Goal: Task Accomplishment & Management: Use online tool/utility

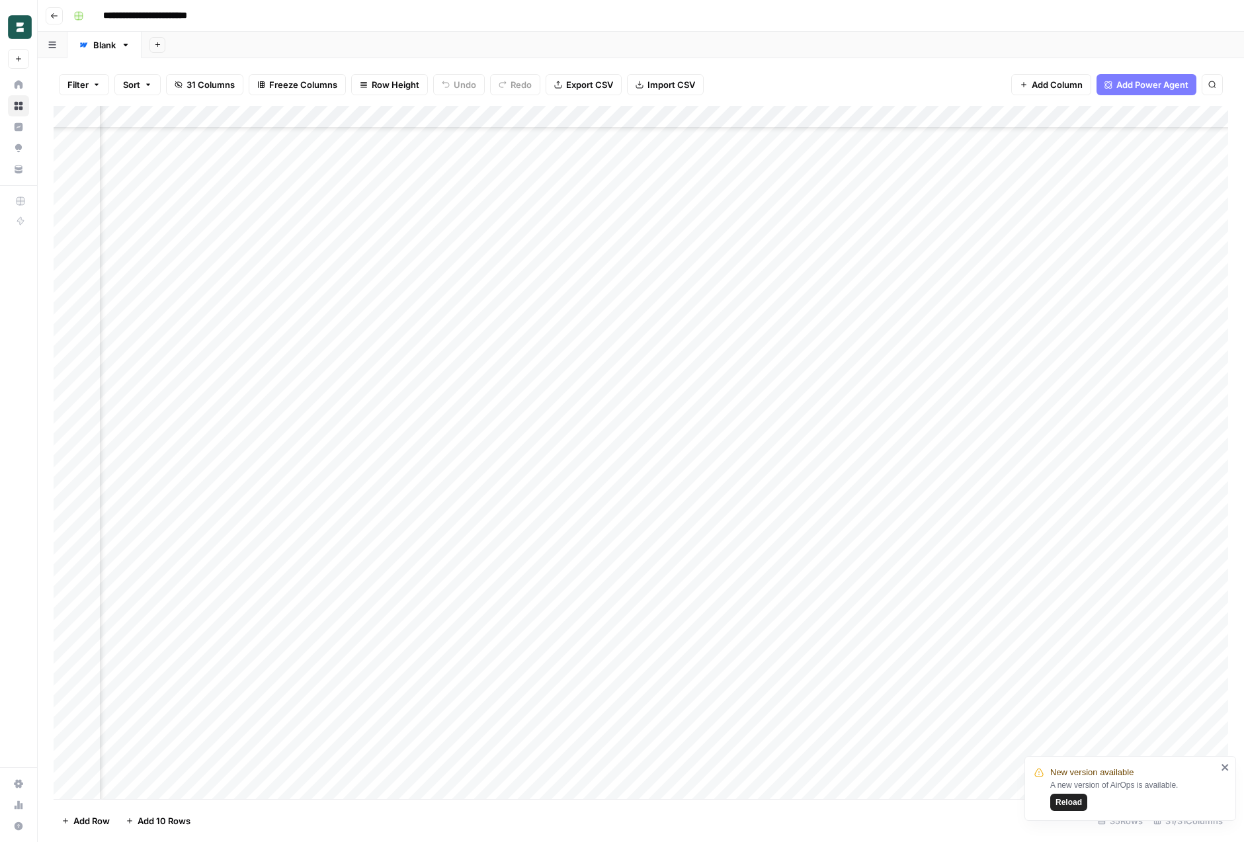
scroll to position [138, 2709]
click at [618, 559] on div "Add Column" at bounding box center [641, 452] width 1175 height 693
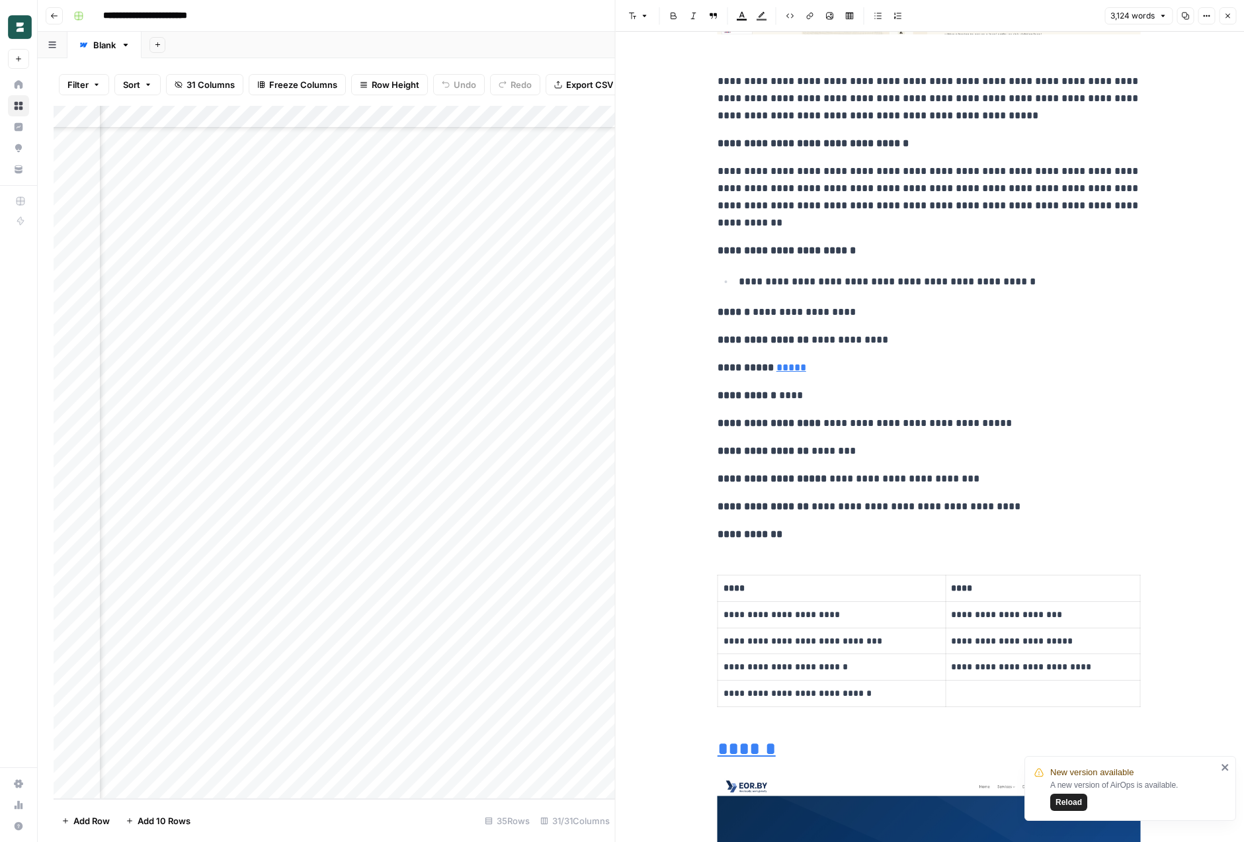
scroll to position [7698, 0]
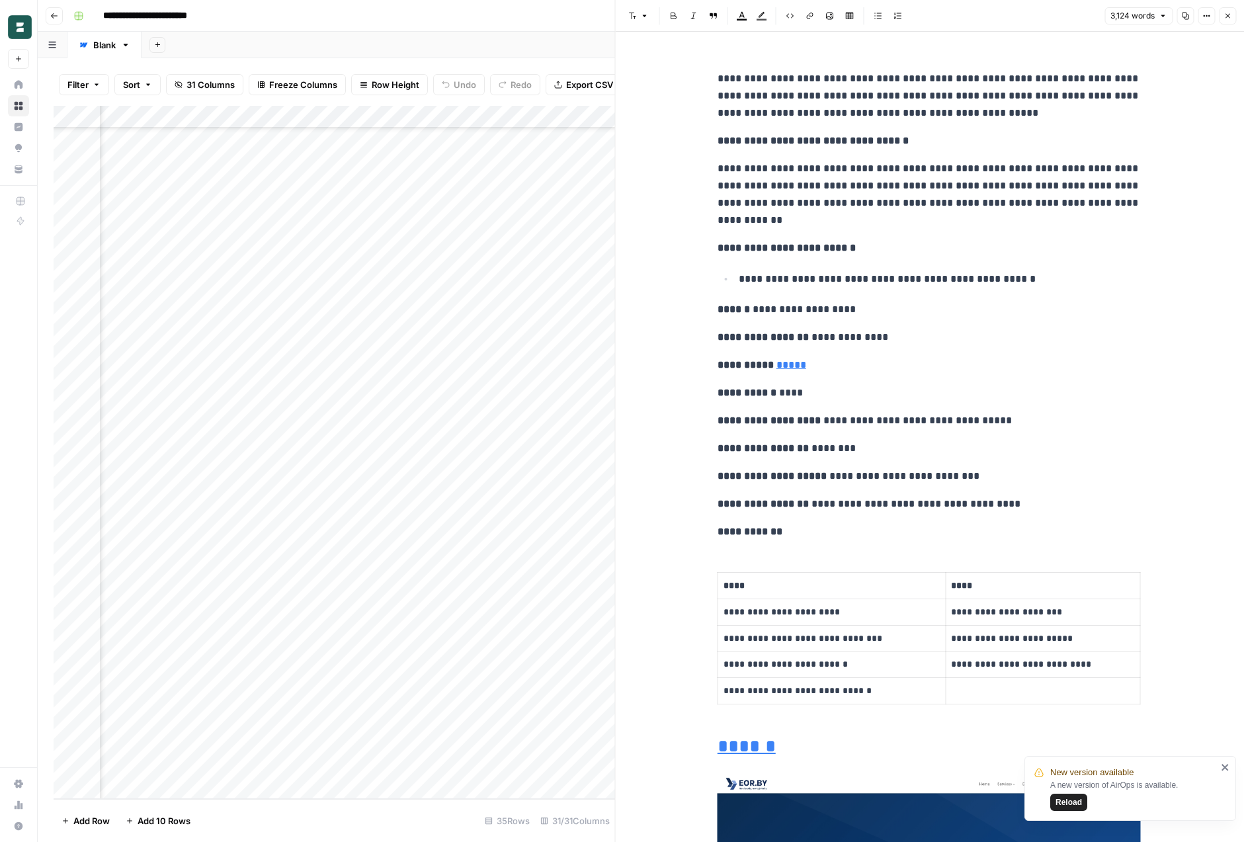
click at [881, 509] on p "**********" at bounding box center [929, 504] width 423 height 17
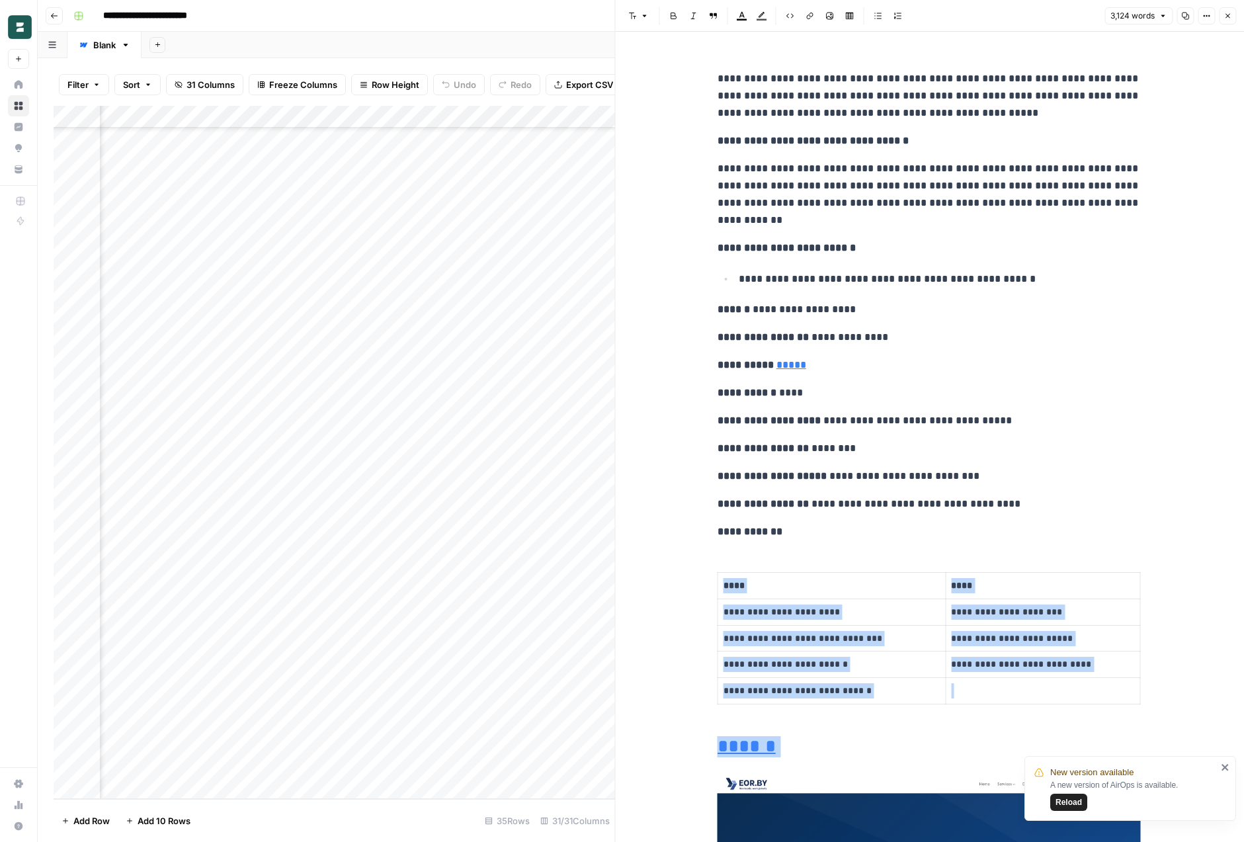
scroll to position [12824, 0]
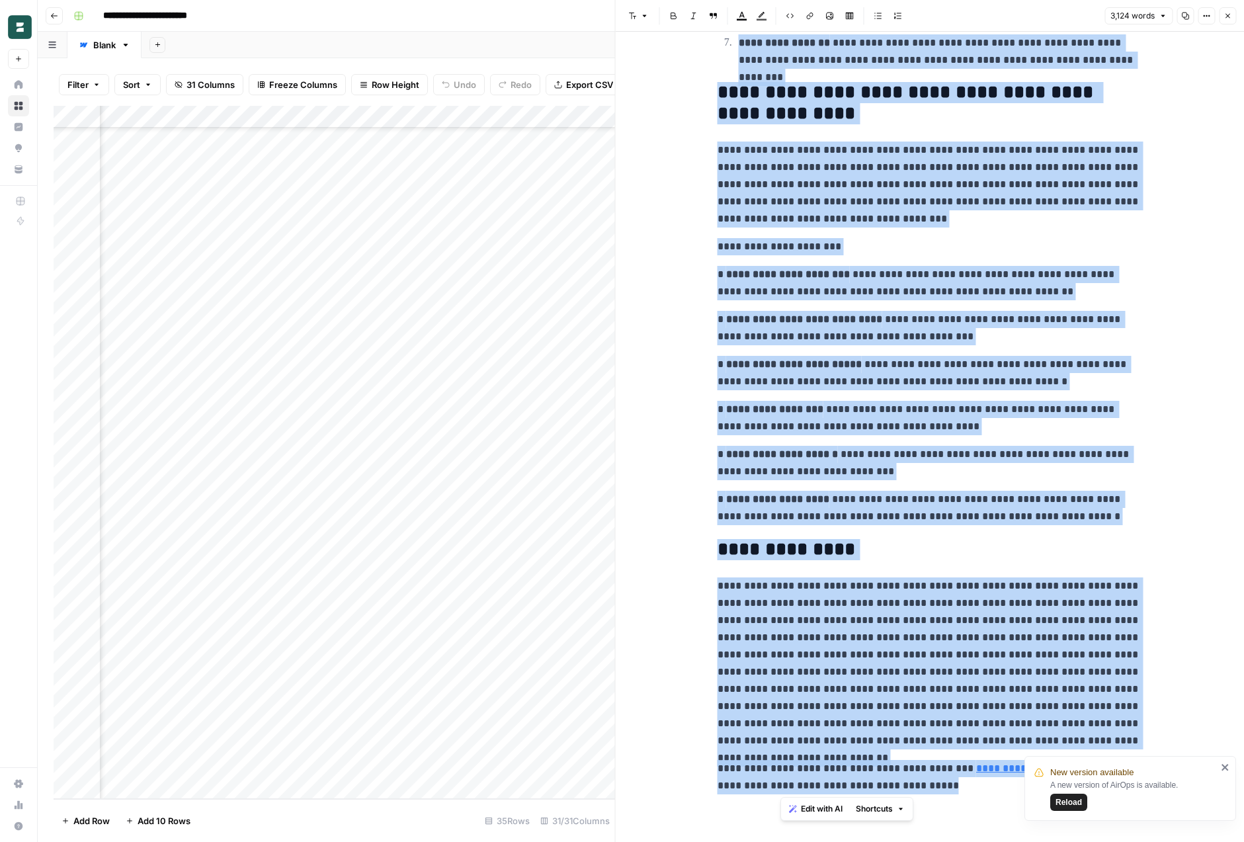
click at [752, 521] on p "**********" at bounding box center [929, 508] width 423 height 34
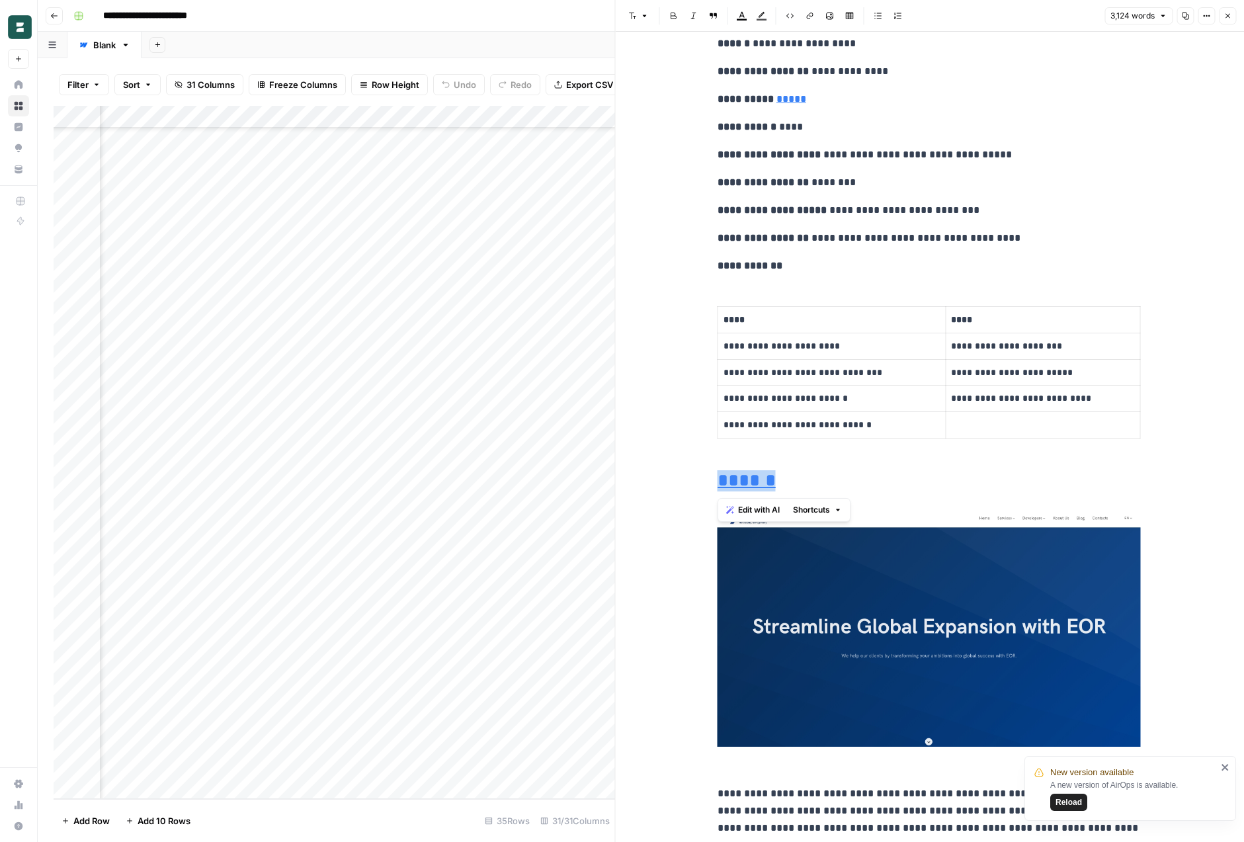
scroll to position [0, 0]
drag, startPoint x: 799, startPoint y: 480, endPoint x: 706, endPoint y: 480, distance: 92.6
copy link "******"
click at [635, 9] on button "Font style" at bounding box center [639, 15] width 30 height 17
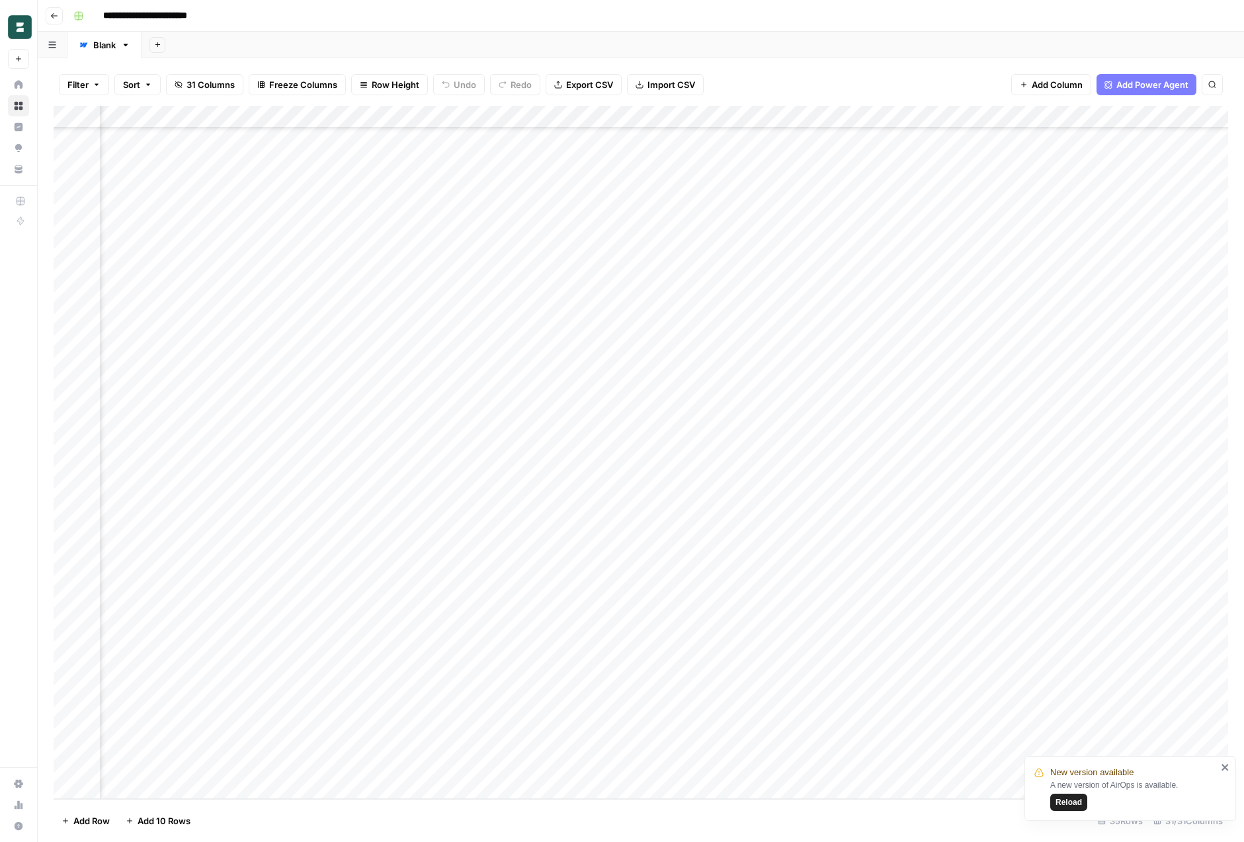
scroll to position [138, 2288]
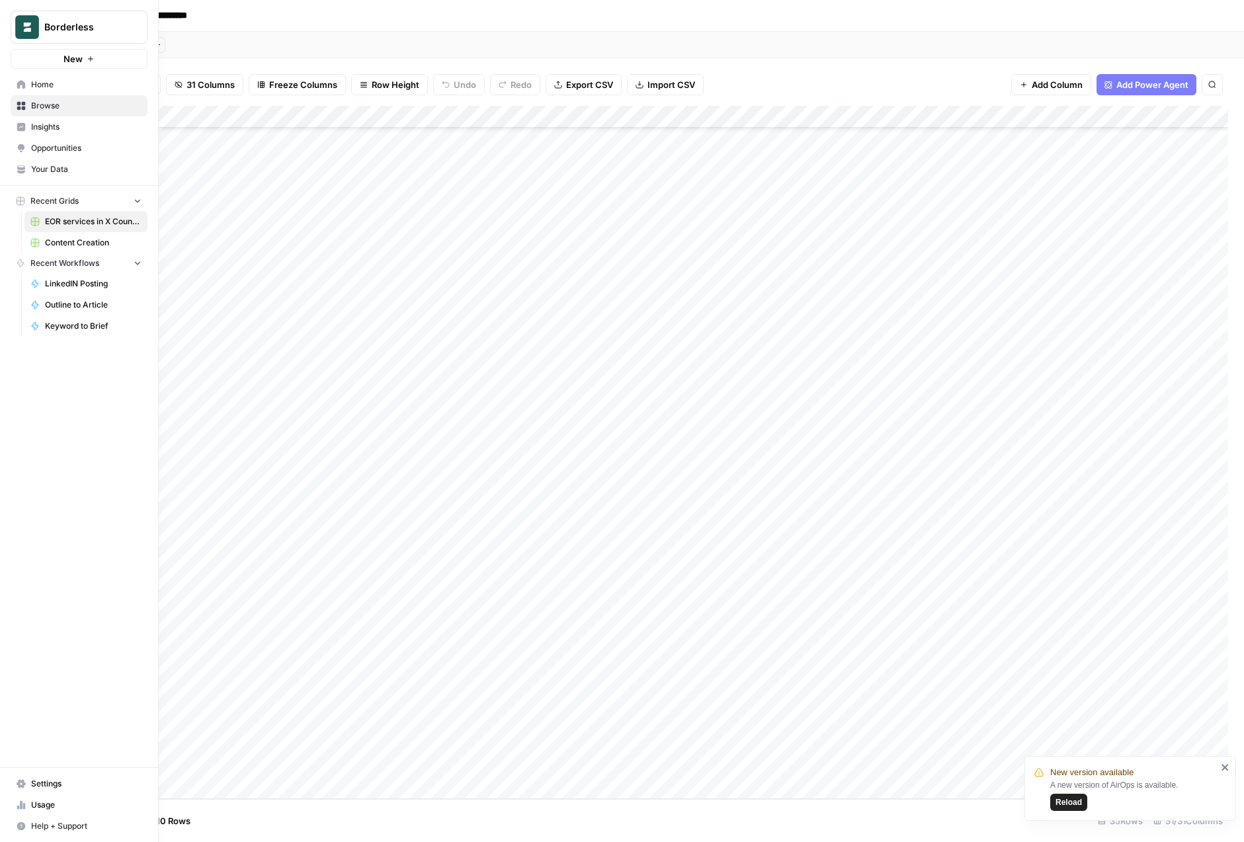
click at [64, 83] on span "Home" at bounding box center [86, 85] width 110 height 12
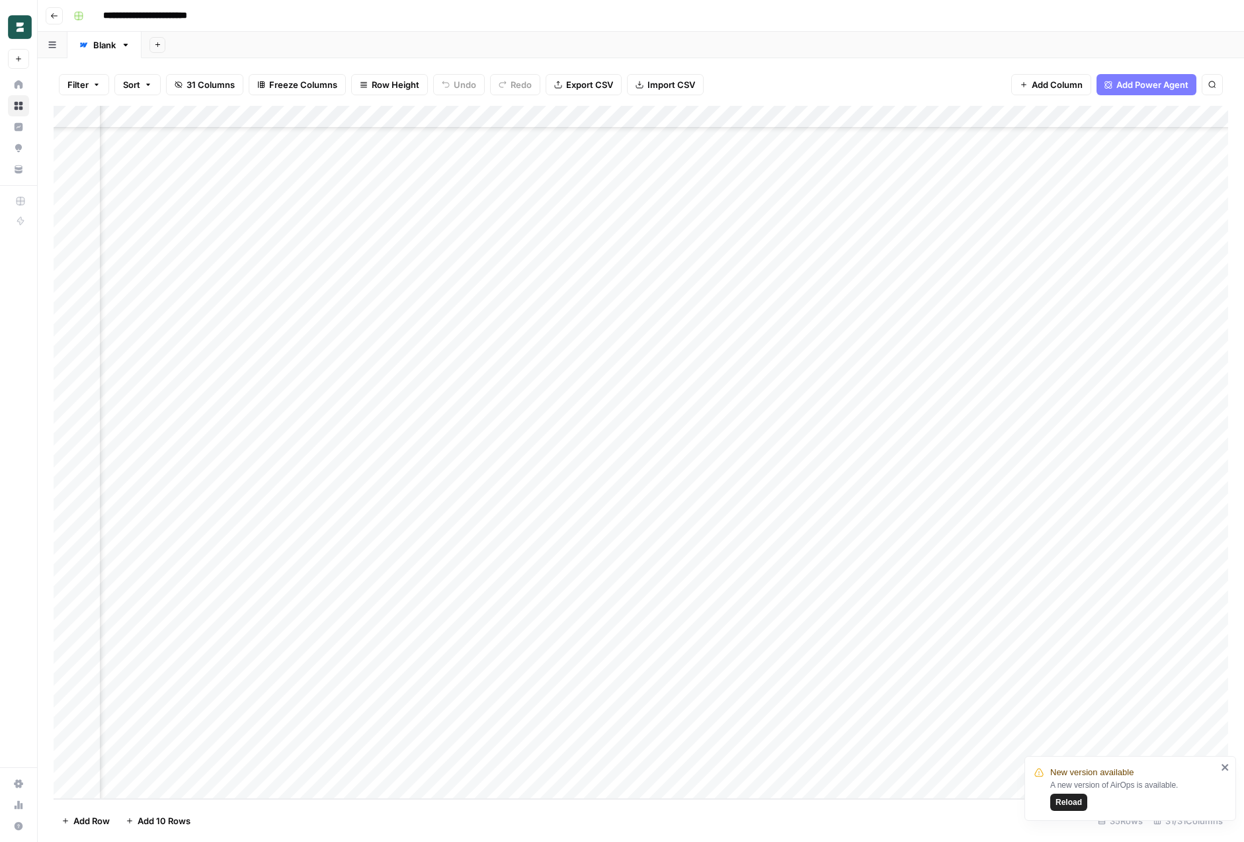
scroll to position [138, 2782]
click at [542, 562] on div "Add Column" at bounding box center [641, 452] width 1175 height 693
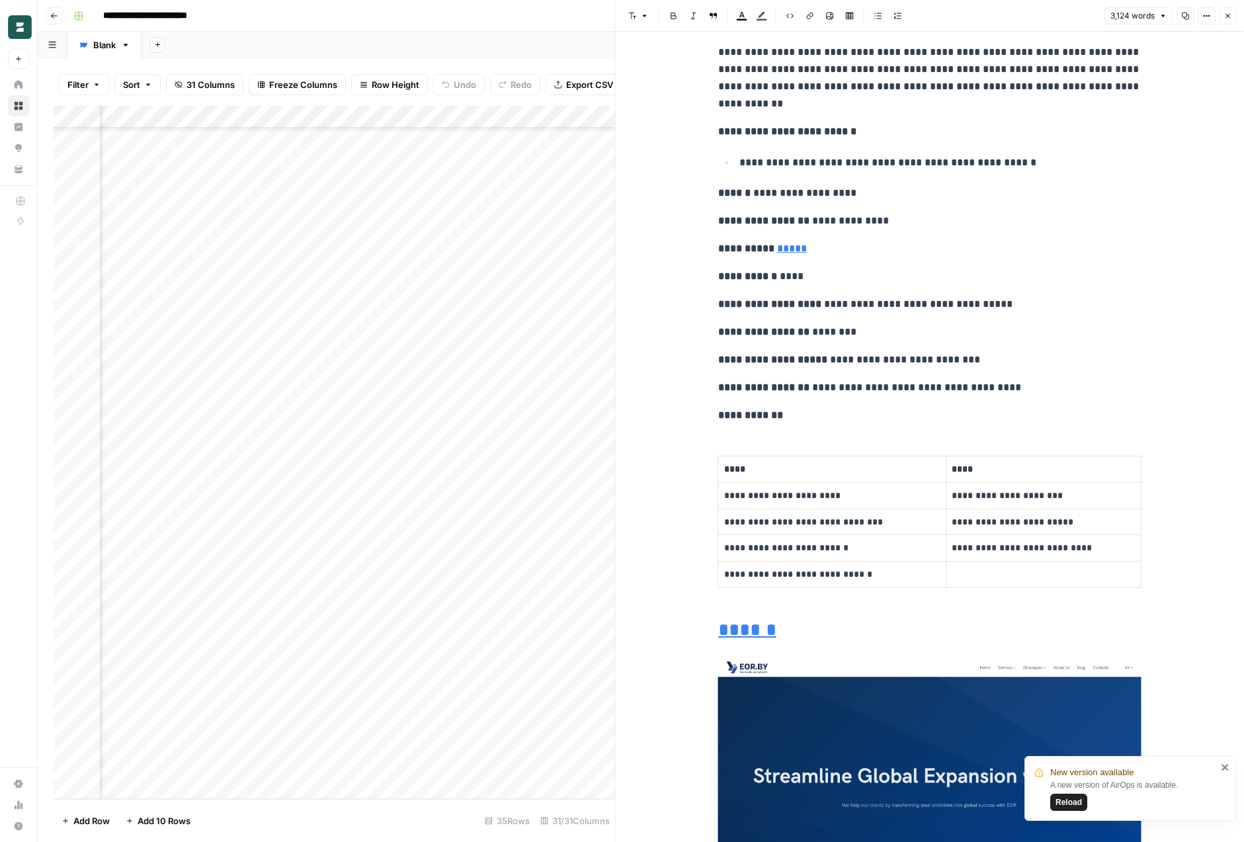
scroll to position [7797, 0]
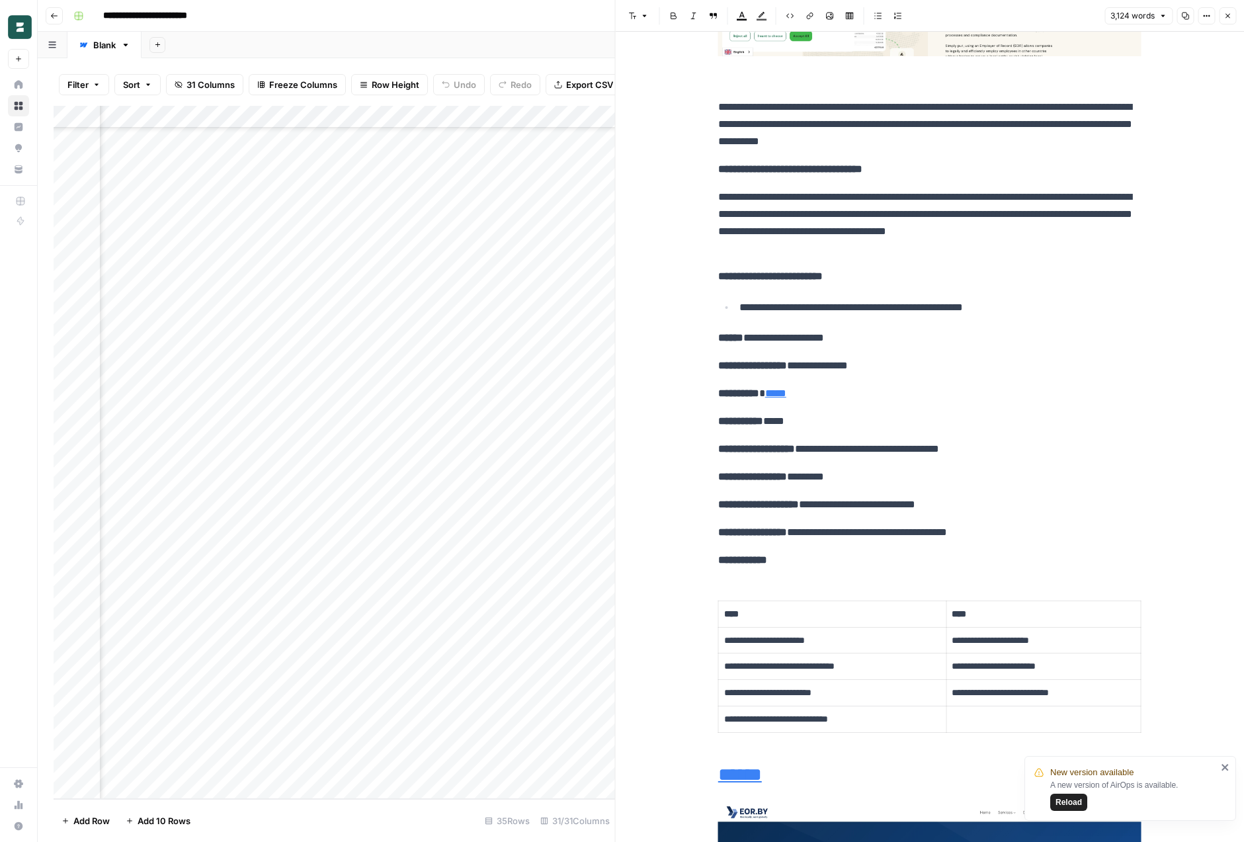
scroll to position [7674, 0]
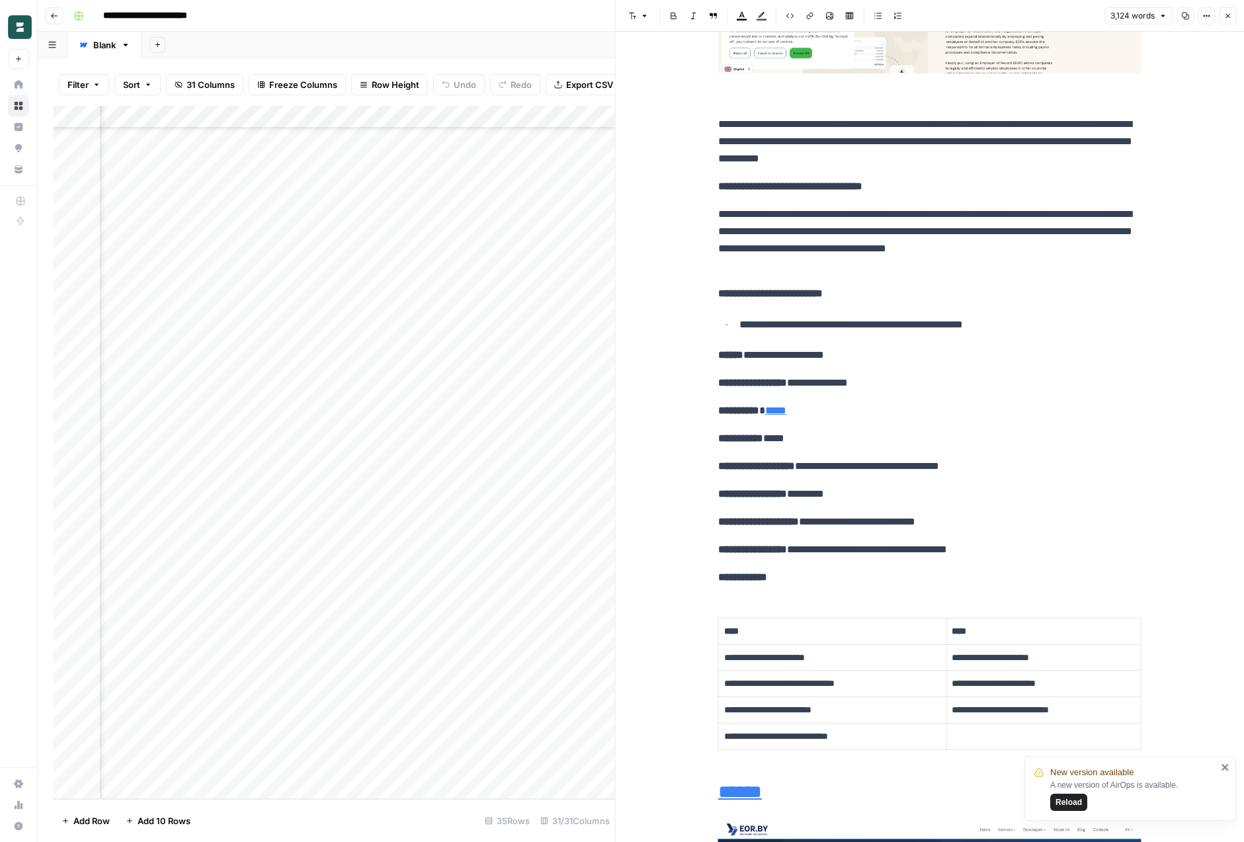
click at [1228, 12] on icon "button" at bounding box center [1228, 16] width 8 height 8
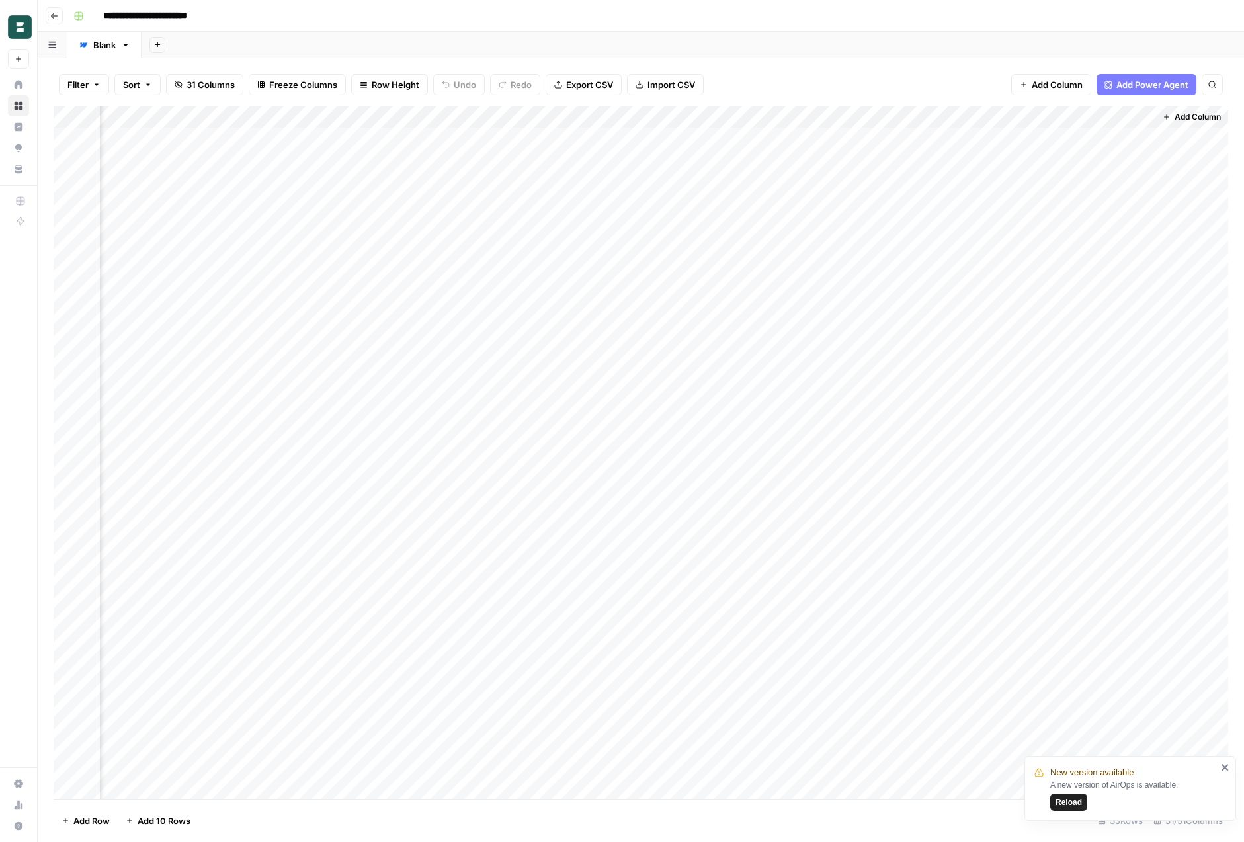
scroll to position [0, 2782]
click at [954, 271] on div "Add Column" at bounding box center [641, 452] width 1175 height 693
click at [965, 232] on div "Add Column" at bounding box center [641, 452] width 1175 height 693
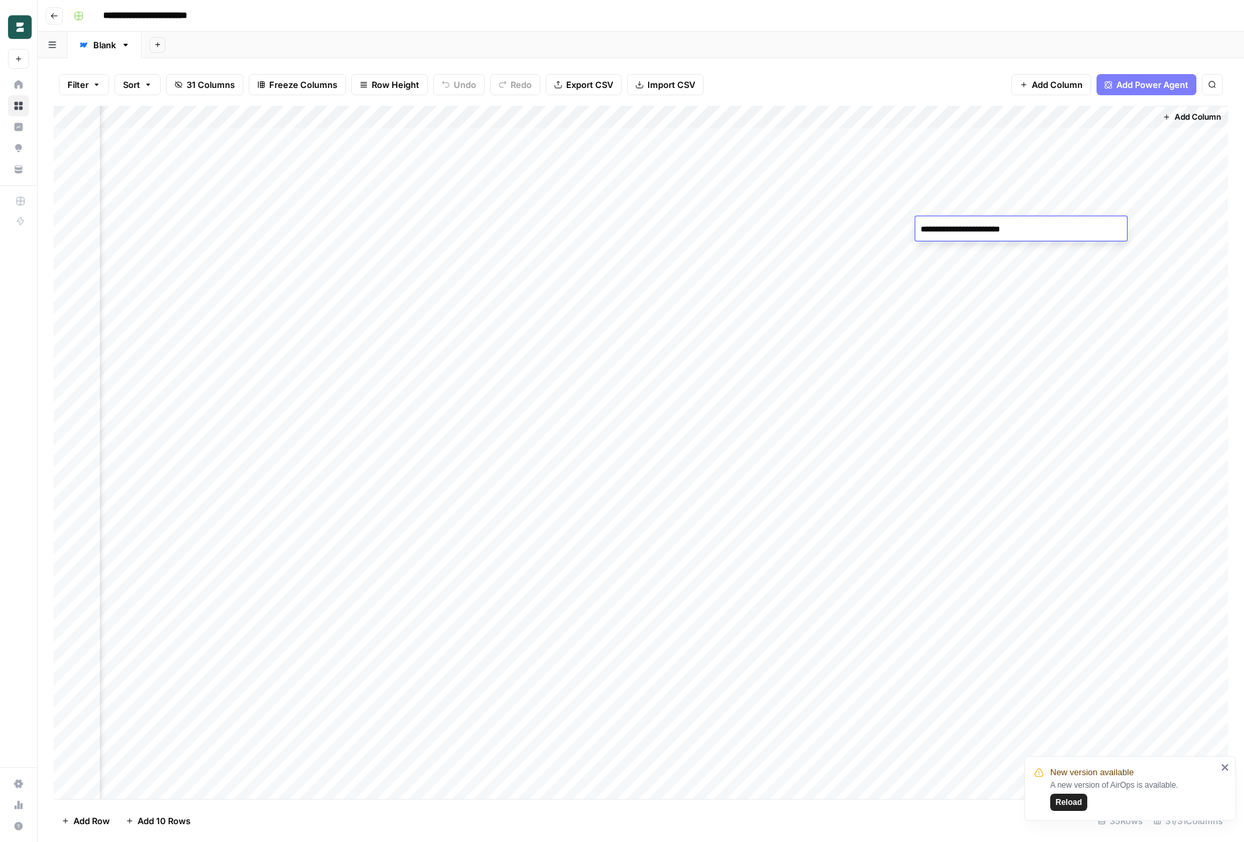
click at [971, 180] on div "Add Column" at bounding box center [641, 452] width 1175 height 693
click at [958, 42] on div "Add Sheet" at bounding box center [693, 45] width 1103 height 26
click at [964, 55] on div "Add Sheet" at bounding box center [693, 45] width 1103 height 26
click at [491, 19] on div "**********" at bounding box center [649, 15] width 1163 height 21
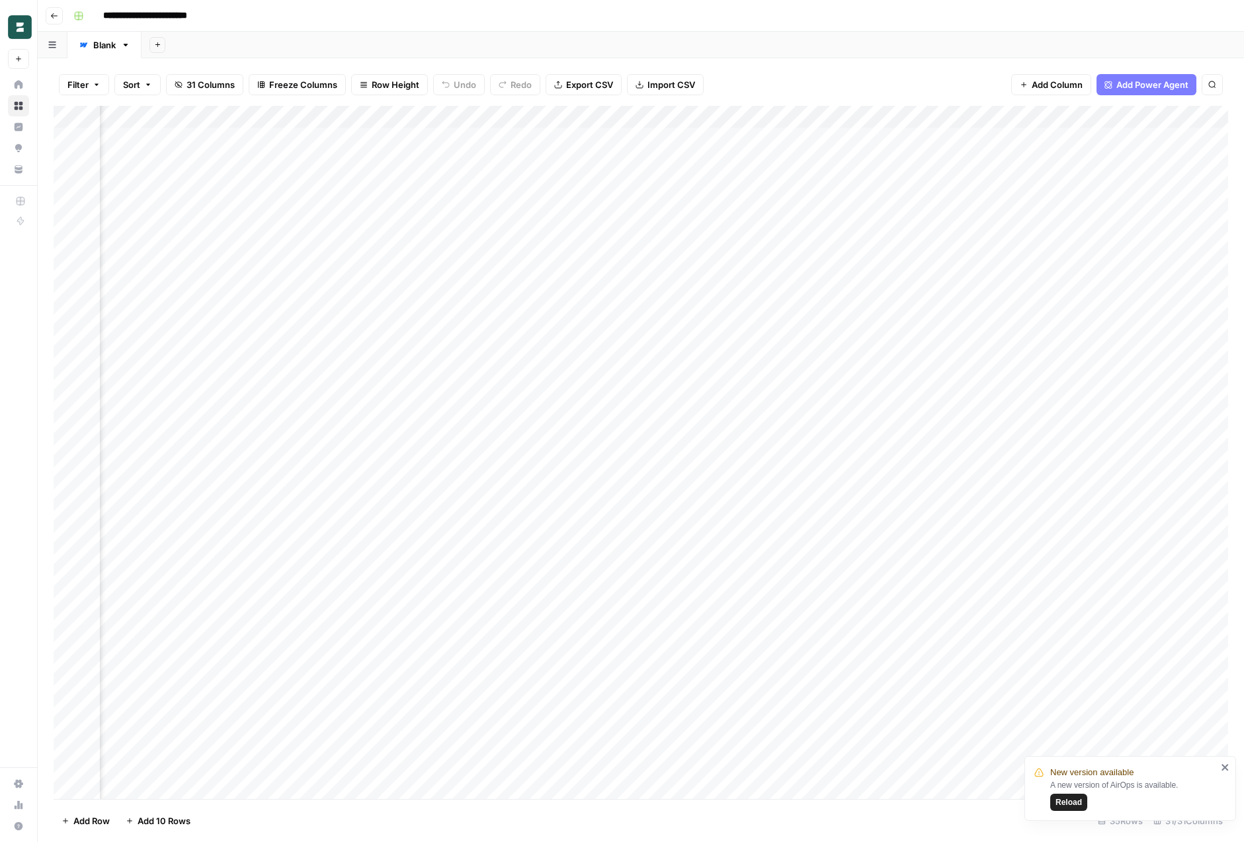
click at [193, 85] on span "31 Columns" at bounding box center [211, 84] width 48 height 13
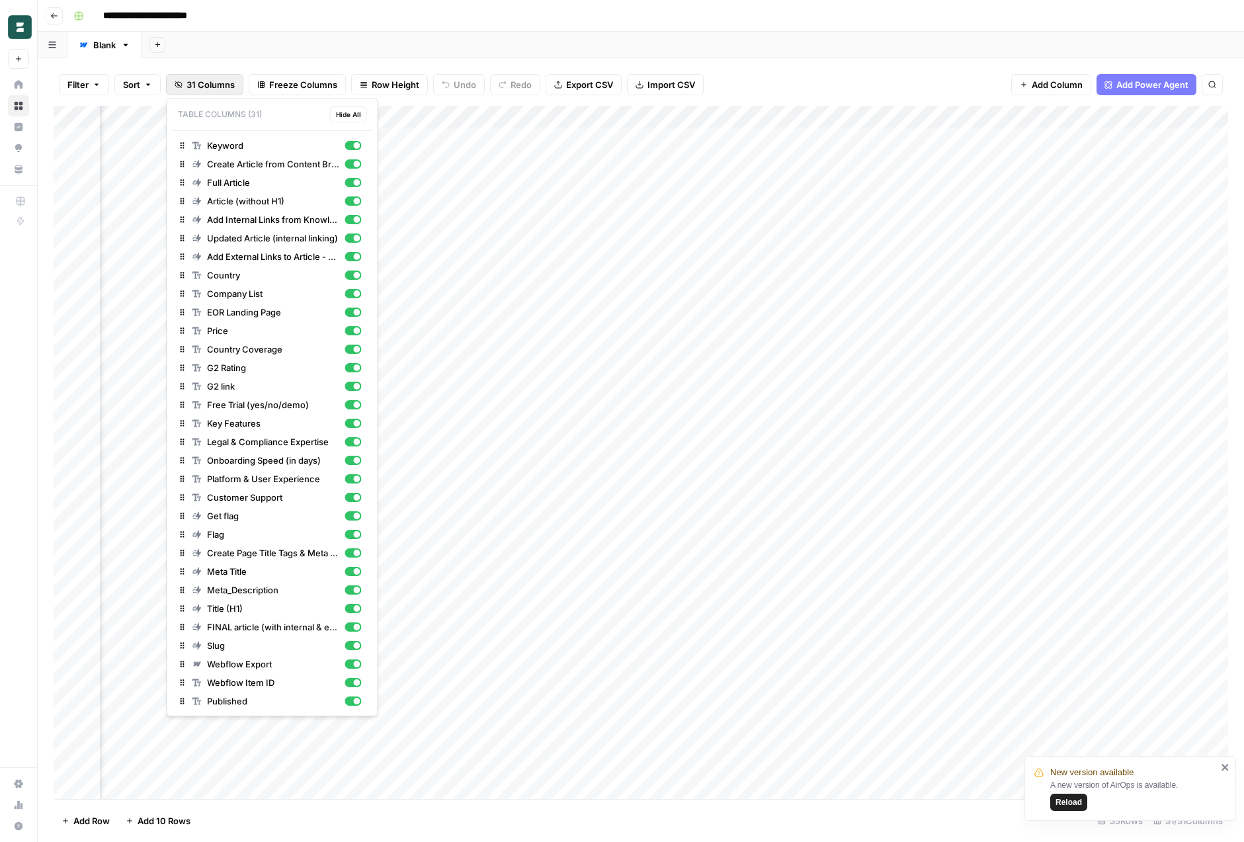
click at [232, 61] on div "Filter Sort 31 Columns Freeze Columns Row Height Undo Redo Export CSV Import CS…" at bounding box center [641, 450] width 1207 height 784
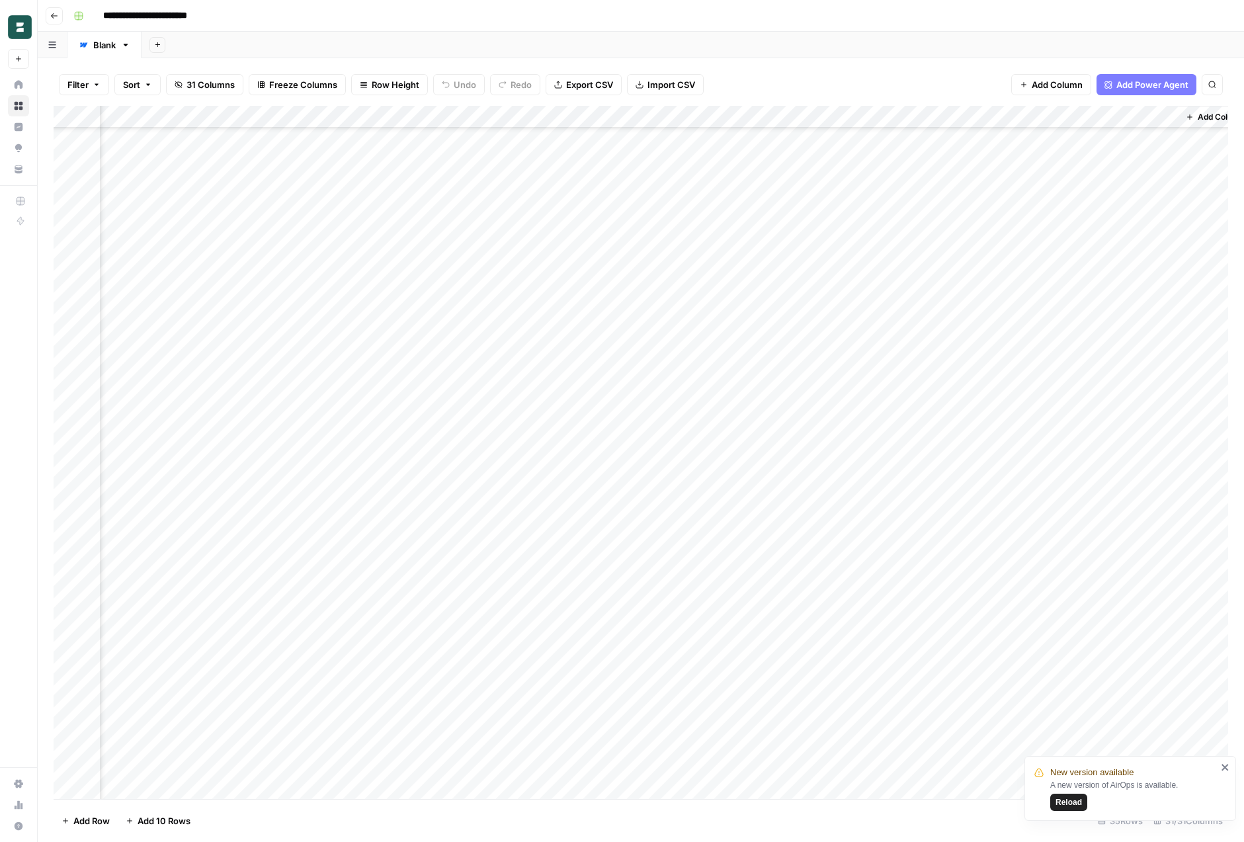
scroll to position [118, 2782]
click at [548, 552] on div "Add Column" at bounding box center [641, 452] width 1175 height 693
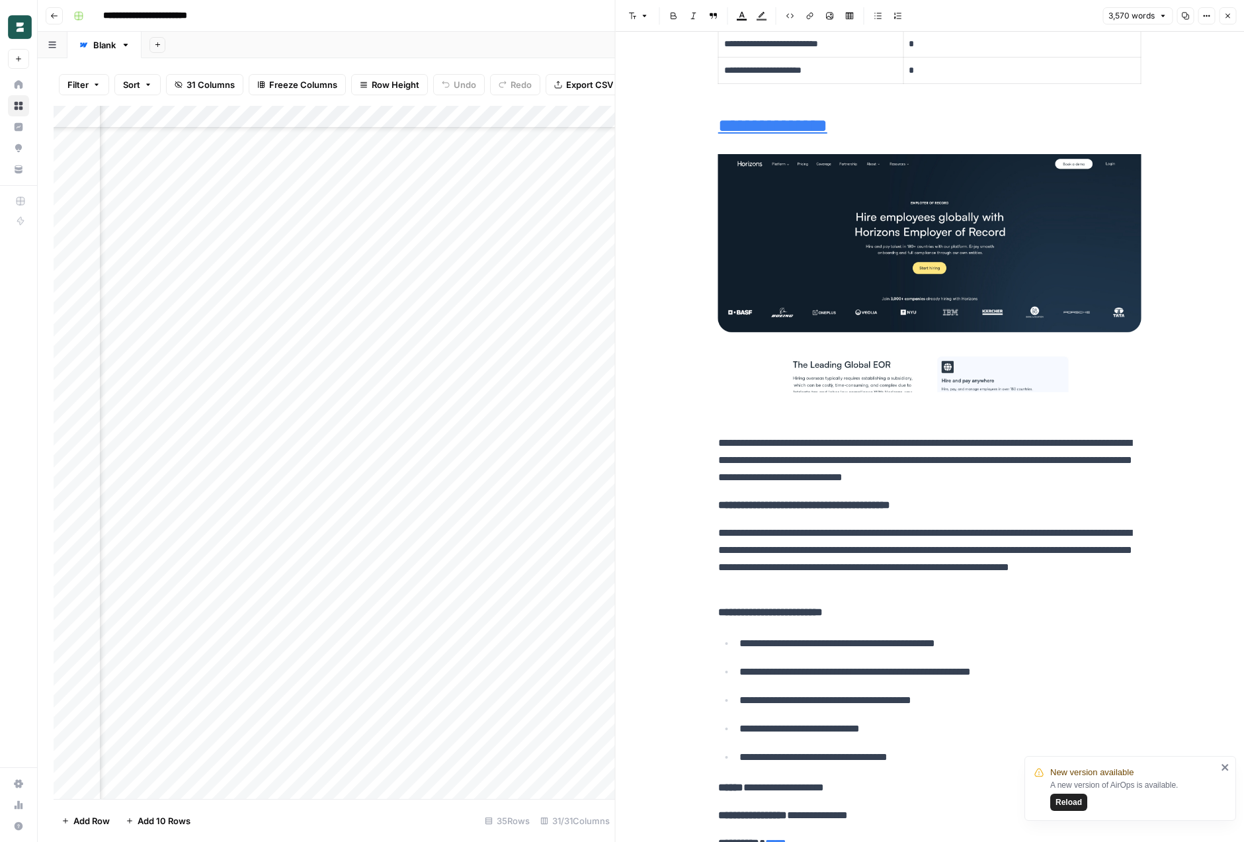
scroll to position [9780, 0]
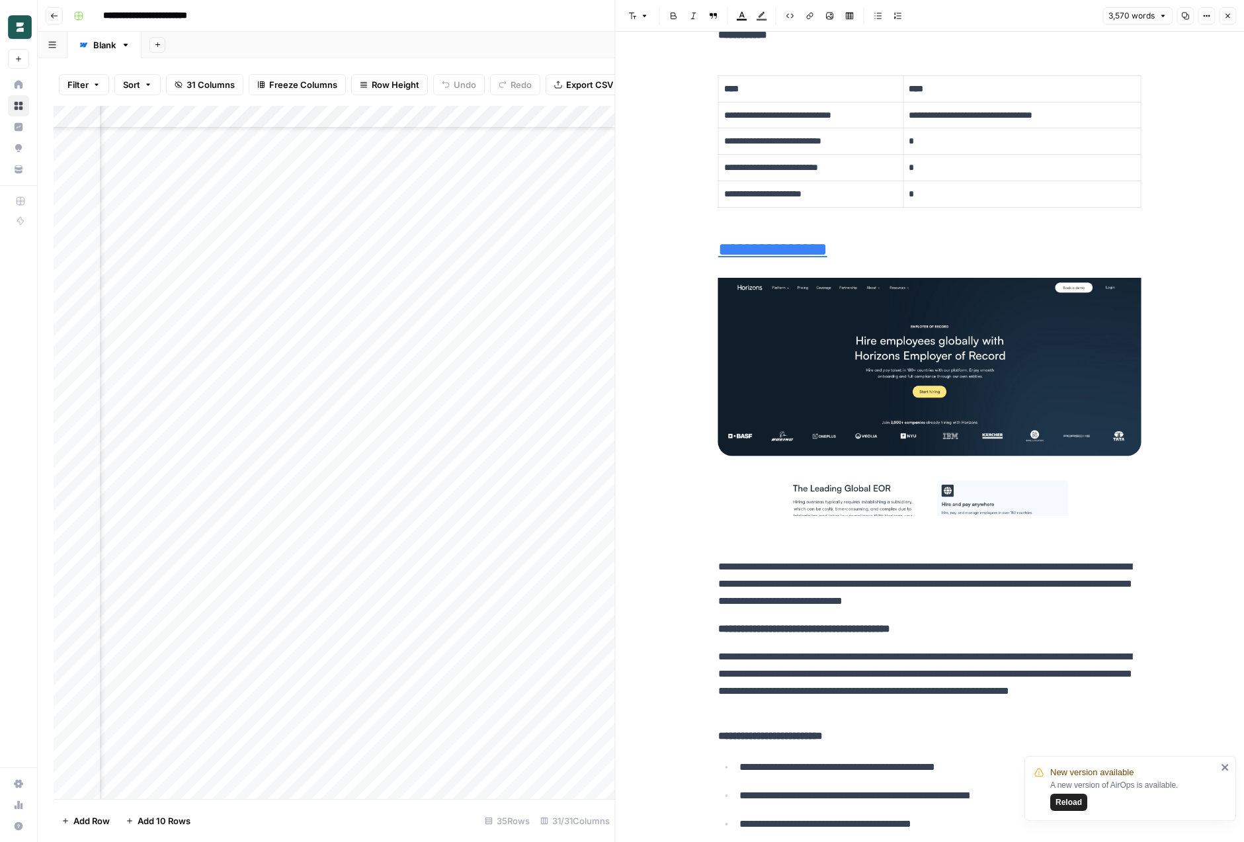
click at [1010, 490] on img at bounding box center [929, 397] width 423 height 238
click at [960, 415] on img at bounding box center [929, 397] width 423 height 238
click at [958, 207] on td "*" at bounding box center [1023, 194] width 238 height 26
click at [943, 259] on h2 "**********" at bounding box center [929, 249] width 423 height 21
click at [945, 337] on img at bounding box center [929, 397] width 423 height 238
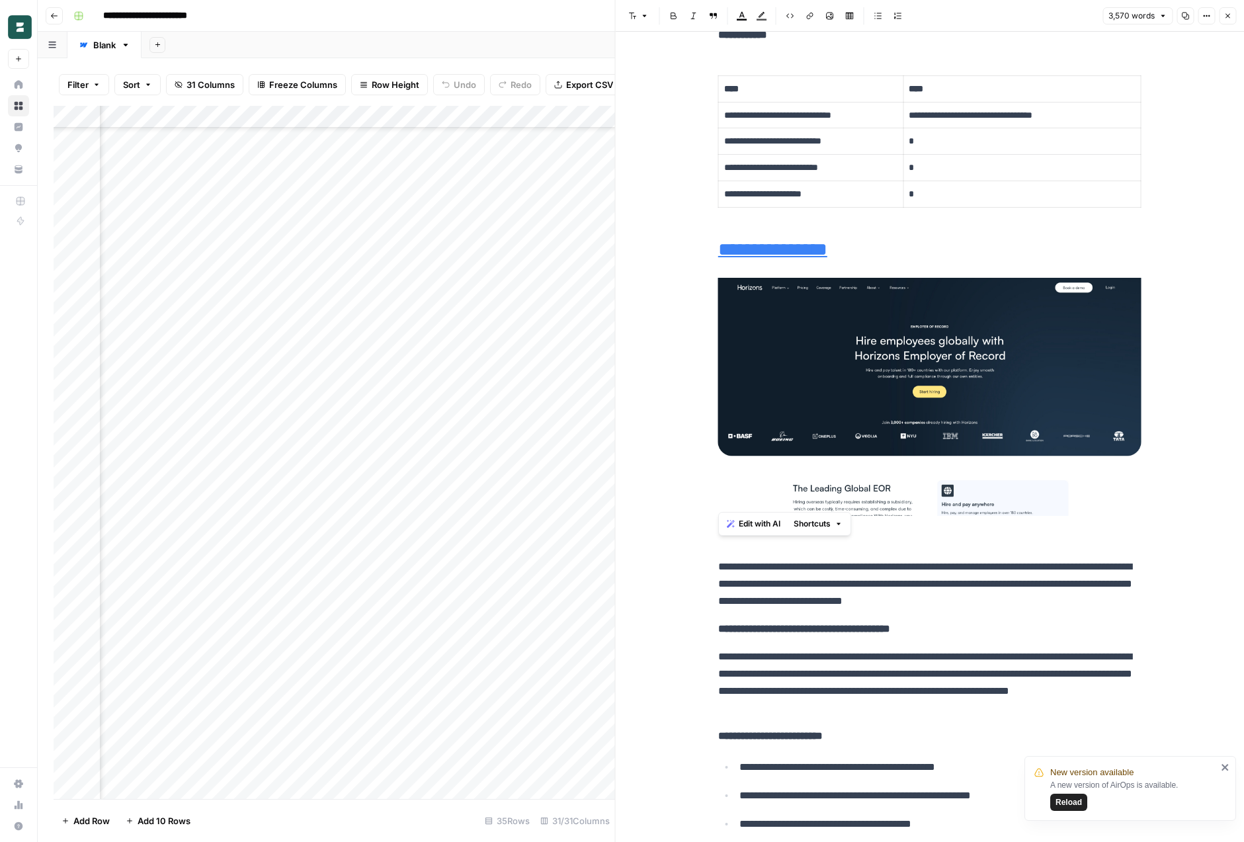
click at [904, 392] on img at bounding box center [929, 397] width 423 height 238
click at [975, 456] on img at bounding box center [929, 397] width 423 height 238
click at [937, 562] on p "**********" at bounding box center [929, 584] width 423 height 52
click at [953, 380] on img at bounding box center [929, 397] width 423 height 238
click at [895, 252] on h2 "**********" at bounding box center [929, 249] width 423 height 21
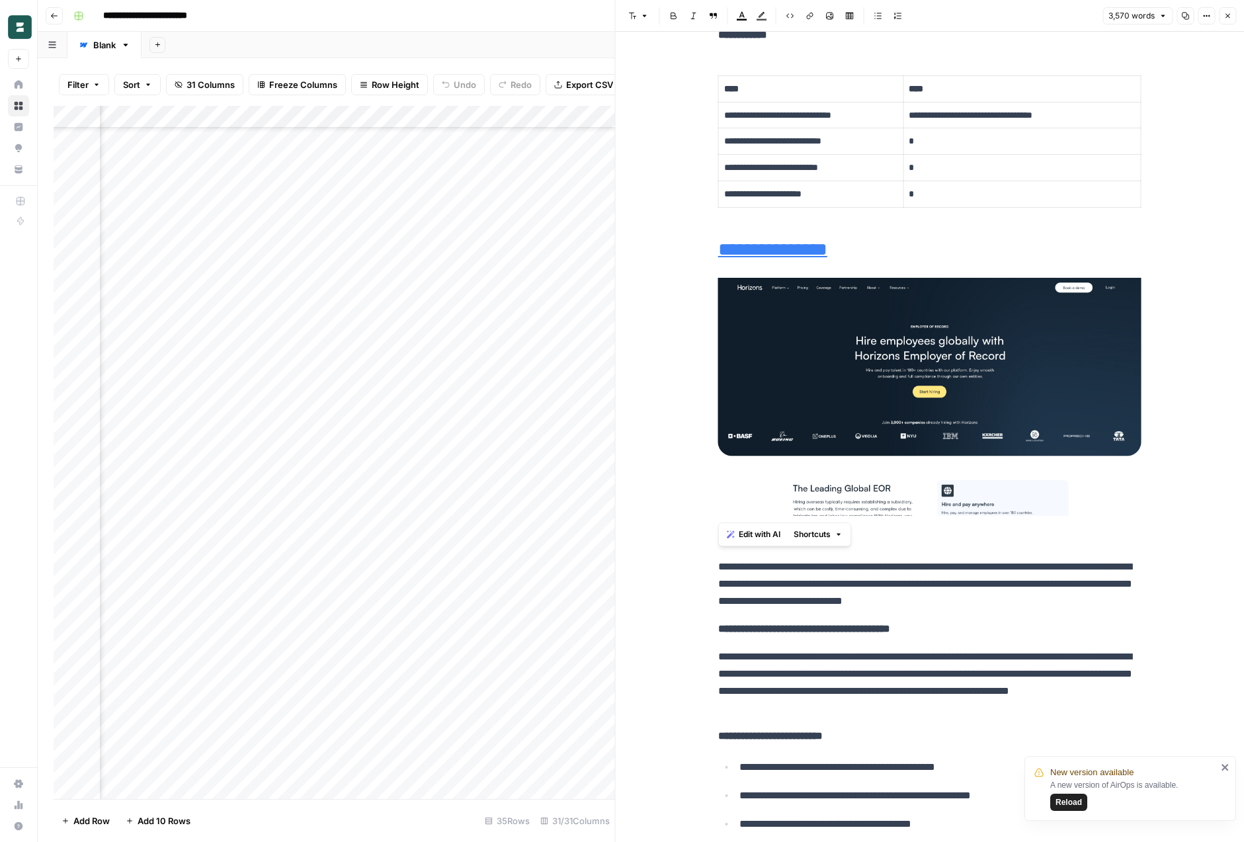
click at [756, 595] on p "**********" at bounding box center [929, 584] width 423 height 52
click at [1229, 15] on icon "button" at bounding box center [1228, 16] width 8 height 8
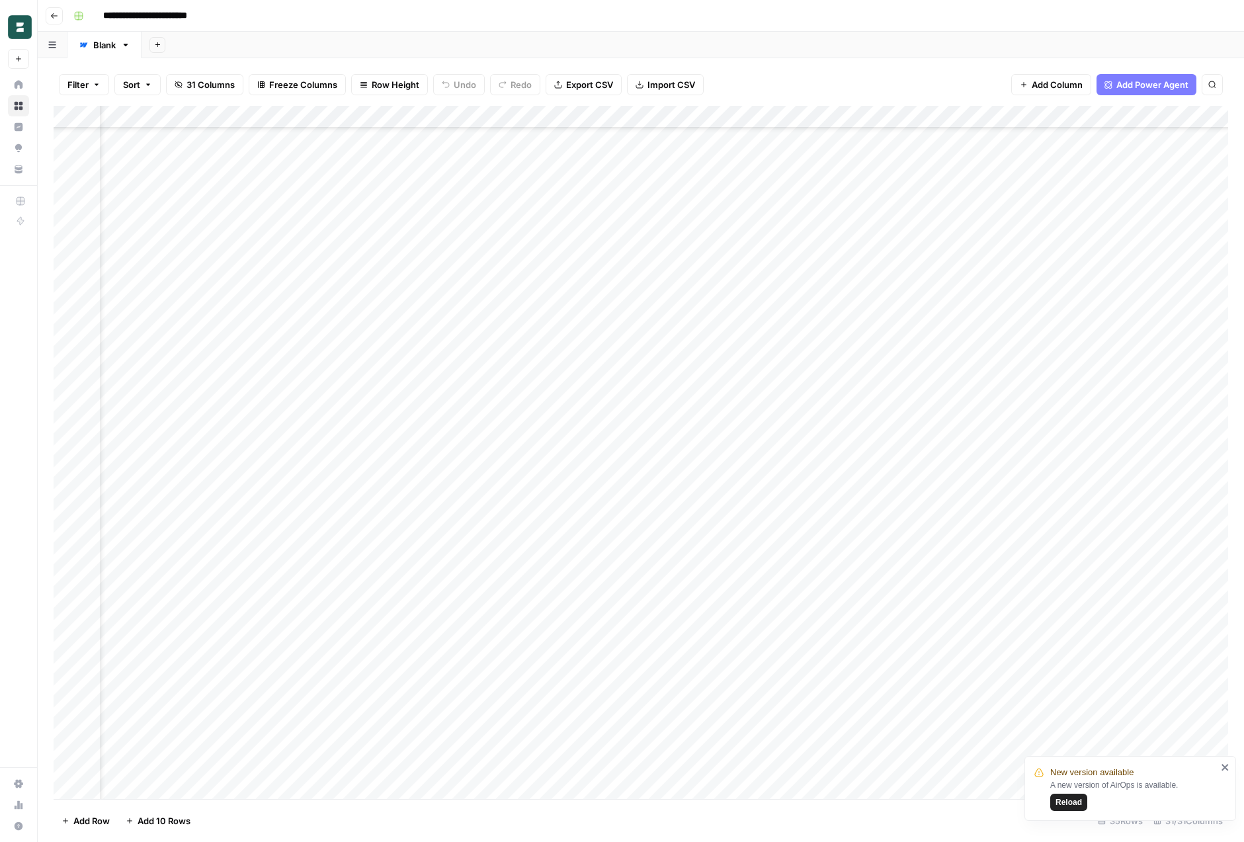
scroll to position [118, 0]
click at [386, 118] on div "Add Column" at bounding box center [641, 452] width 1175 height 693
click at [507, 43] on div "Add Sheet" at bounding box center [693, 45] width 1103 height 26
click at [393, 403] on div "Add Column" at bounding box center [641, 452] width 1175 height 693
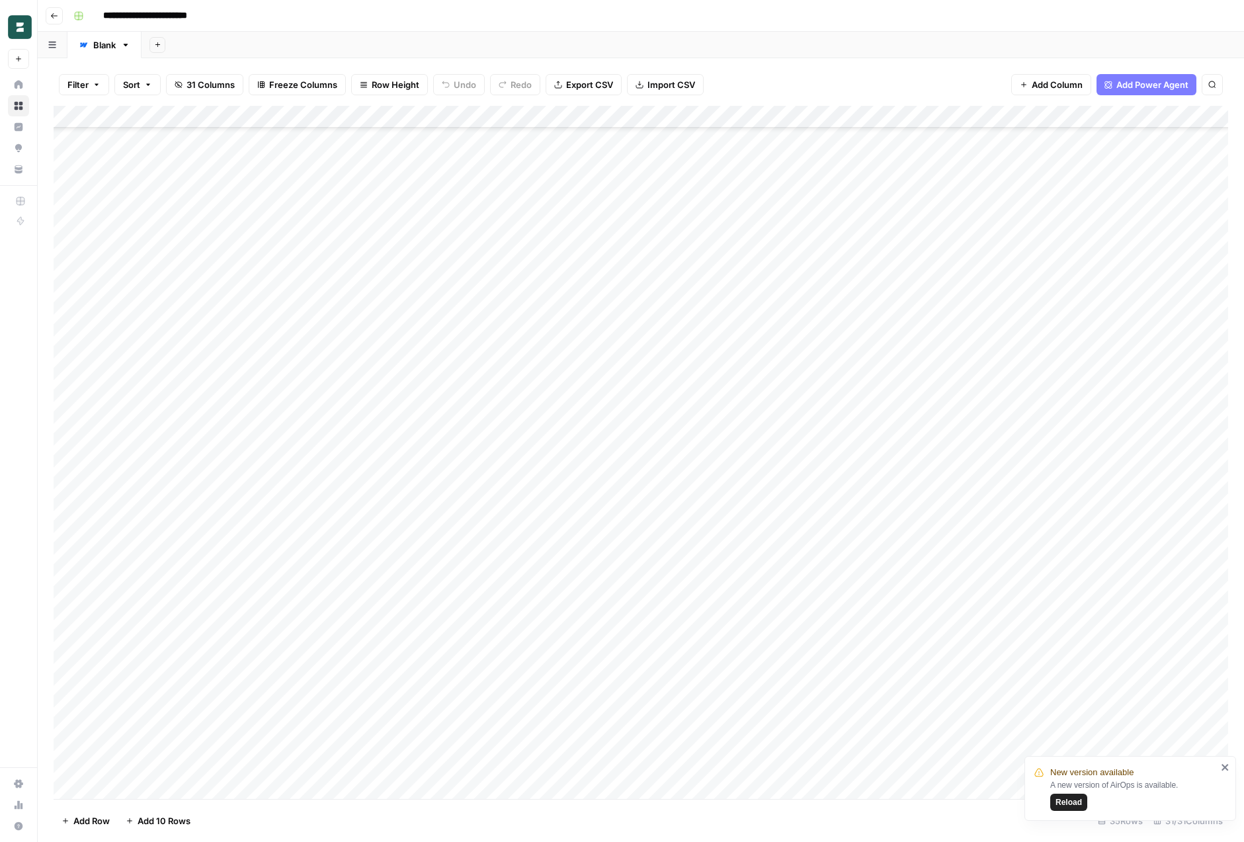
click at [393, 403] on div "Add Column" at bounding box center [641, 452] width 1175 height 693
click at [393, 403] on div at bounding box center [402, 402] width 121 height 24
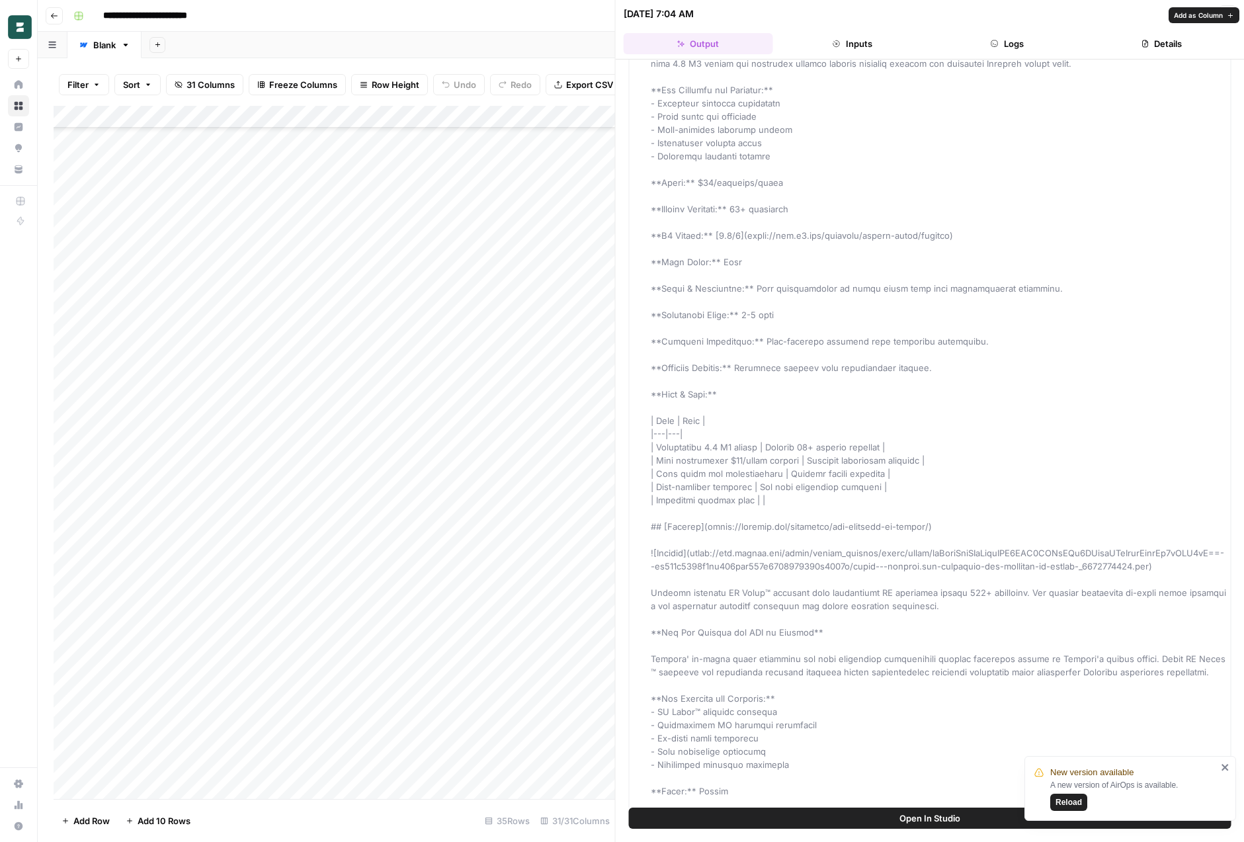
scroll to position [7694, 0]
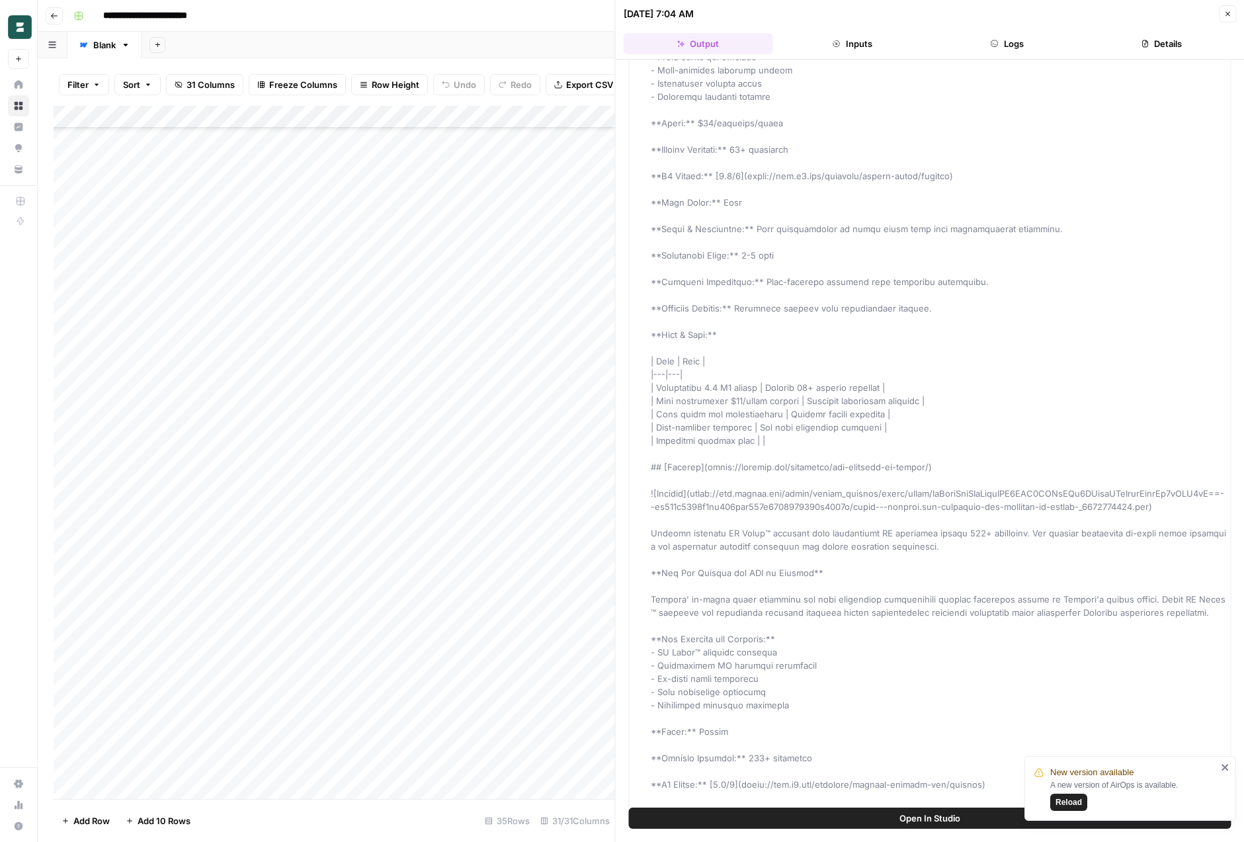
click at [509, 13] on div "**********" at bounding box center [649, 15] width 1163 height 21
click at [1228, 765] on icon "close" at bounding box center [1225, 767] width 9 height 11
click at [1235, 16] on button "Close" at bounding box center [1227, 13] width 17 height 17
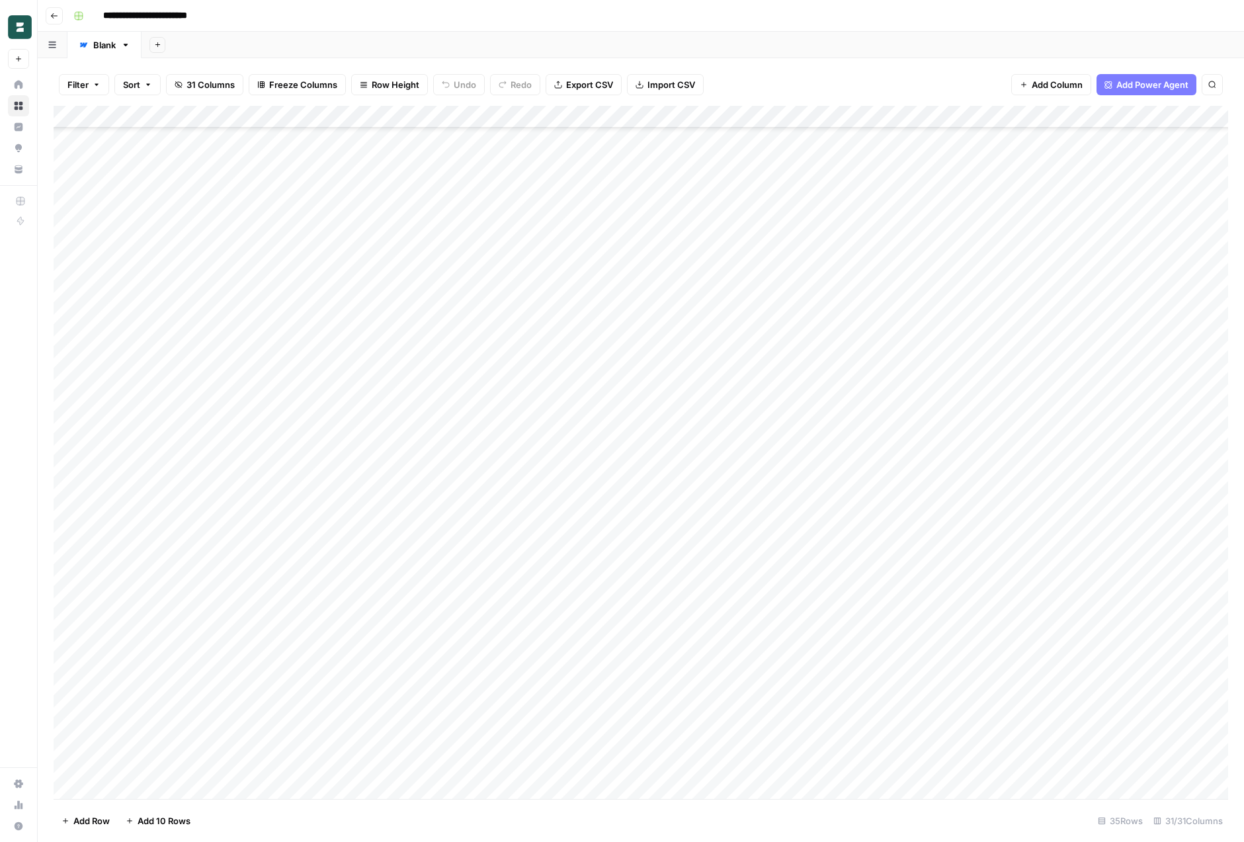
click at [748, 401] on div "Add Column" at bounding box center [641, 452] width 1175 height 693
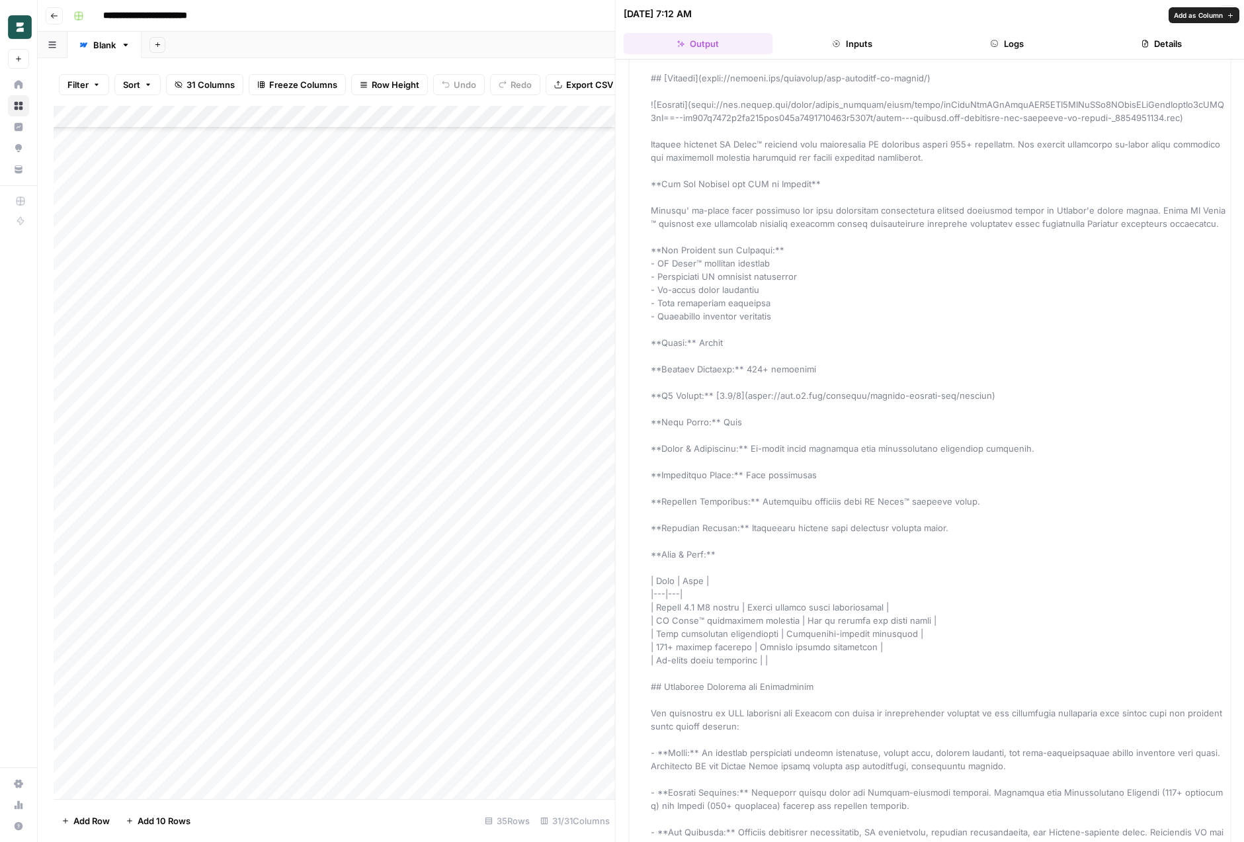
scroll to position [8109, 0]
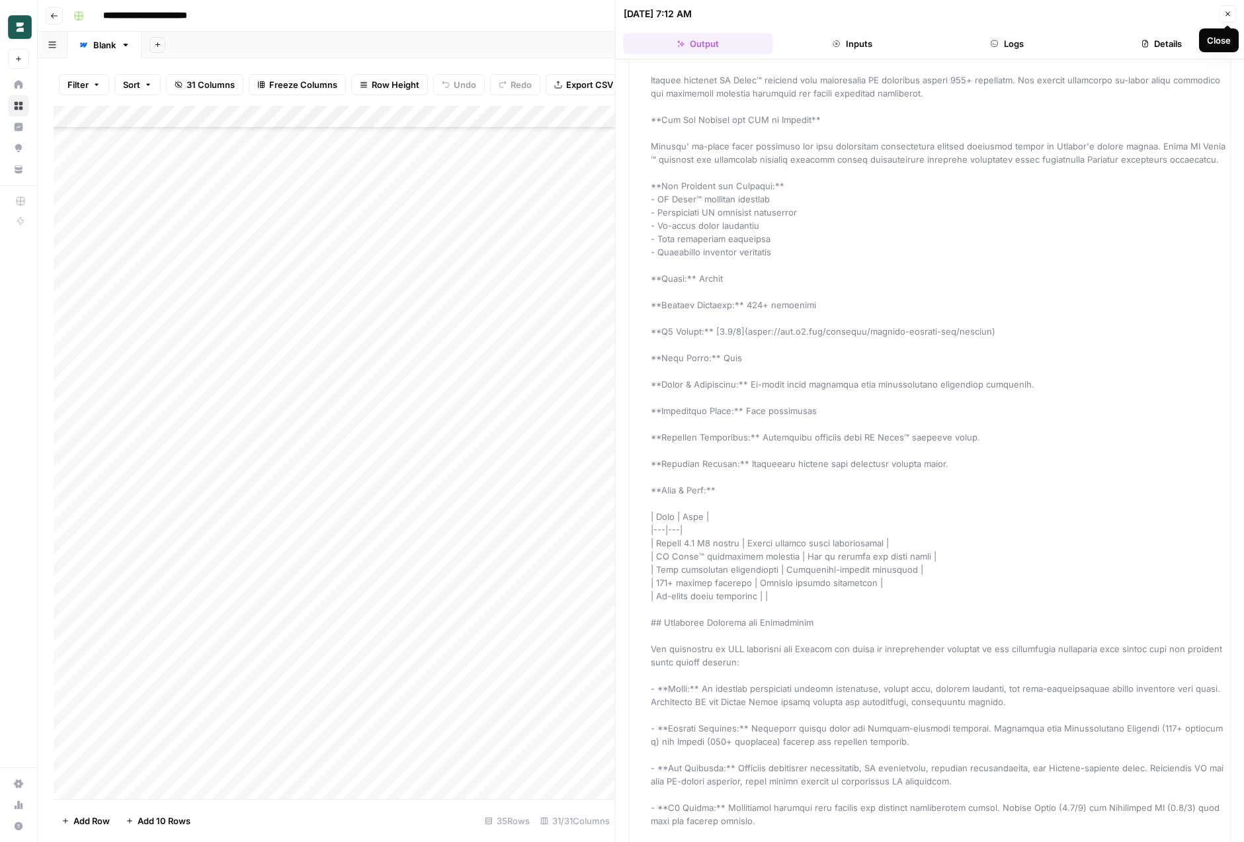
click at [1226, 13] on icon "button" at bounding box center [1228, 14] width 8 height 8
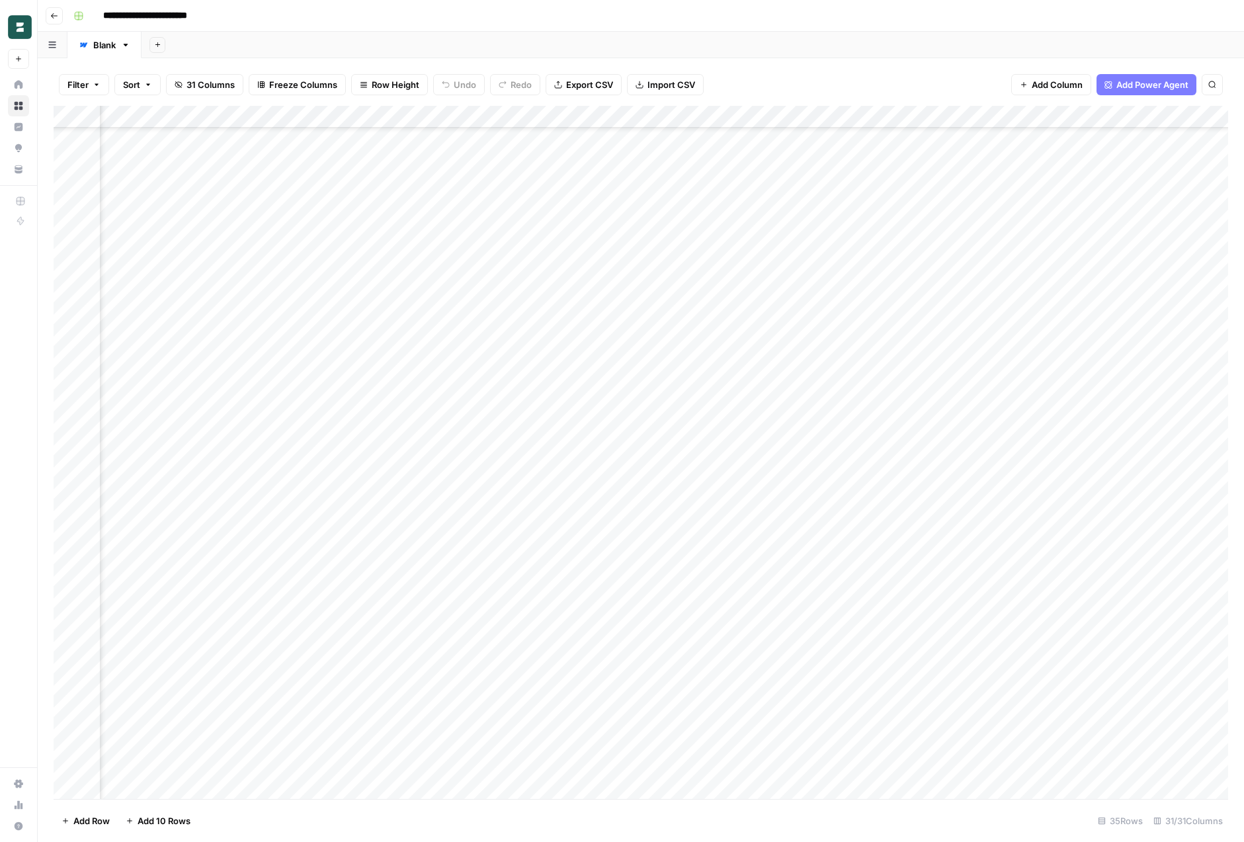
scroll to position [118, 400]
click at [601, 400] on div "Add Column" at bounding box center [641, 452] width 1175 height 693
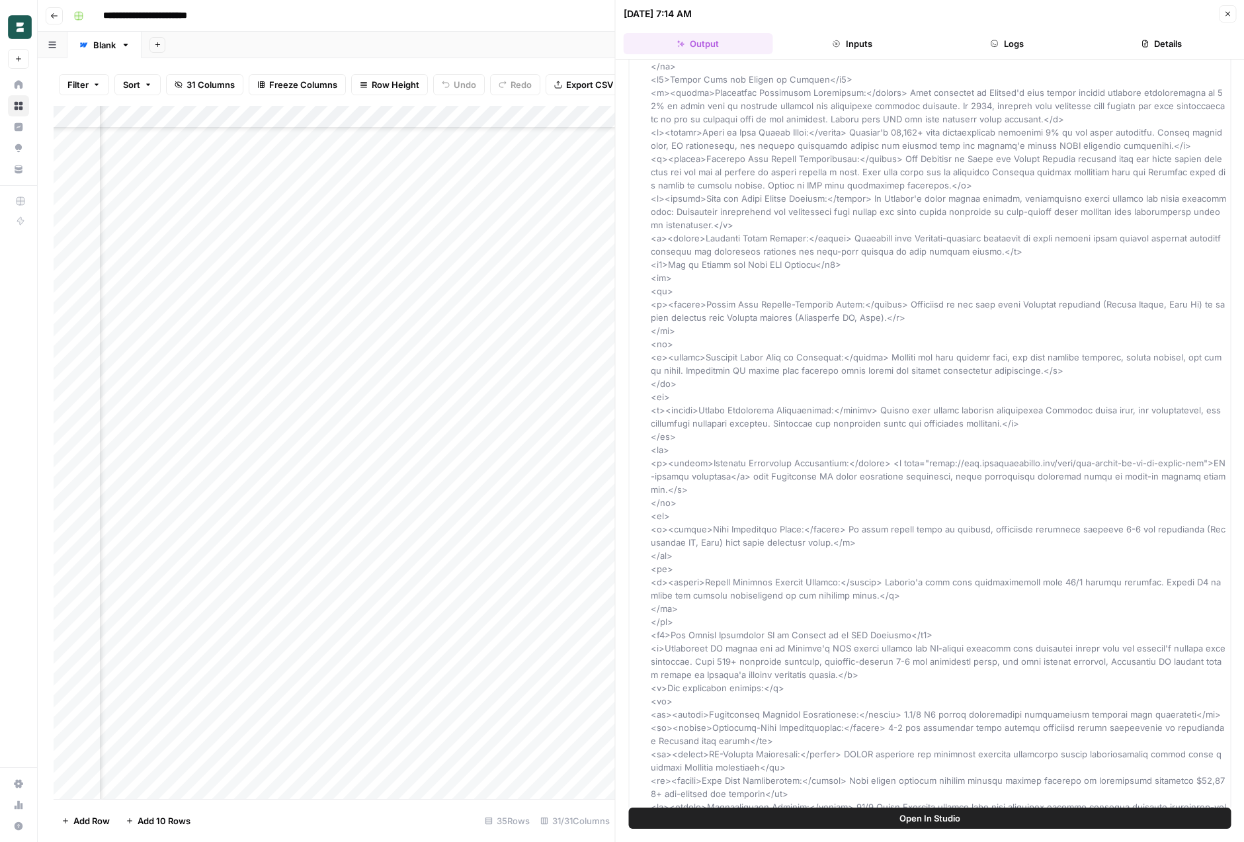
scroll to position [12664, 0]
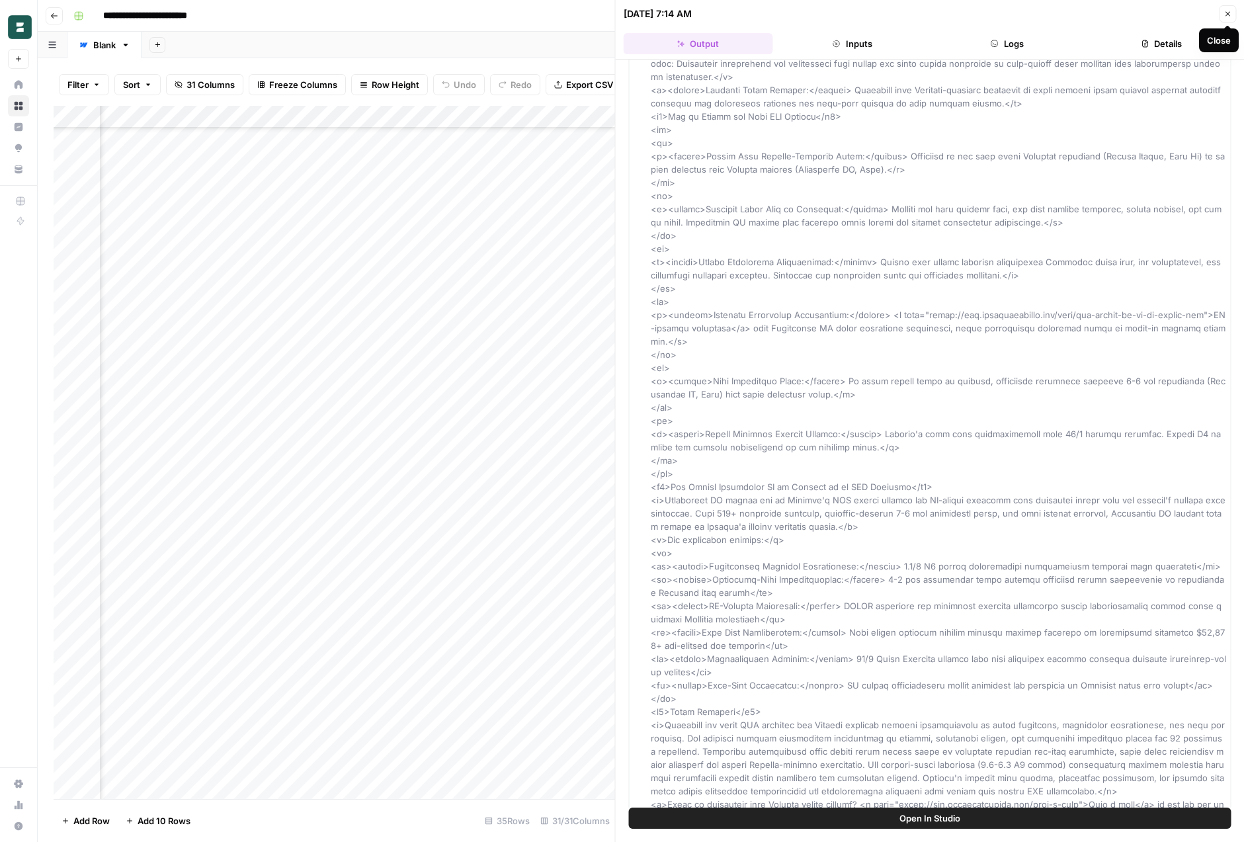
click at [1229, 12] on icon "button" at bounding box center [1228, 14] width 8 height 8
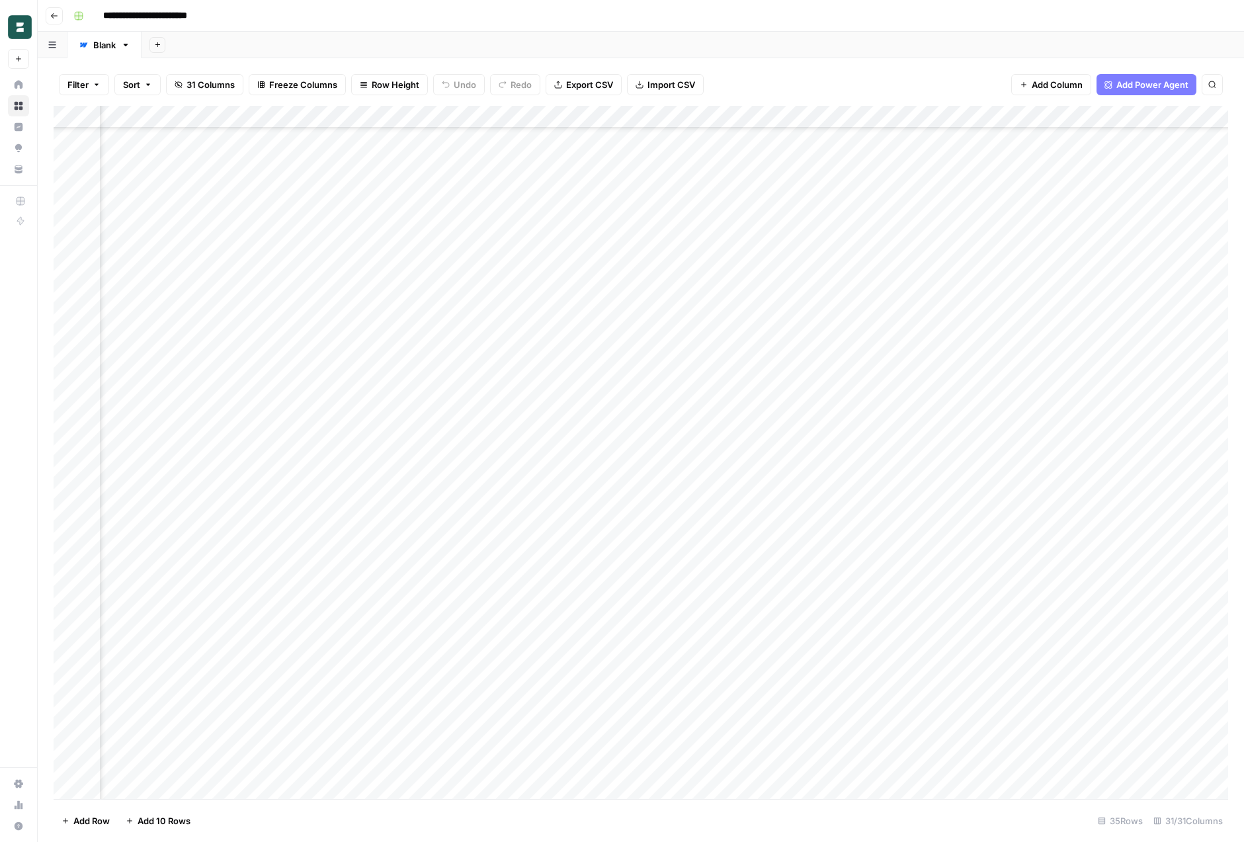
scroll to position [118, 1625]
click at [1017, 402] on div "Add Column" at bounding box center [641, 452] width 1175 height 693
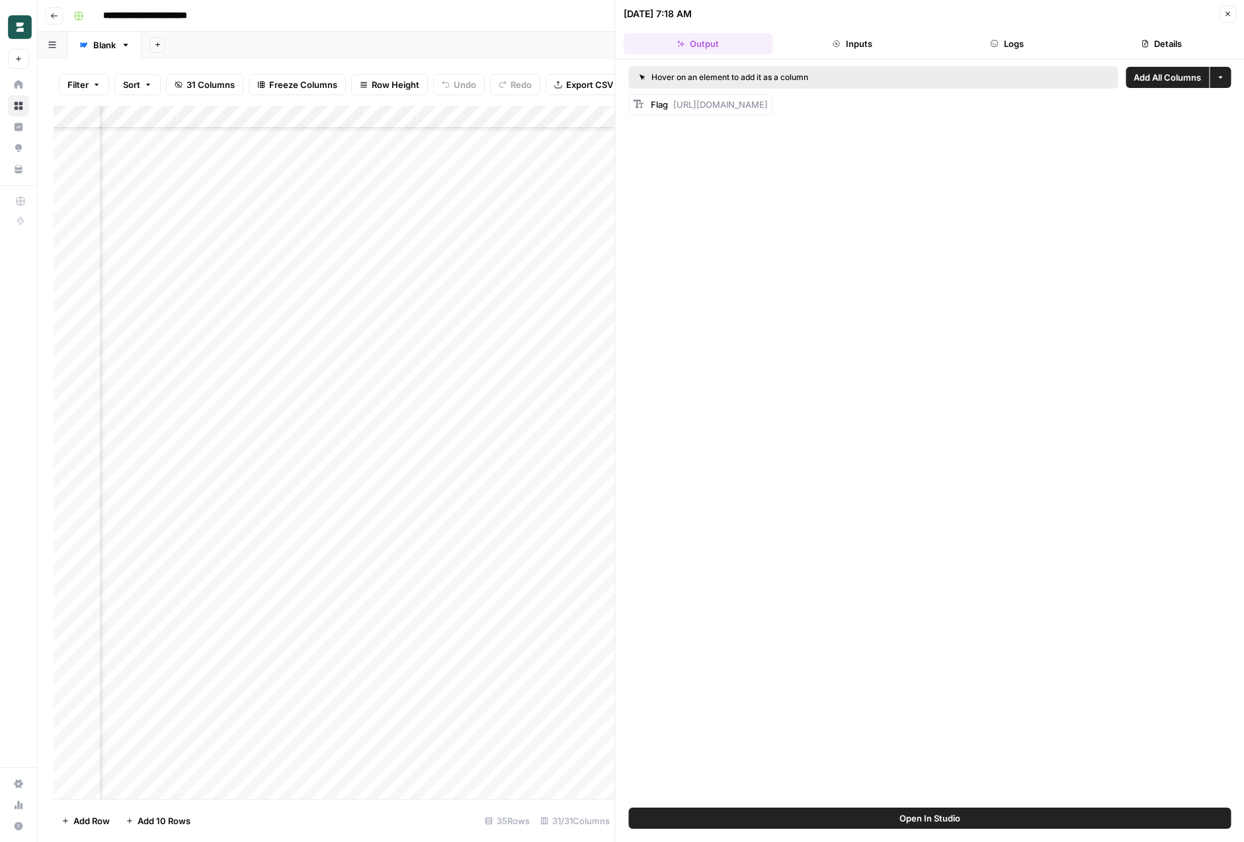
click at [1230, 9] on button "Close" at bounding box center [1227, 13] width 17 height 17
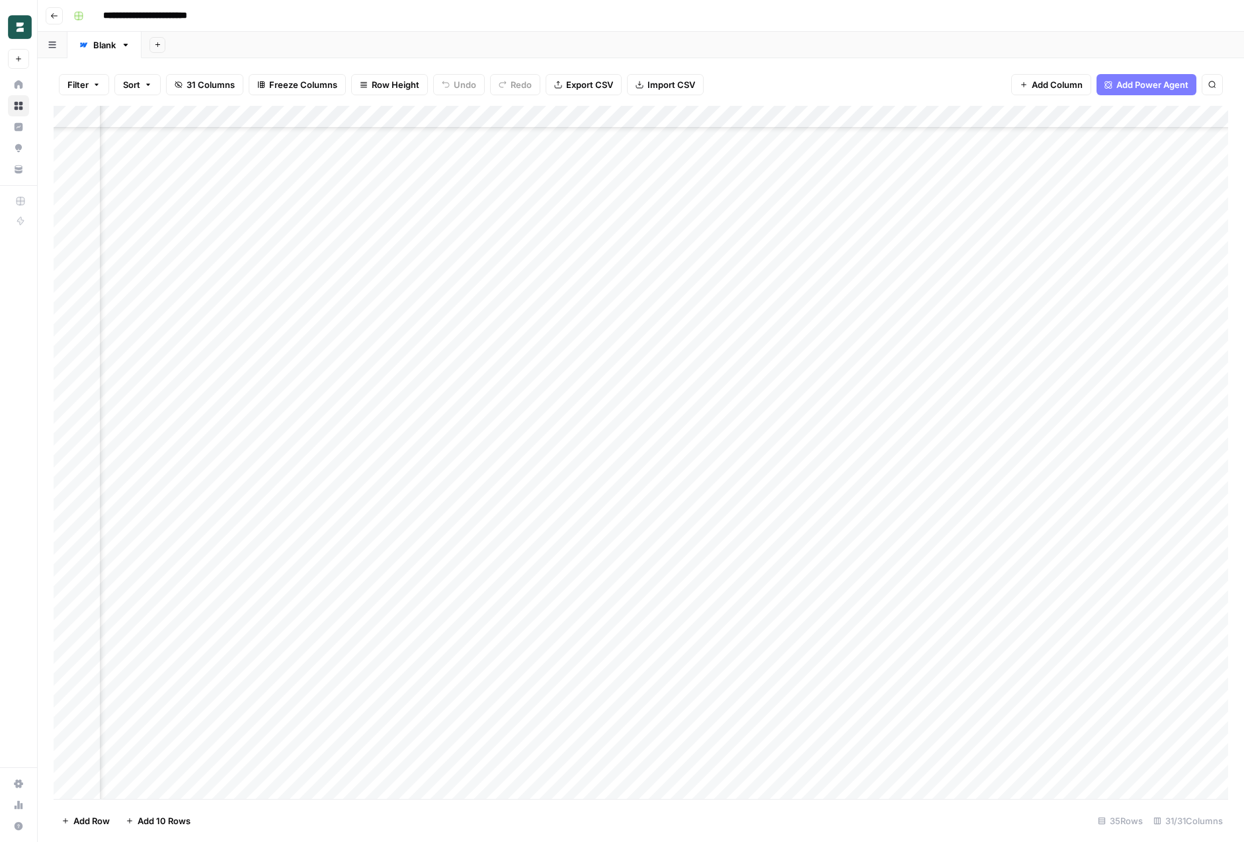
scroll to position [118, 2277]
click at [591, 403] on div "Add Column" at bounding box center [641, 452] width 1175 height 693
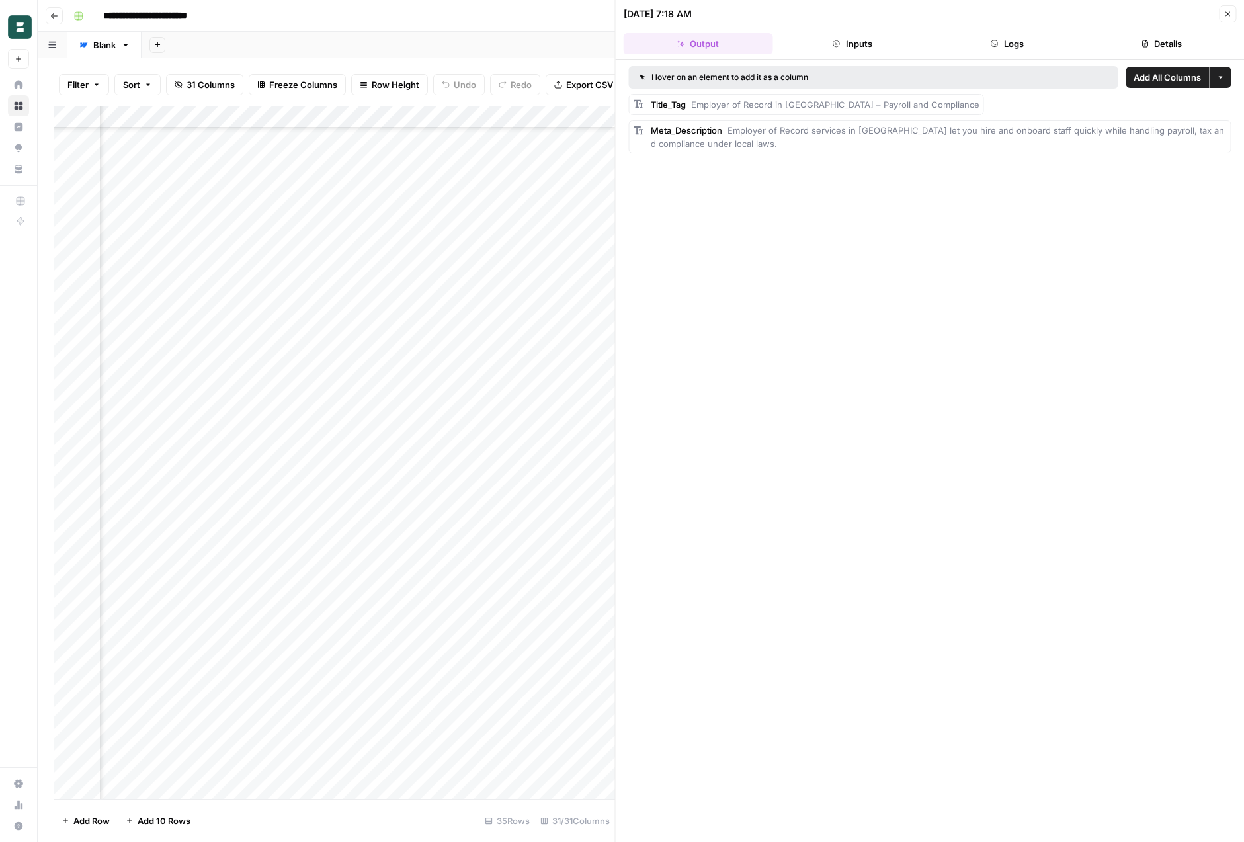
click at [1223, 14] on button "Close" at bounding box center [1227, 13] width 17 height 17
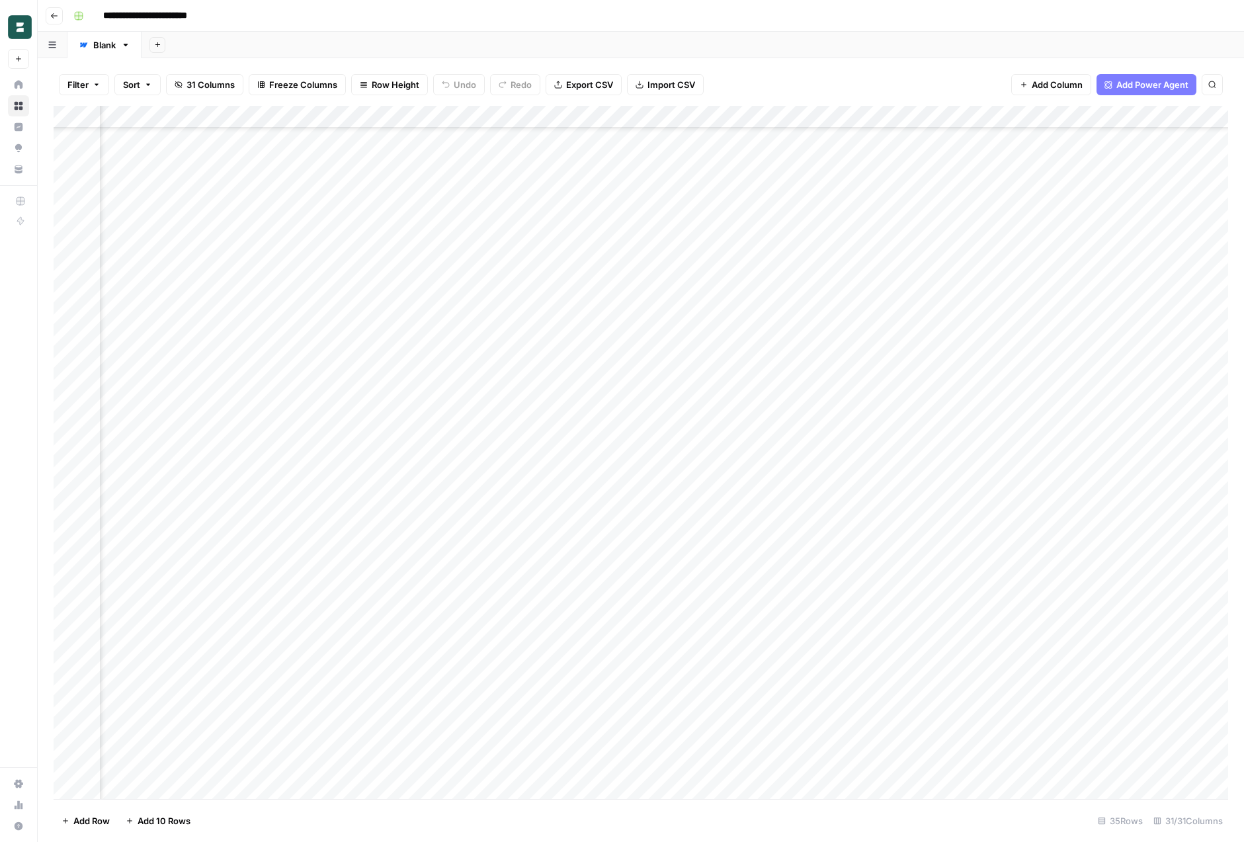
scroll to position [118, 2526]
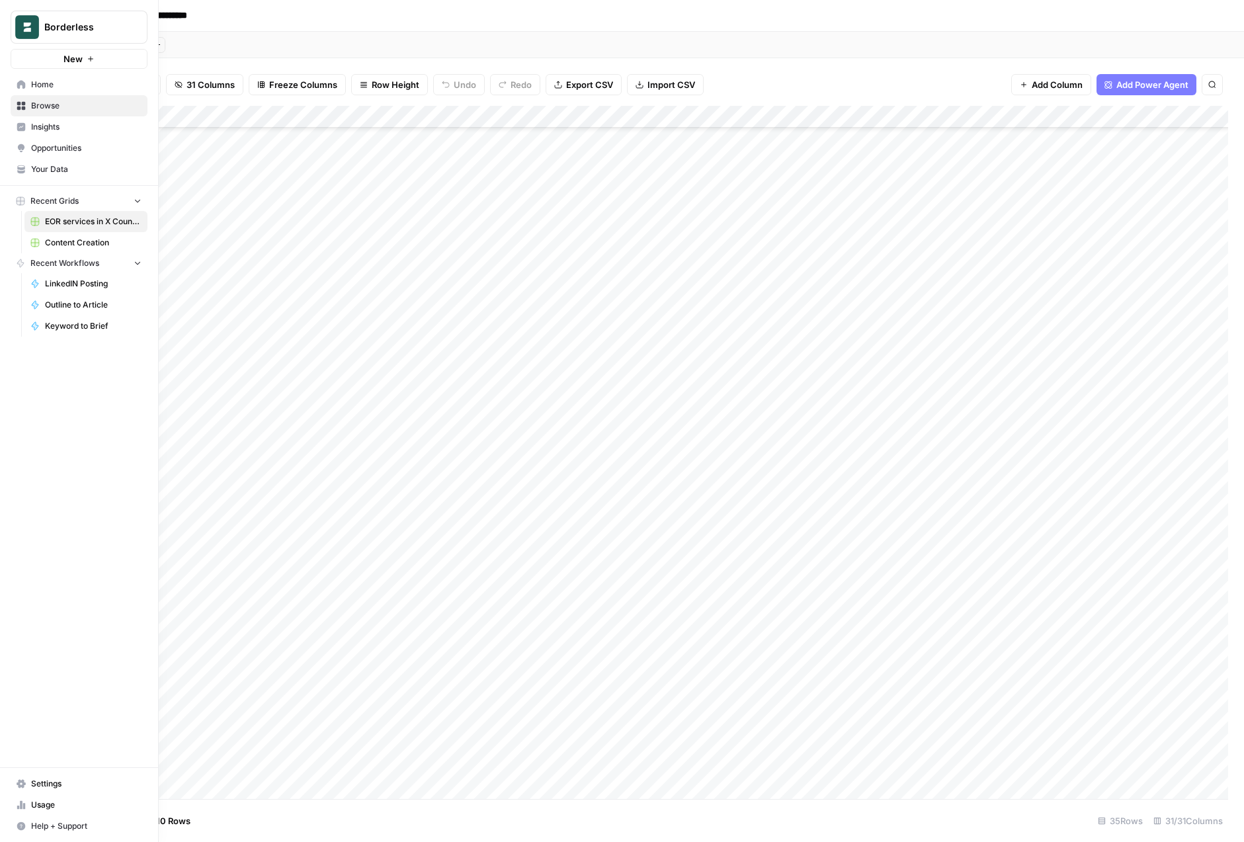
click at [65, 171] on span "Your Data" at bounding box center [86, 169] width 110 height 12
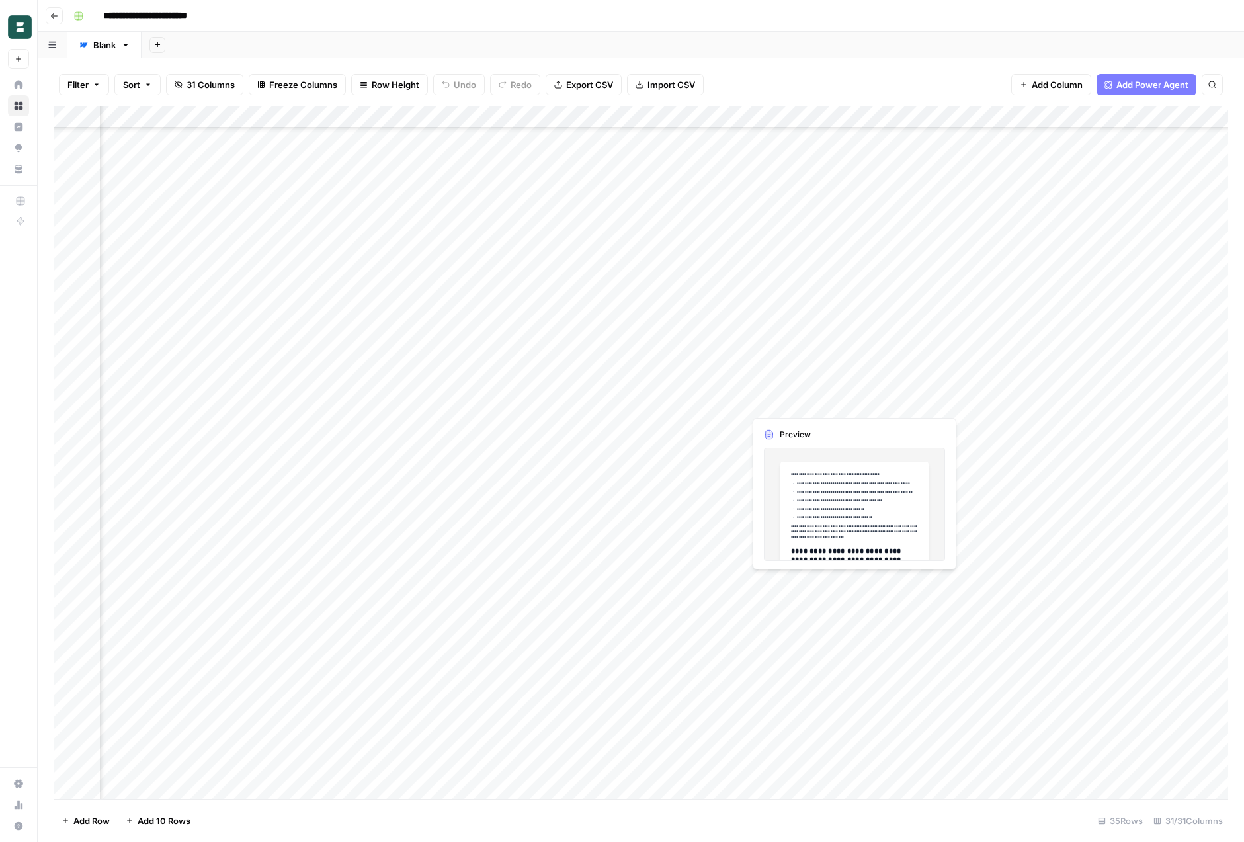
click at [808, 404] on div "Add Column" at bounding box center [641, 452] width 1175 height 693
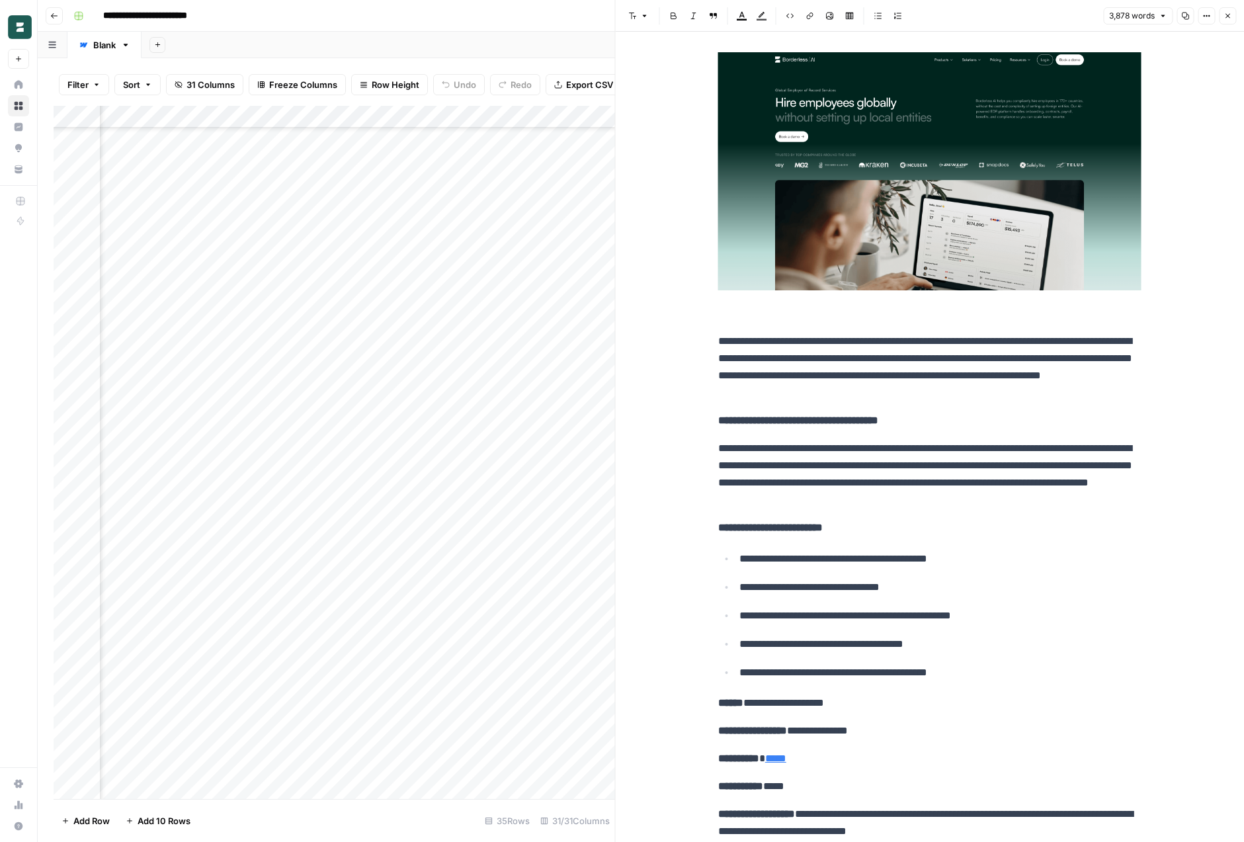
scroll to position [2736, 0]
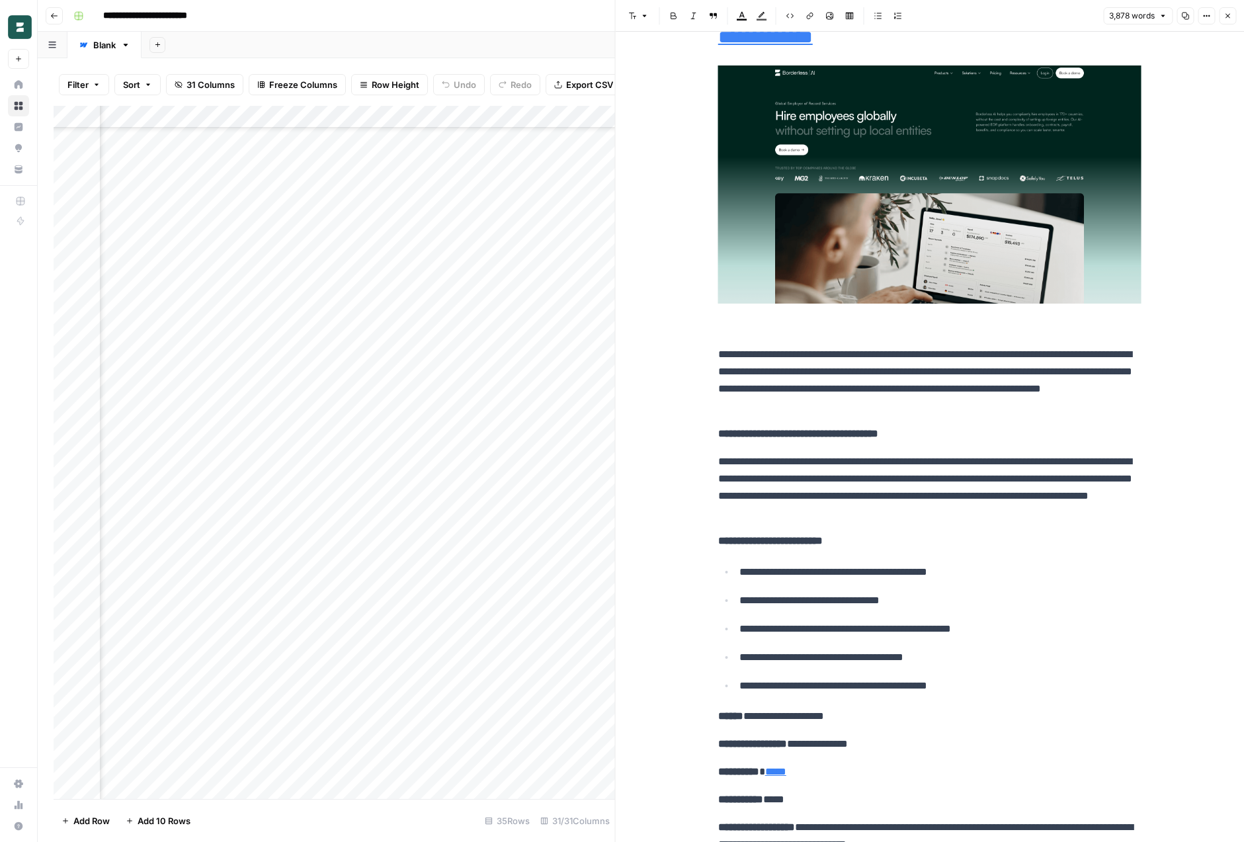
click at [902, 307] on p at bounding box center [929, 200] width 423 height 270
click at [917, 260] on img at bounding box center [929, 184] width 423 height 238
click at [830, 323] on span "Shortcuts" at bounding box center [812, 321] width 37 height 12
click at [954, 324] on p at bounding box center [929, 200] width 423 height 270
click at [975, 232] on img at bounding box center [929, 184] width 423 height 238
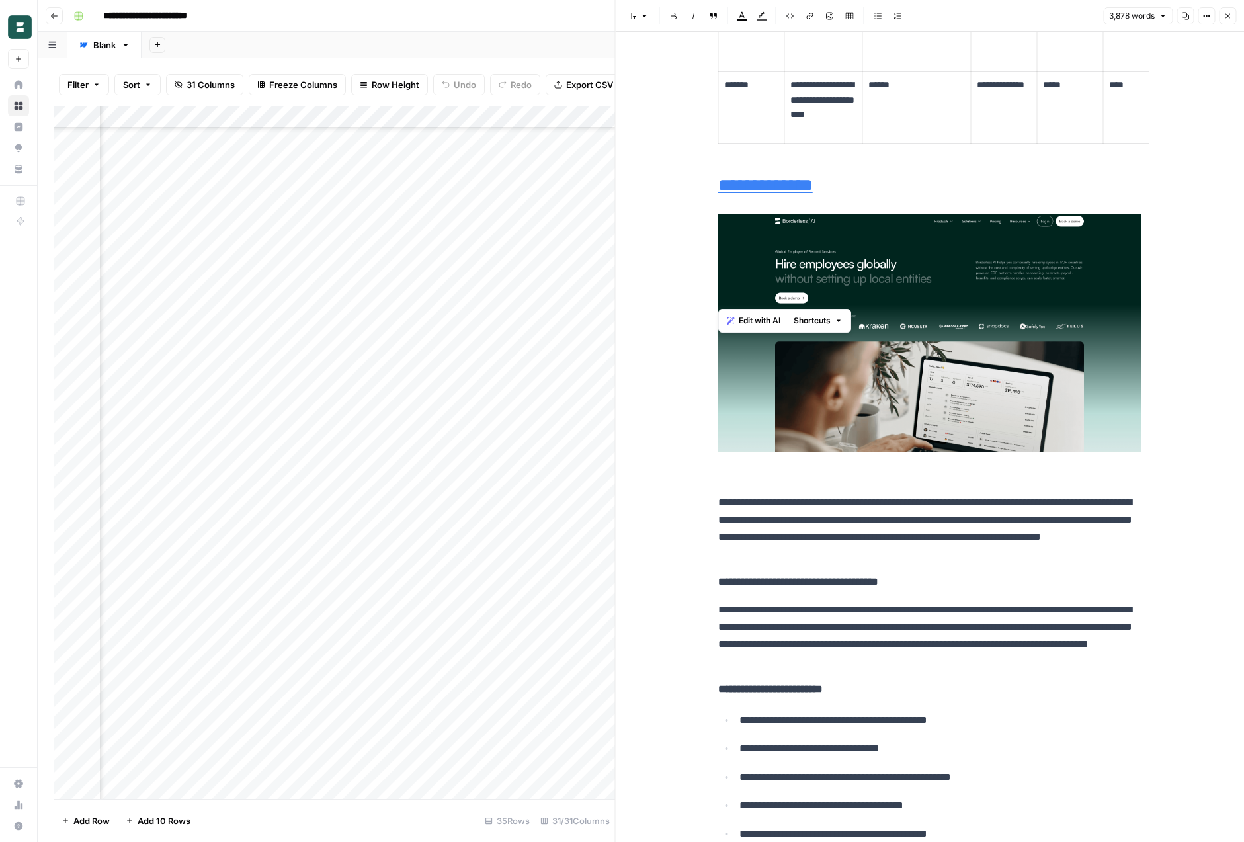
scroll to position [2562, 0]
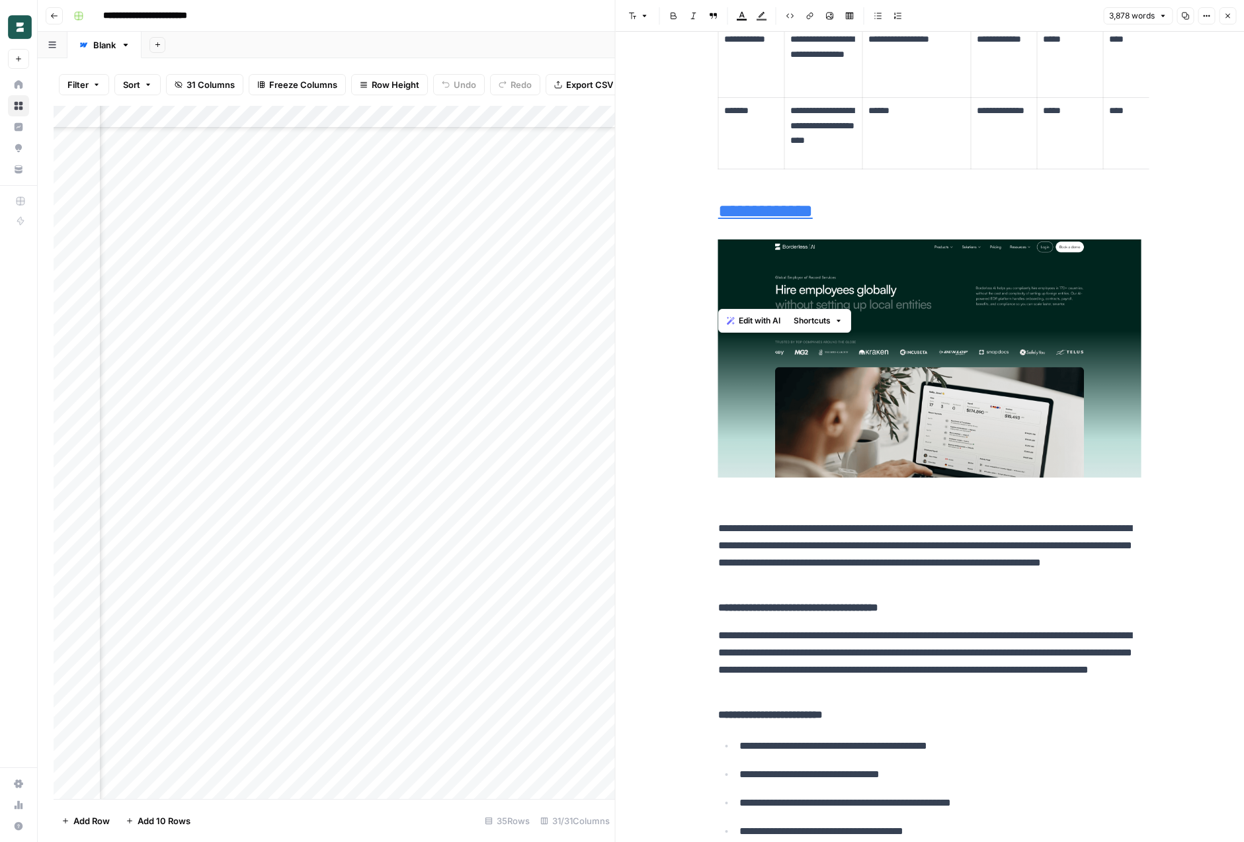
click at [1225, 18] on icon "button" at bounding box center [1228, 16] width 8 height 8
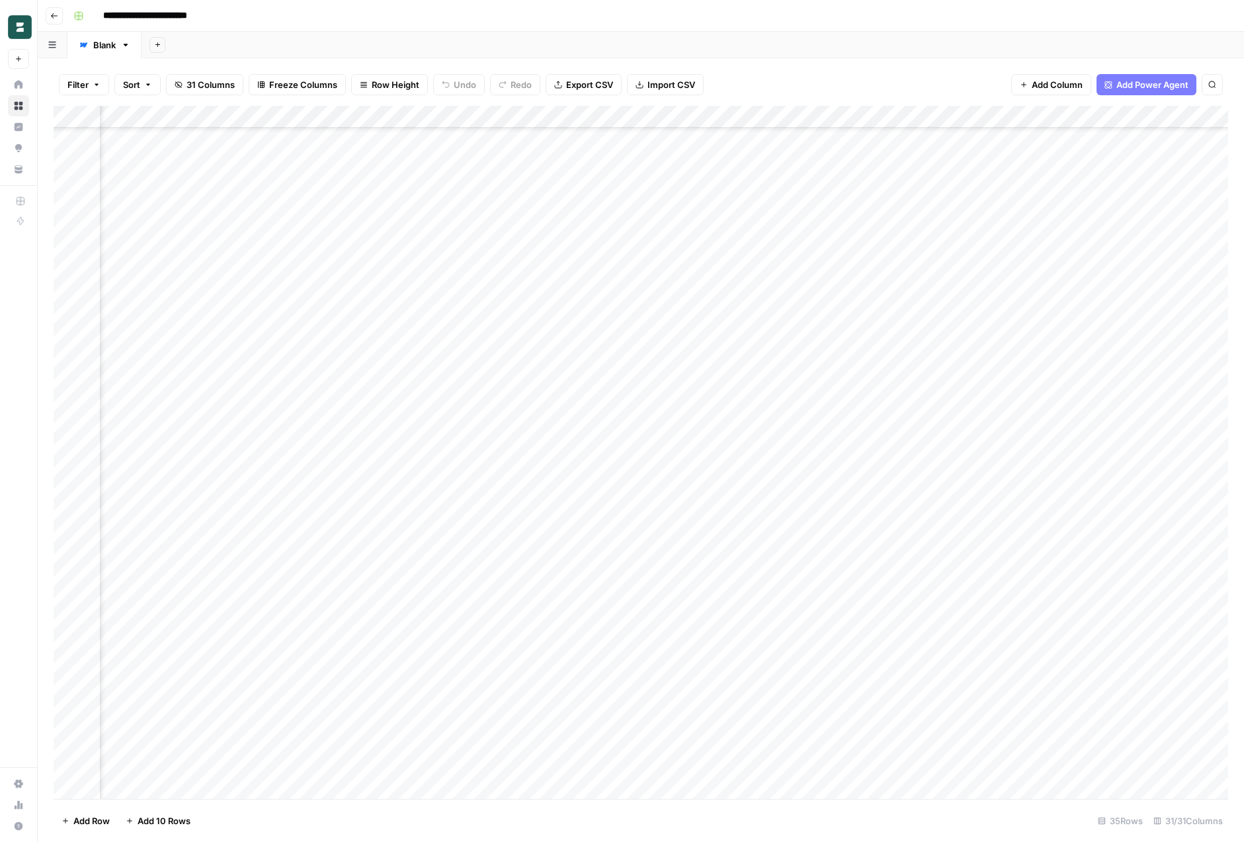
scroll to position [118, 0]
click at [378, 400] on div "Add Column" at bounding box center [641, 452] width 1175 height 693
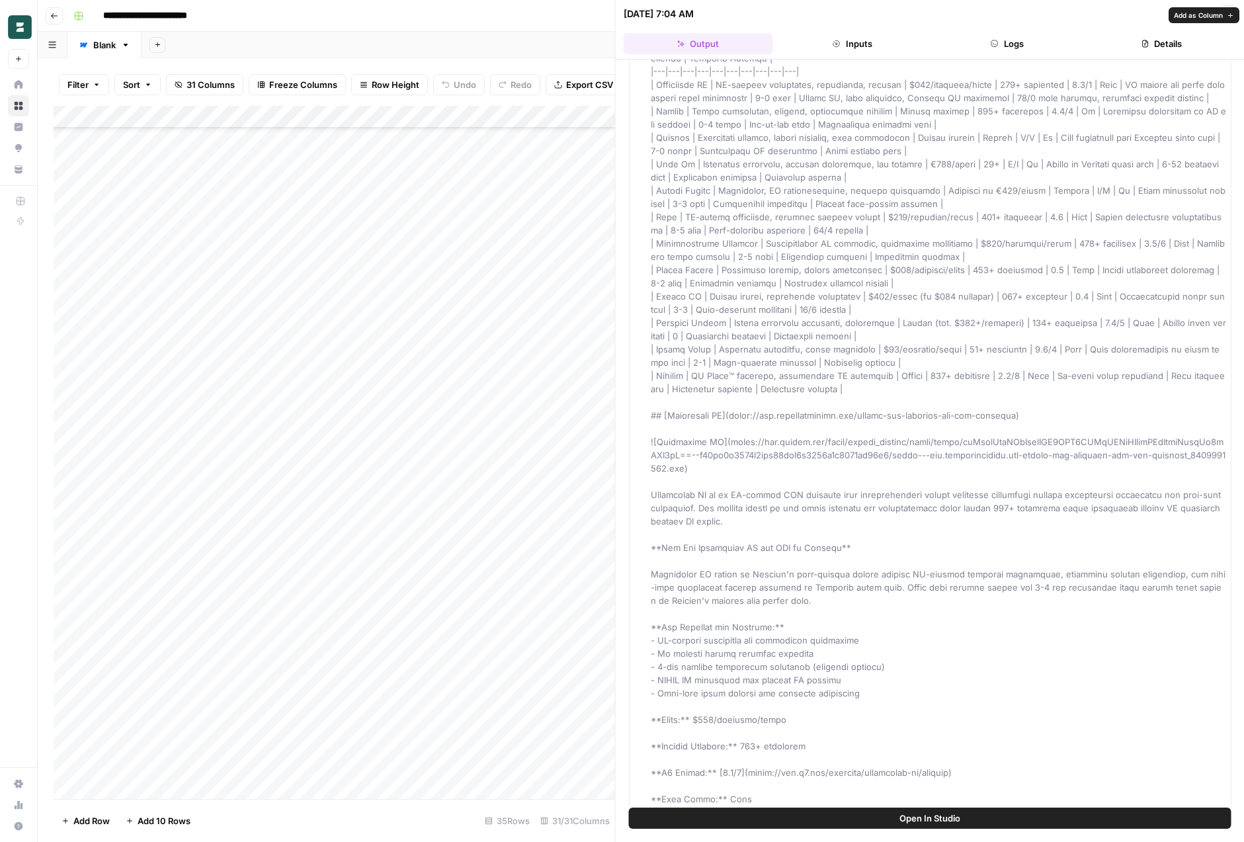
scroll to position [1141, 0]
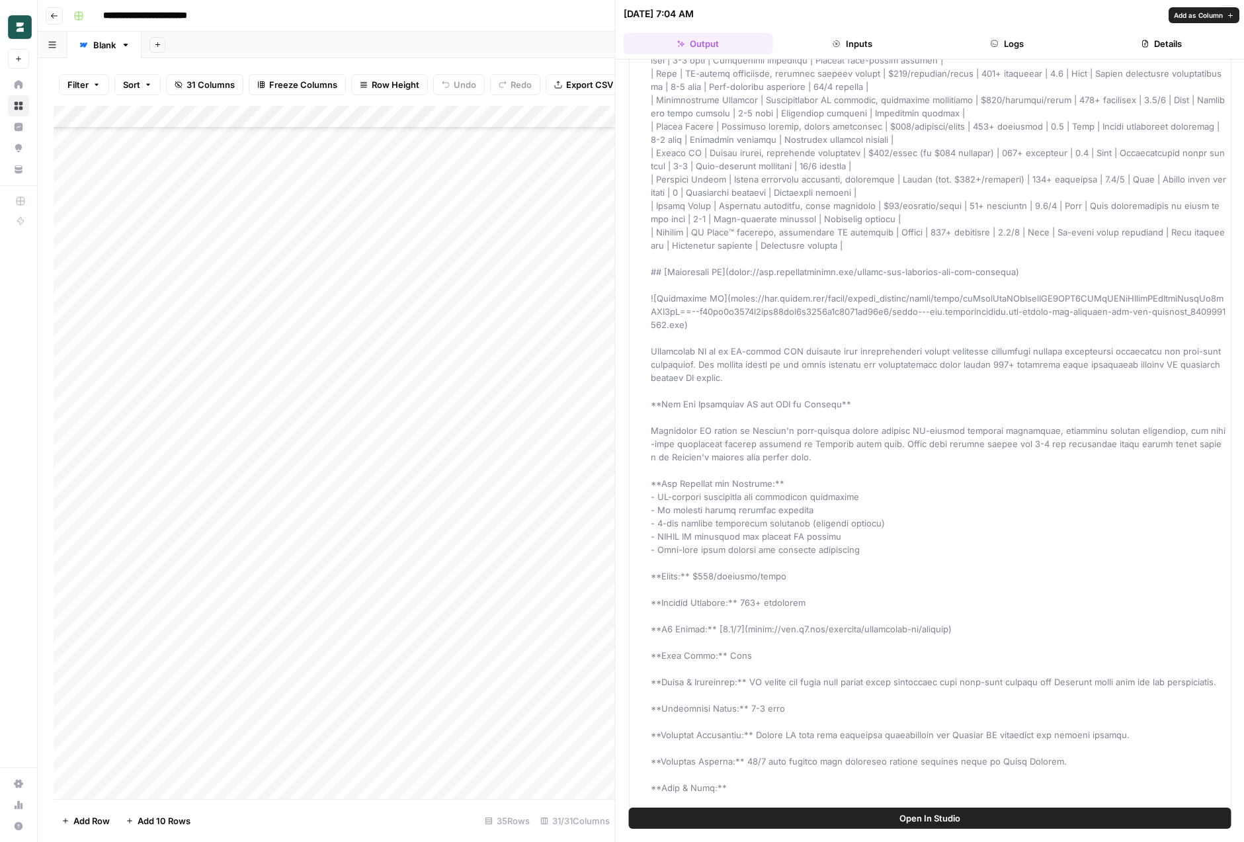
drag, startPoint x: 948, startPoint y: 334, endPoint x: 937, endPoint y: 337, distance: 11.6
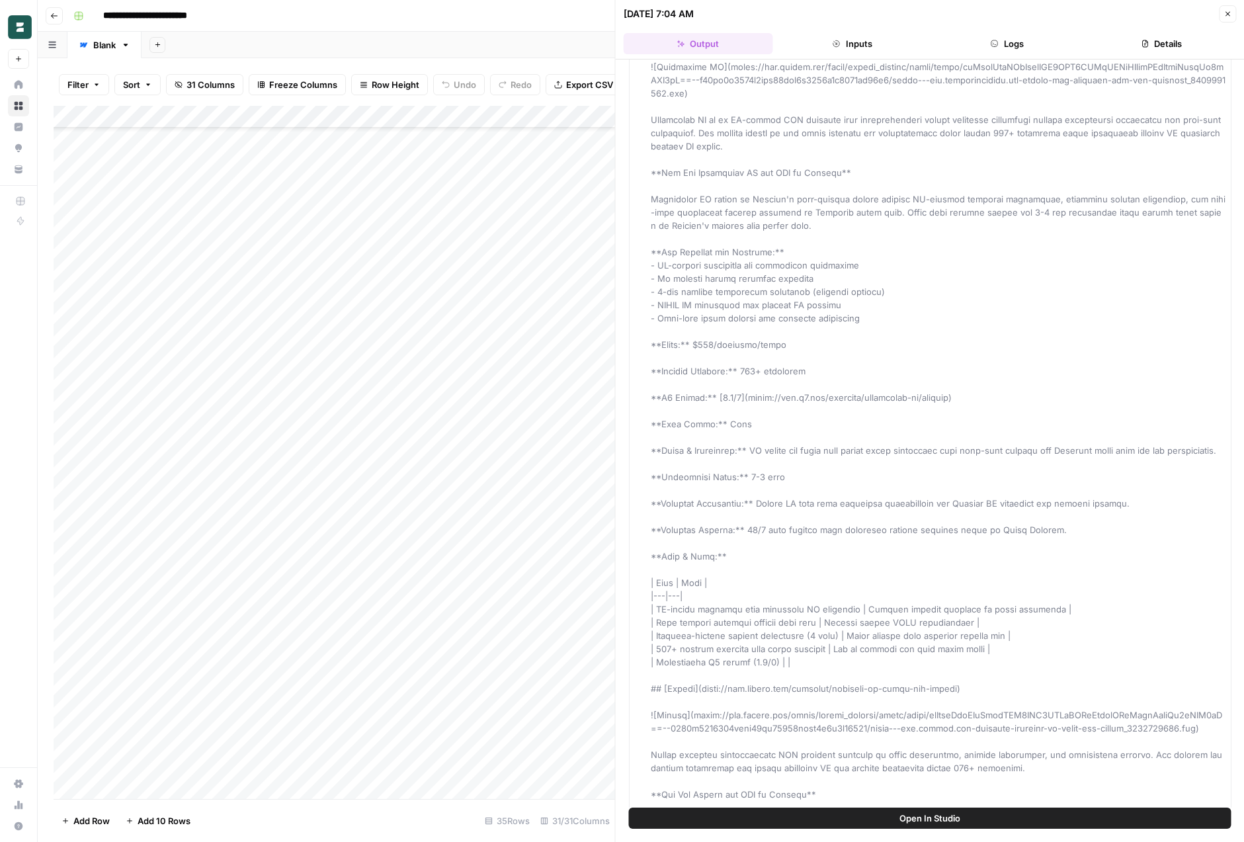
scroll to position [138, 0]
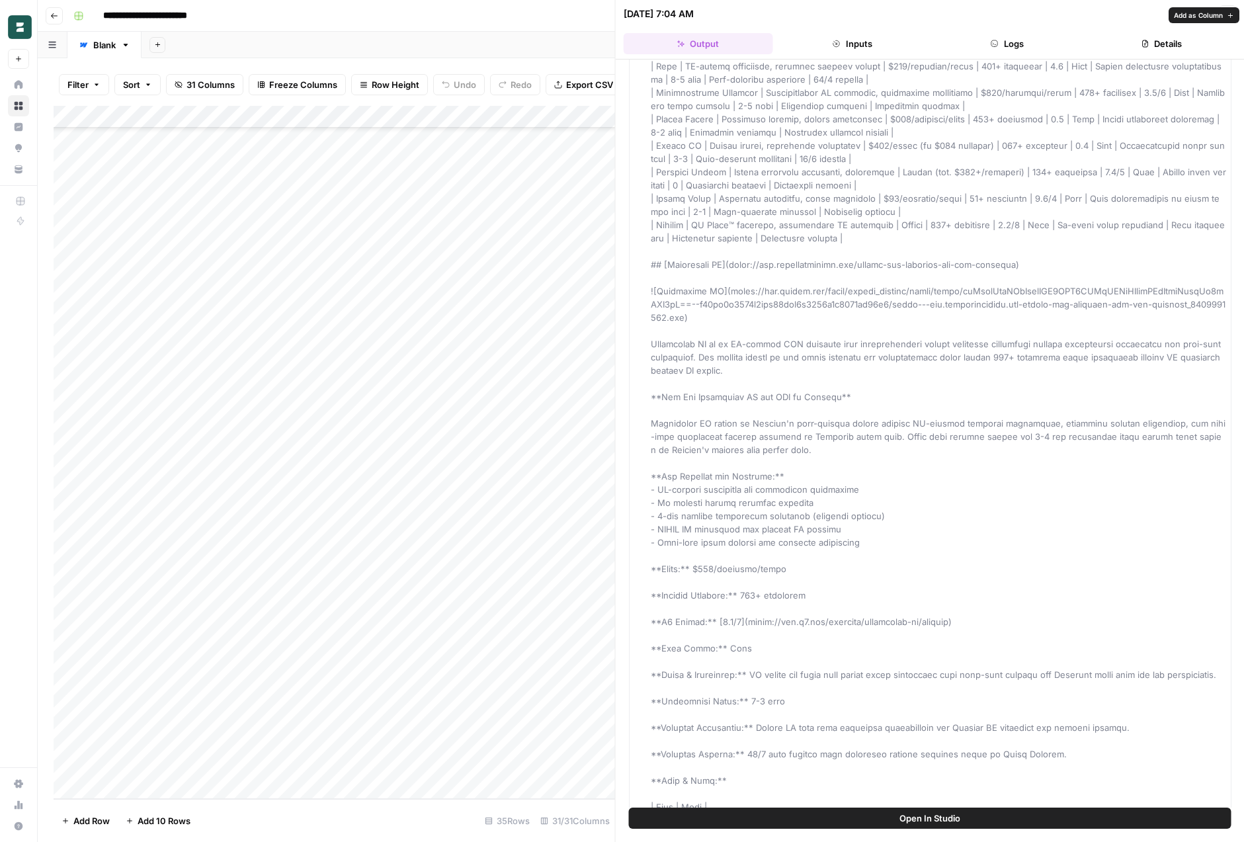
scroll to position [1145, 0]
drag, startPoint x: 688, startPoint y: 335, endPoint x: 651, endPoint y: 304, distance: 48.8
copy span "![Borderless AI]([URL][DOMAIN_NAME])"
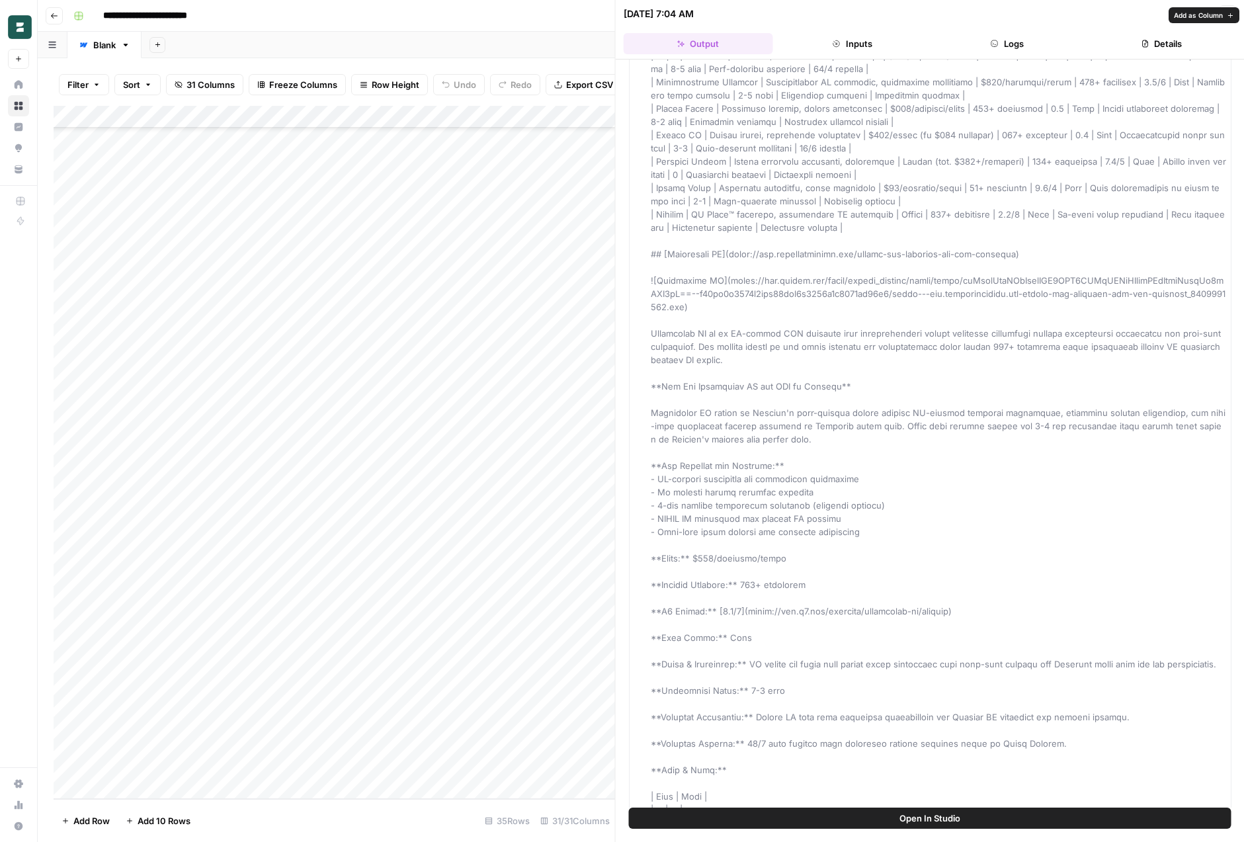
scroll to position [1160, 0]
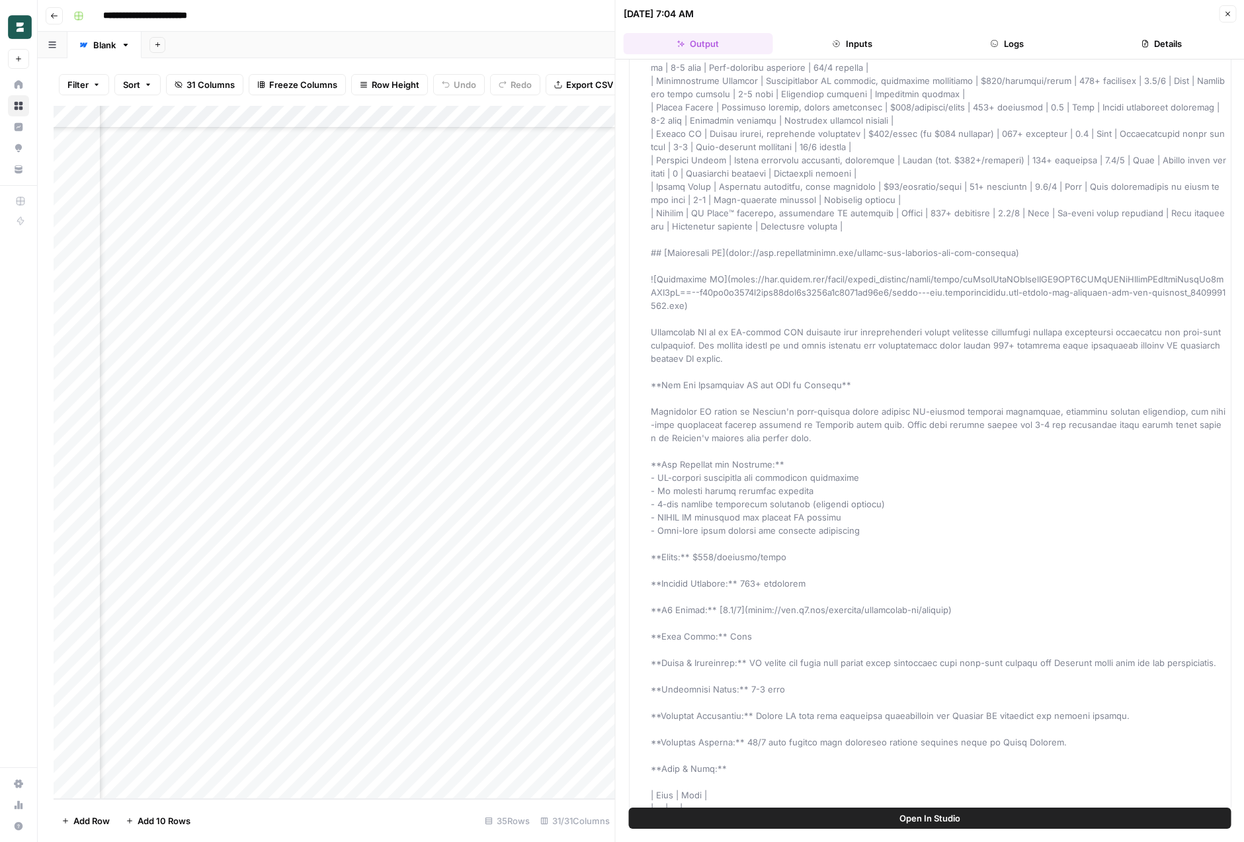
scroll to position [138, 3365]
click at [1228, 8] on button "Close" at bounding box center [1227, 13] width 17 height 17
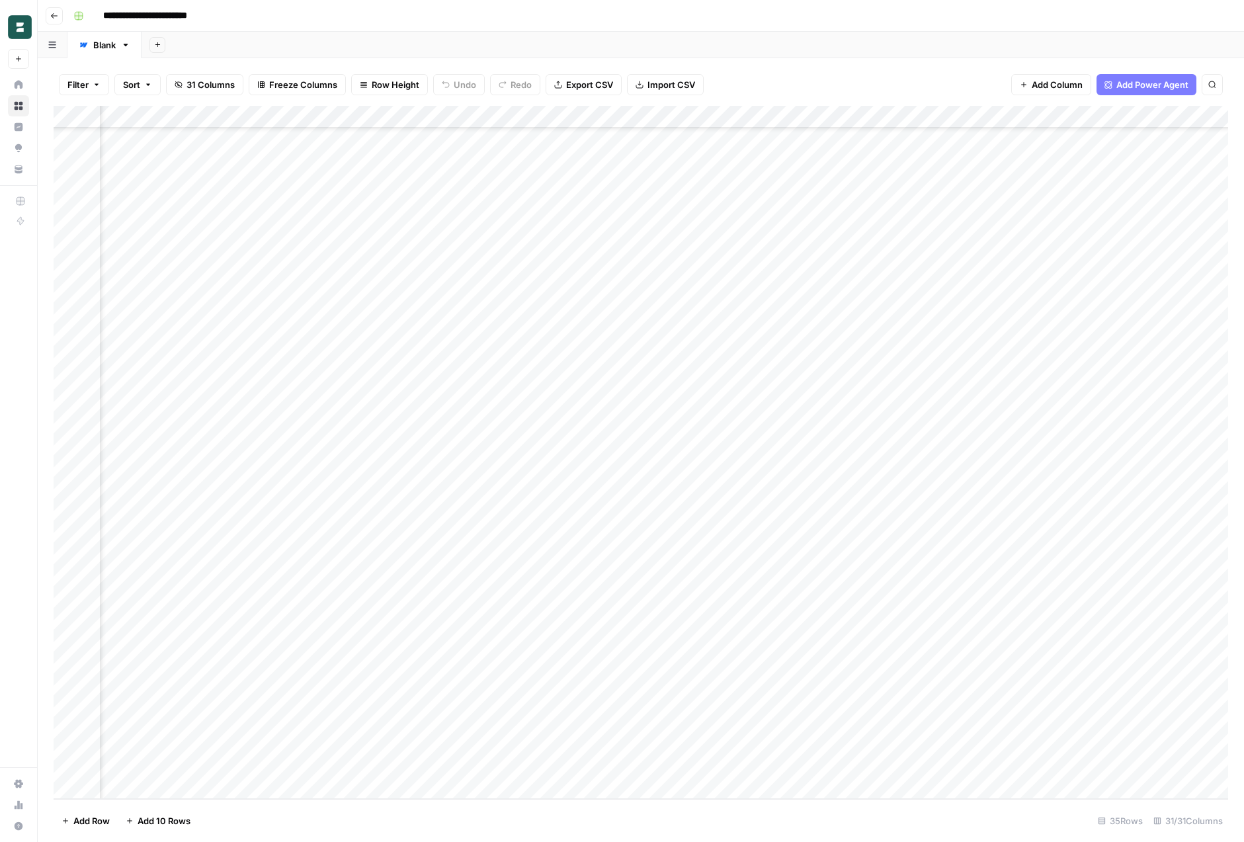
scroll to position [138, 0]
click at [1160, 385] on div "Add Column" at bounding box center [641, 452] width 1175 height 693
click at [1020, 386] on div "Add Column" at bounding box center [641, 452] width 1175 height 693
click at [1139, 380] on div "Add Column" at bounding box center [641, 452] width 1175 height 693
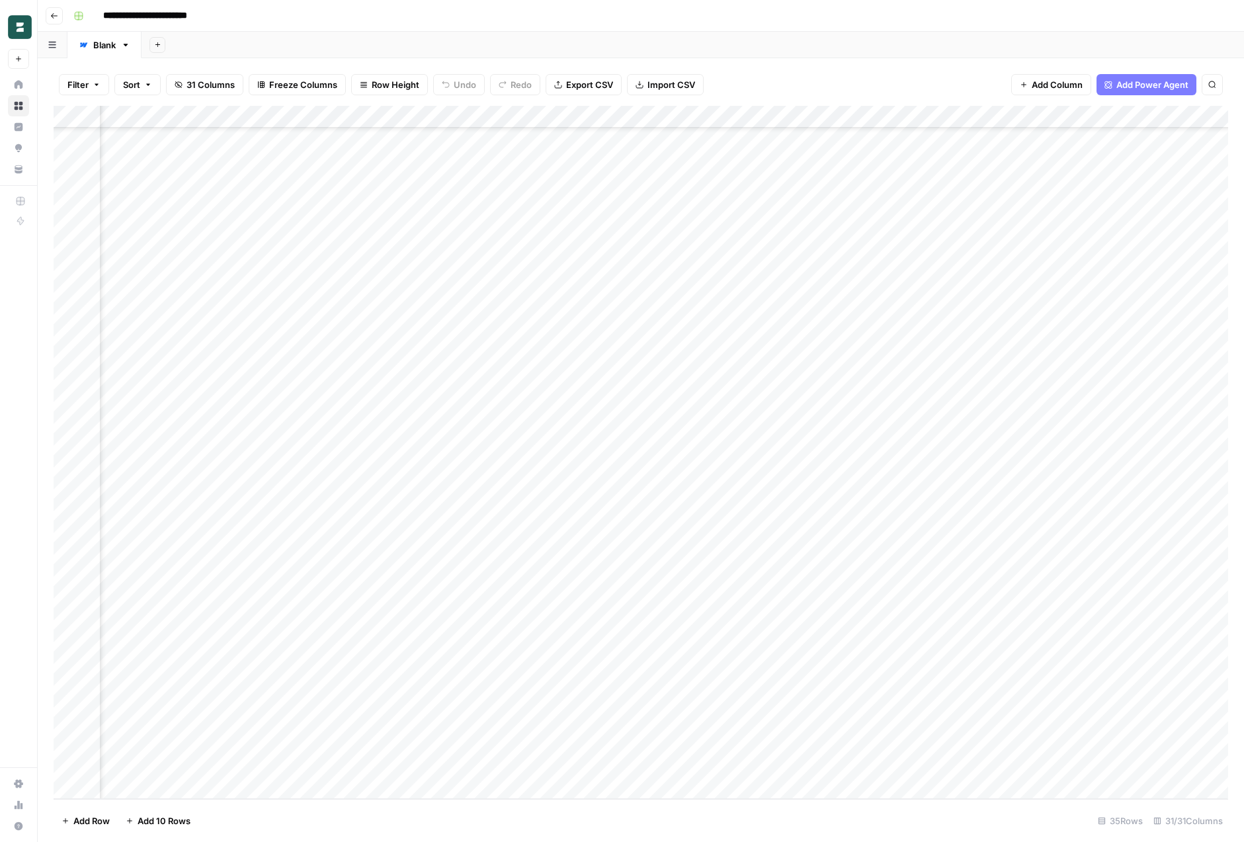
scroll to position [138, 2782]
click at [891, 114] on div "Add Column" at bounding box center [641, 452] width 1175 height 693
click at [860, 198] on span "Edit" at bounding box center [881, 198] width 116 height 13
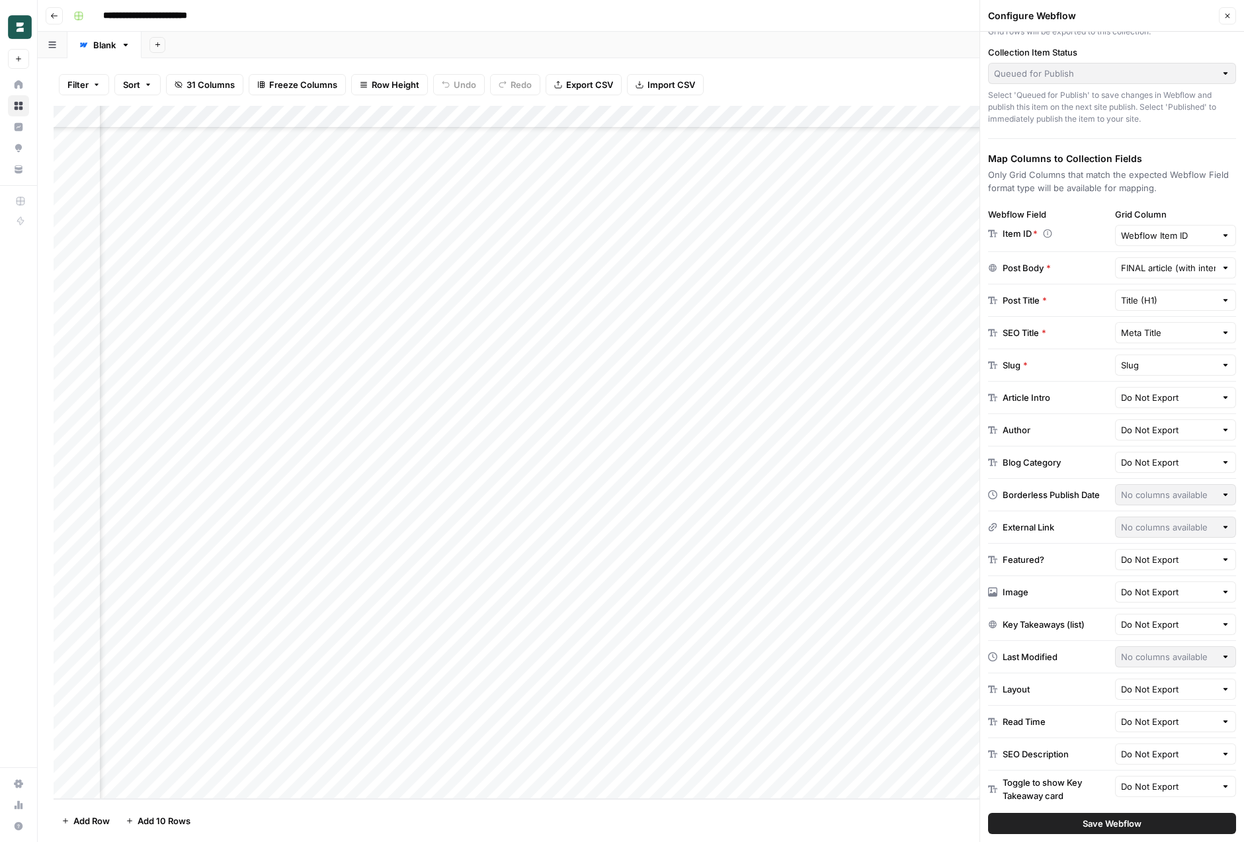
scroll to position [89, 0]
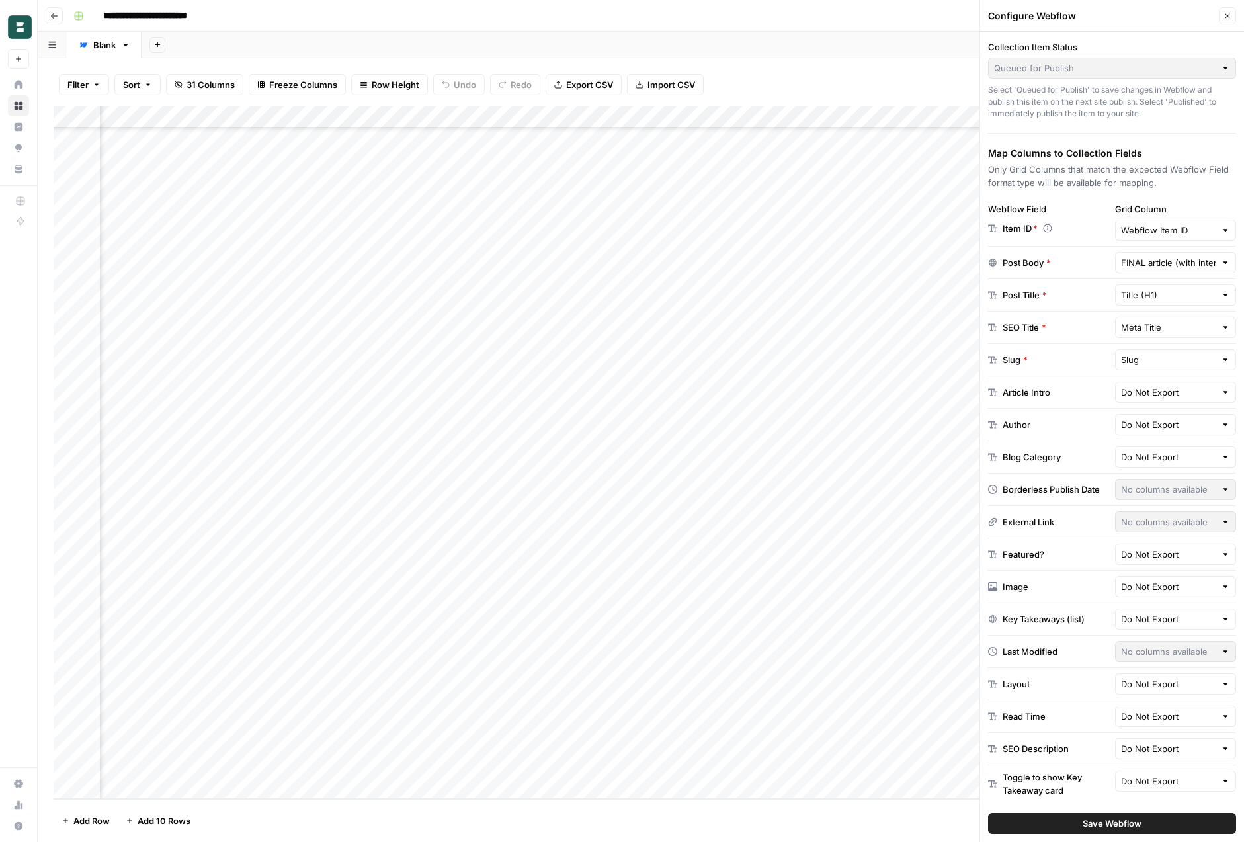
click at [1188, 482] on div at bounding box center [1176, 489] width 122 height 21
click at [894, 40] on div "Add Sheet" at bounding box center [693, 45] width 1103 height 26
click at [894, 73] on div "Filter Sort 31 Columns Freeze Columns Row Height Undo Redo Export CSV Import CS…" at bounding box center [641, 85] width 1175 height 42
click at [1221, 14] on button "Close" at bounding box center [1227, 15] width 17 height 17
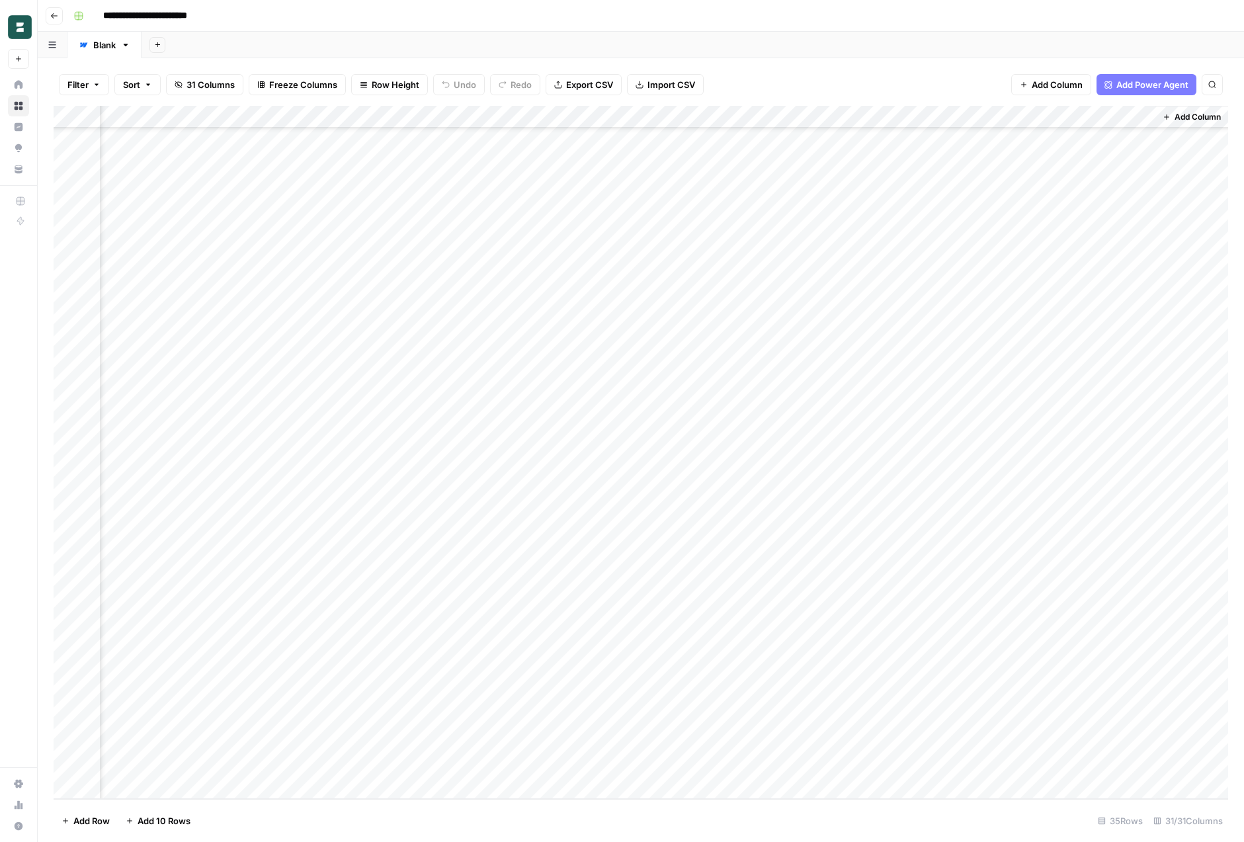
click at [865, 56] on div "Add Sheet" at bounding box center [693, 45] width 1103 height 26
click at [785, 296] on div "Add Column" at bounding box center [641, 452] width 1175 height 693
click at [392, 259] on div "Add Column" at bounding box center [641, 452] width 1175 height 693
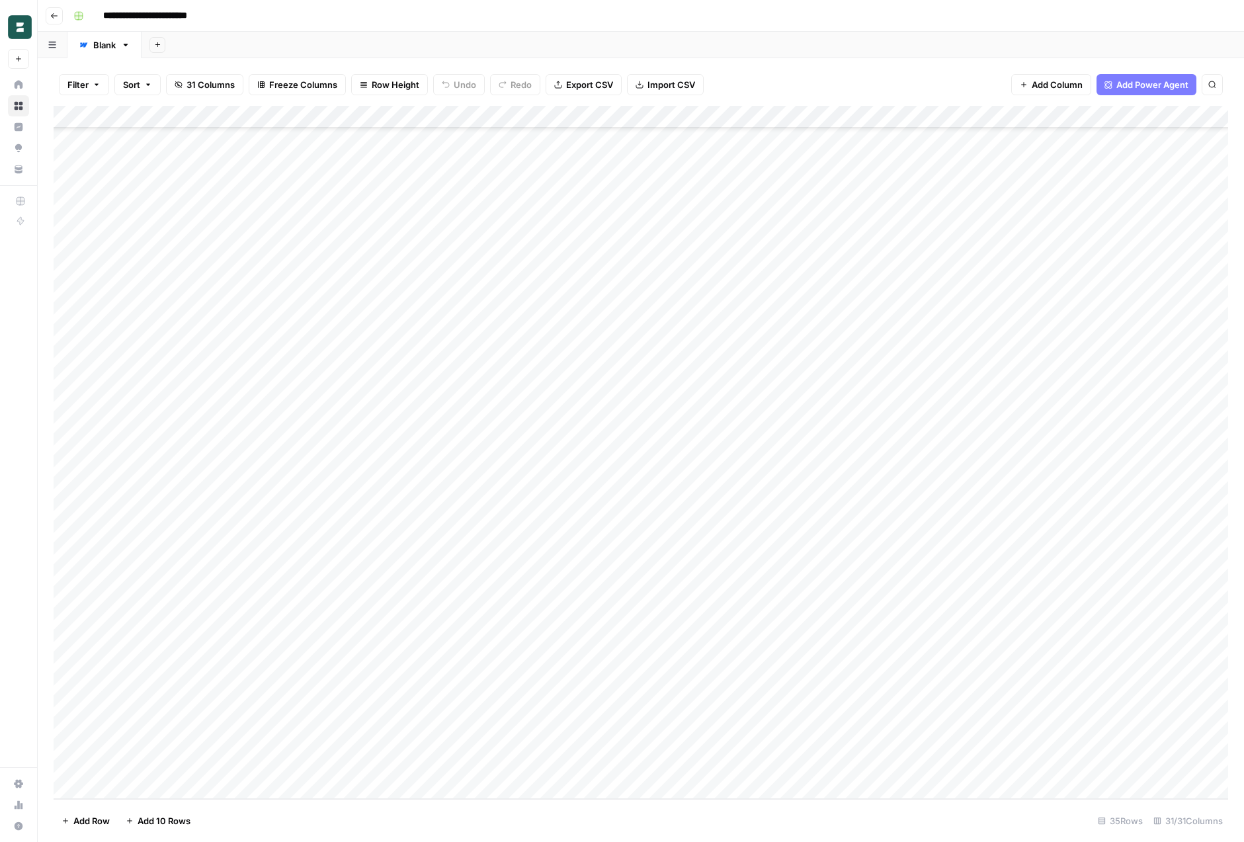
click at [396, 244] on div "Add Column" at bounding box center [641, 452] width 1175 height 693
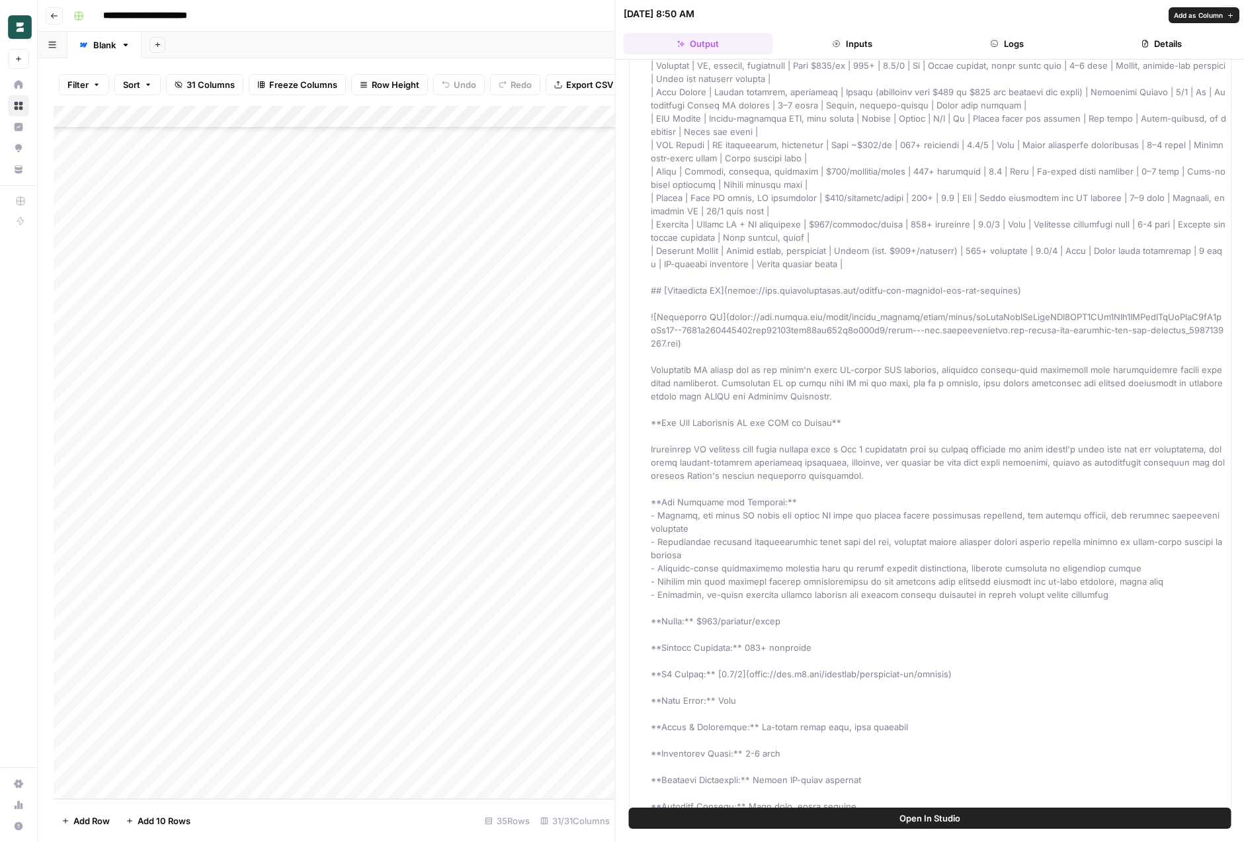
scroll to position [803, 0]
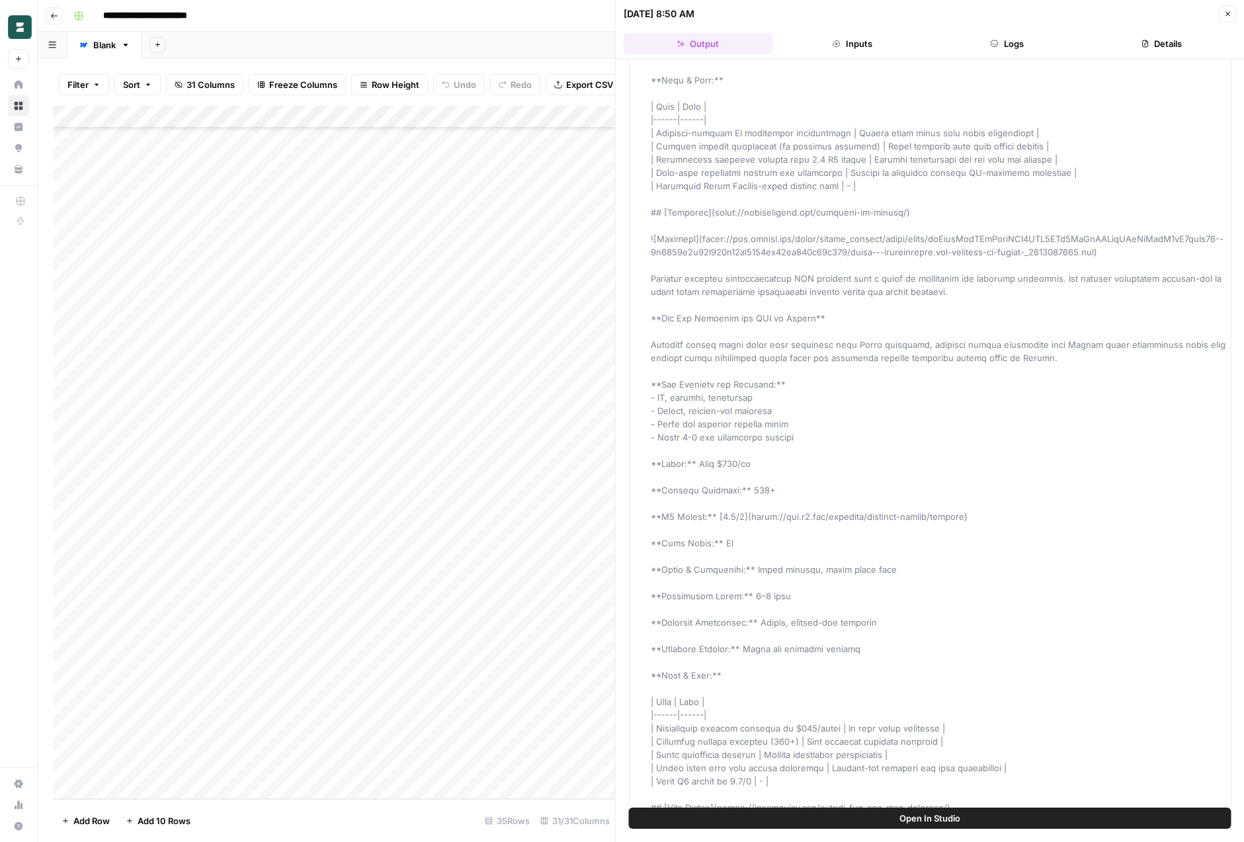
scroll to position [1464, 0]
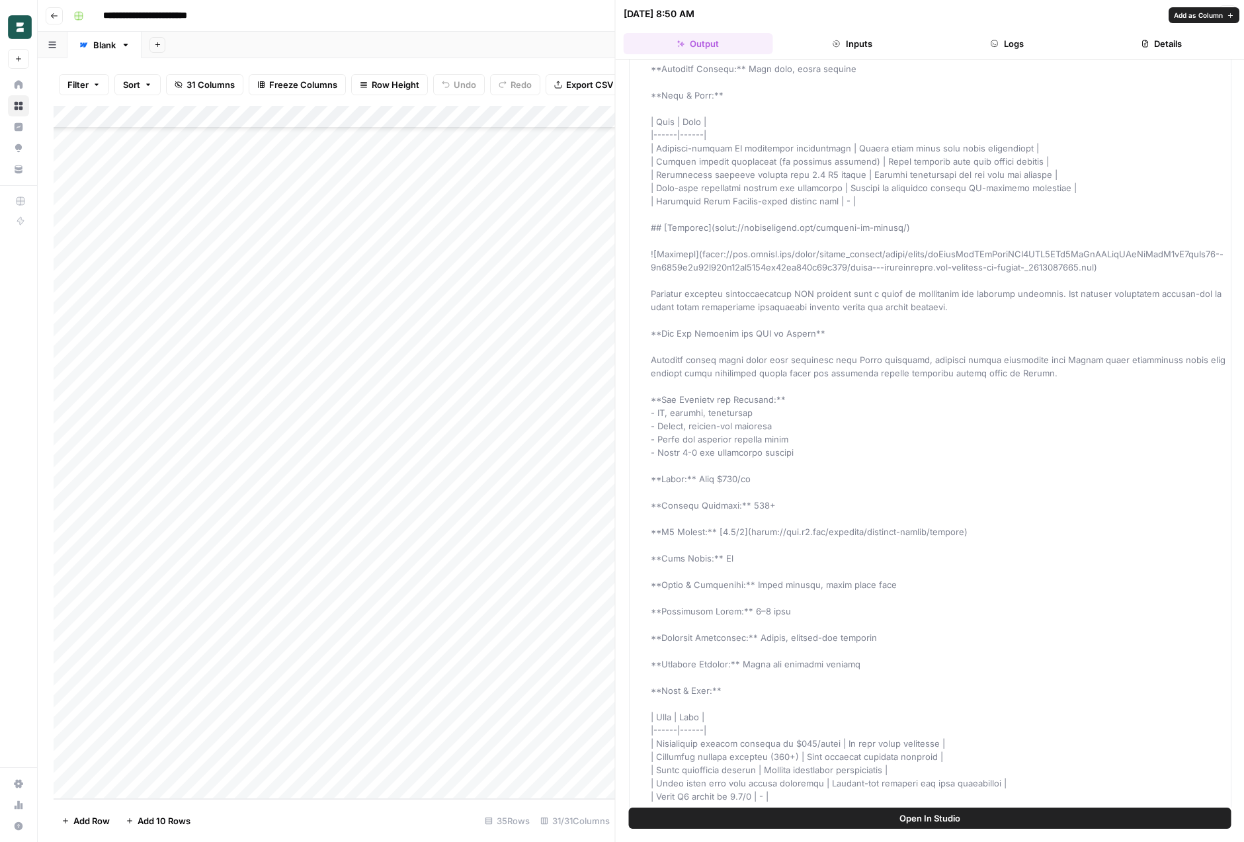
drag, startPoint x: 1100, startPoint y: 242, endPoint x: 872, endPoint y: 244, distance: 228.3
copy span "joinhorizons.com-employer-of-record-_1755607840.png"
click at [278, 39] on div "Add Sheet" at bounding box center [693, 45] width 1103 height 26
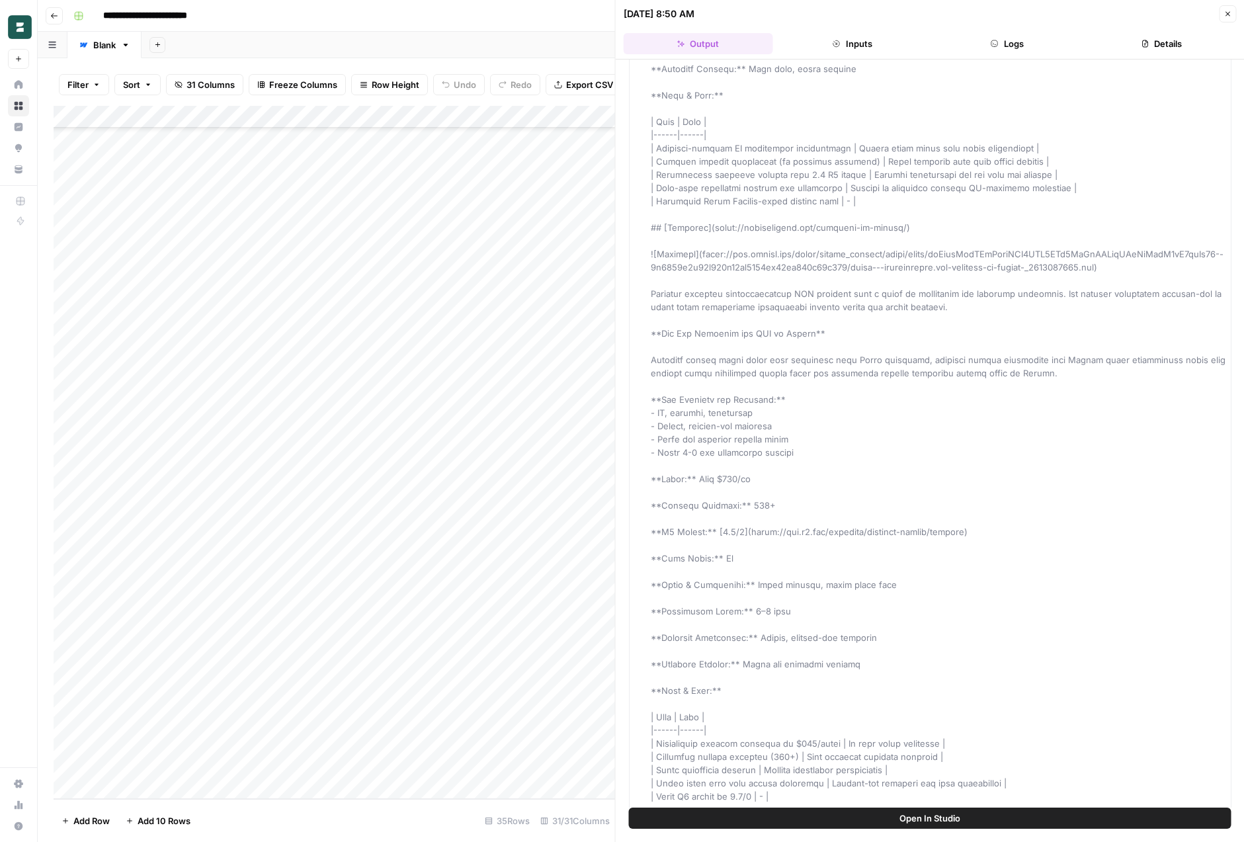
click at [278, 39] on div "Add Sheet" at bounding box center [693, 45] width 1103 height 26
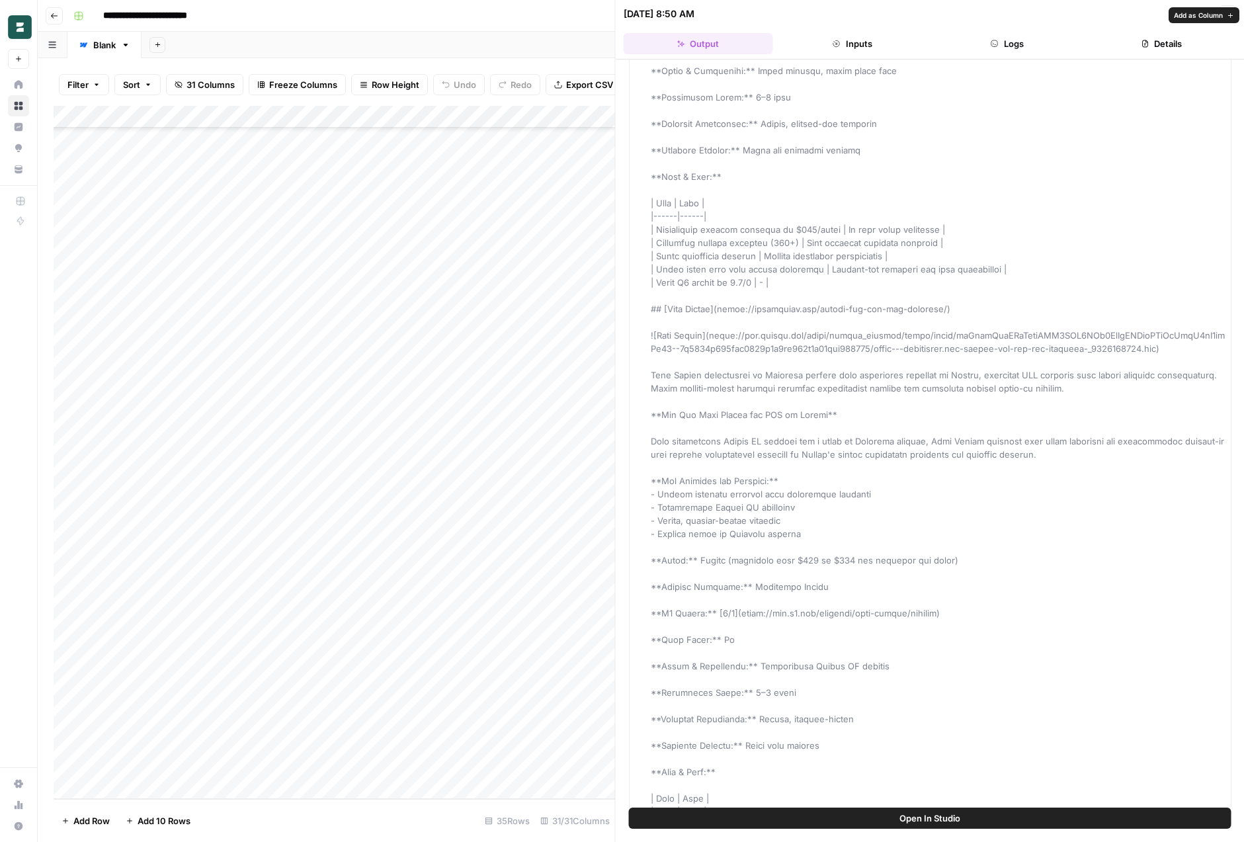
scroll to position [1987, 0]
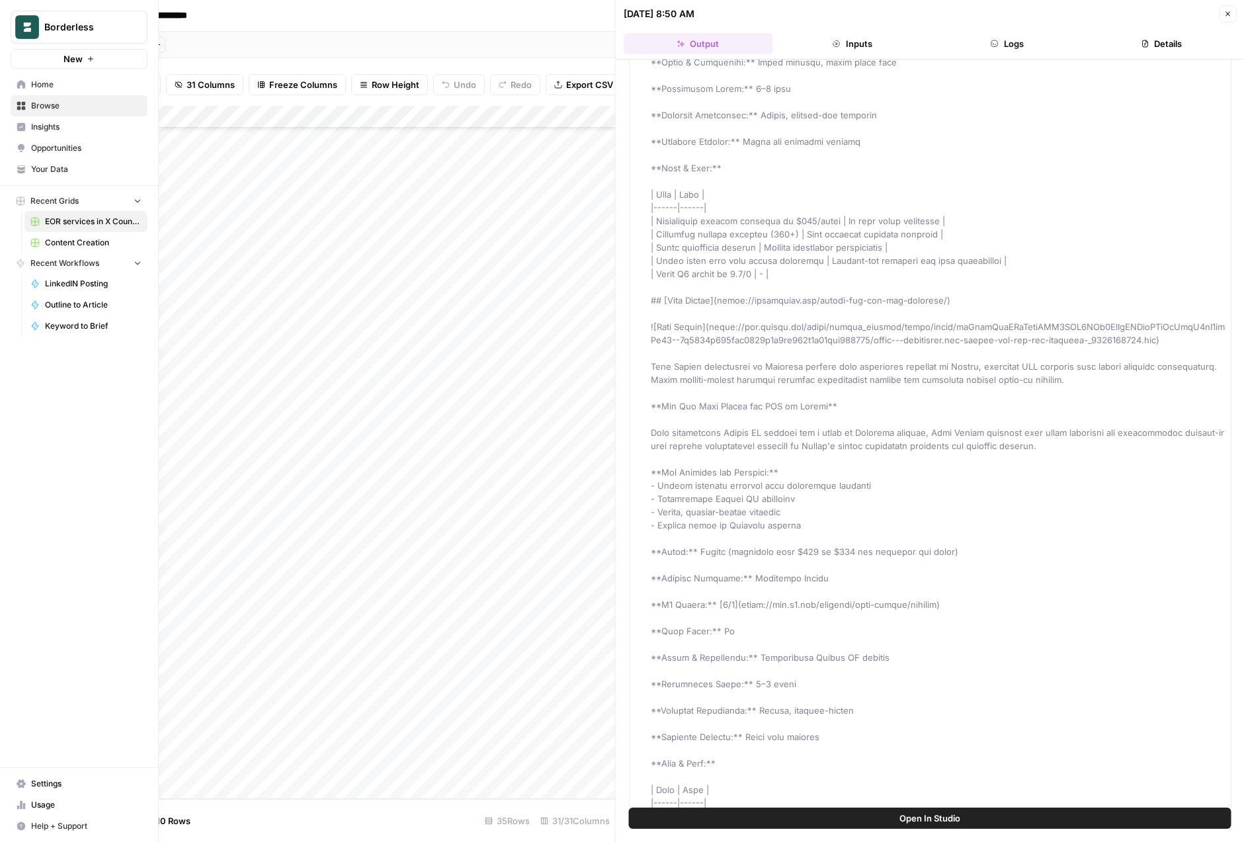
click at [55, 170] on span "Your Data" at bounding box center [86, 169] width 110 height 12
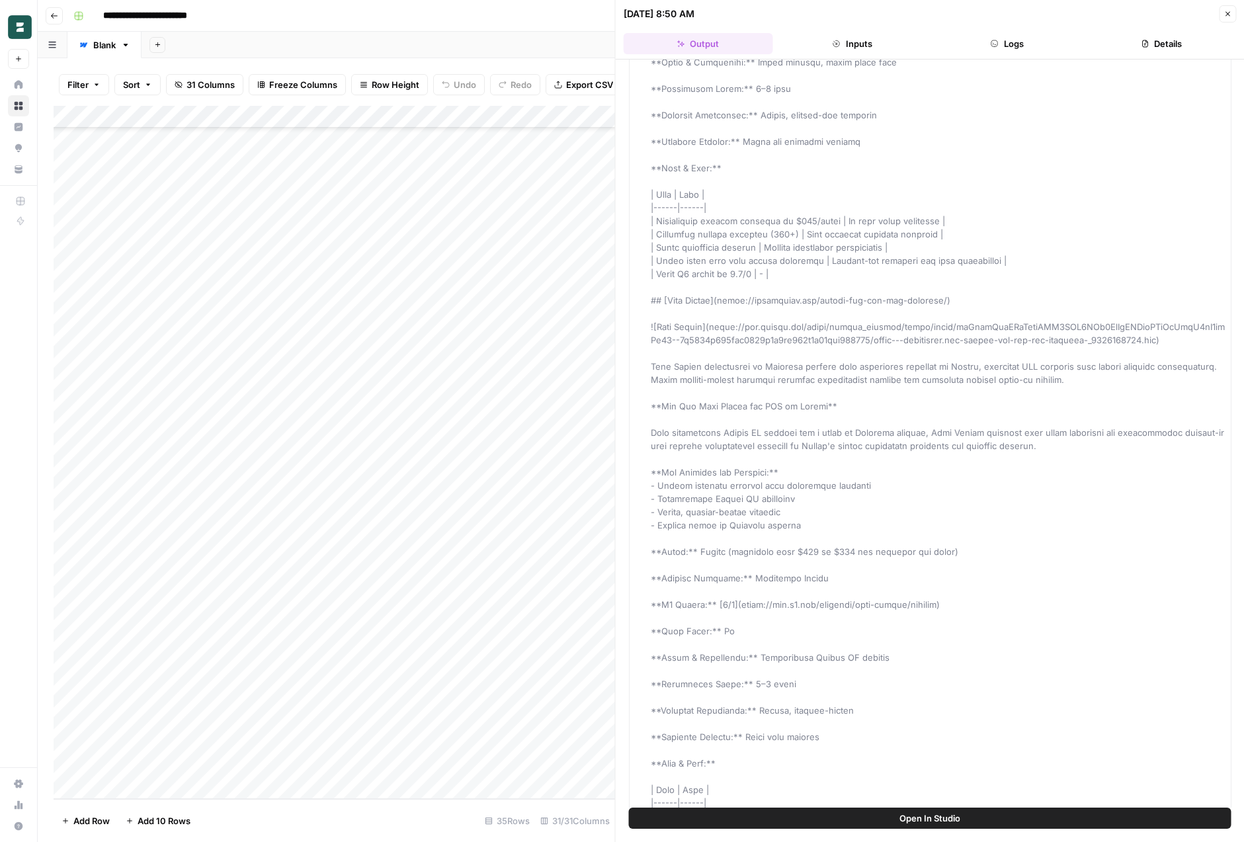
click at [331, 20] on div "**********" at bounding box center [649, 15] width 1163 height 21
click at [1227, 15] on icon "button" at bounding box center [1228, 14] width 8 height 8
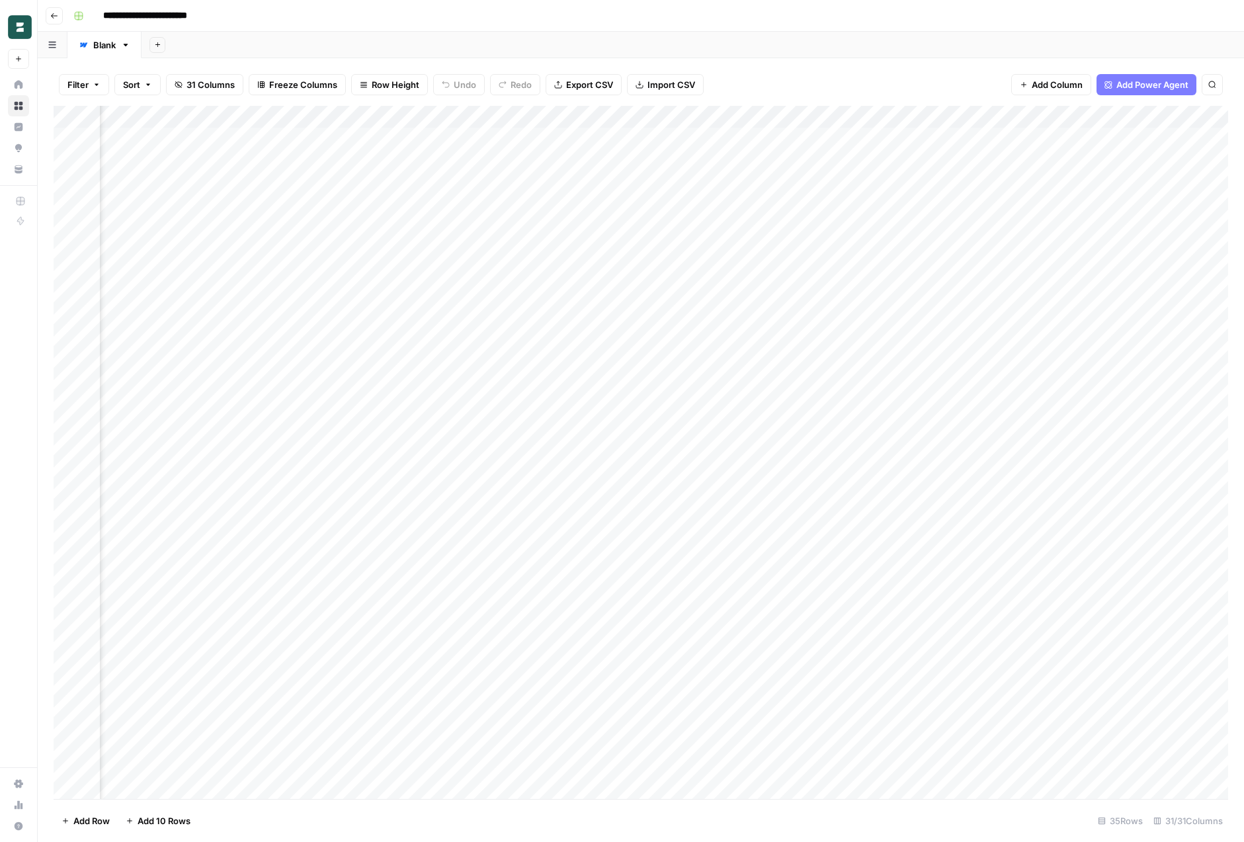
scroll to position [0, 2782]
click at [891, 112] on div "Add Column" at bounding box center [641, 452] width 1175 height 693
click at [856, 201] on span "Edit" at bounding box center [881, 198] width 116 height 13
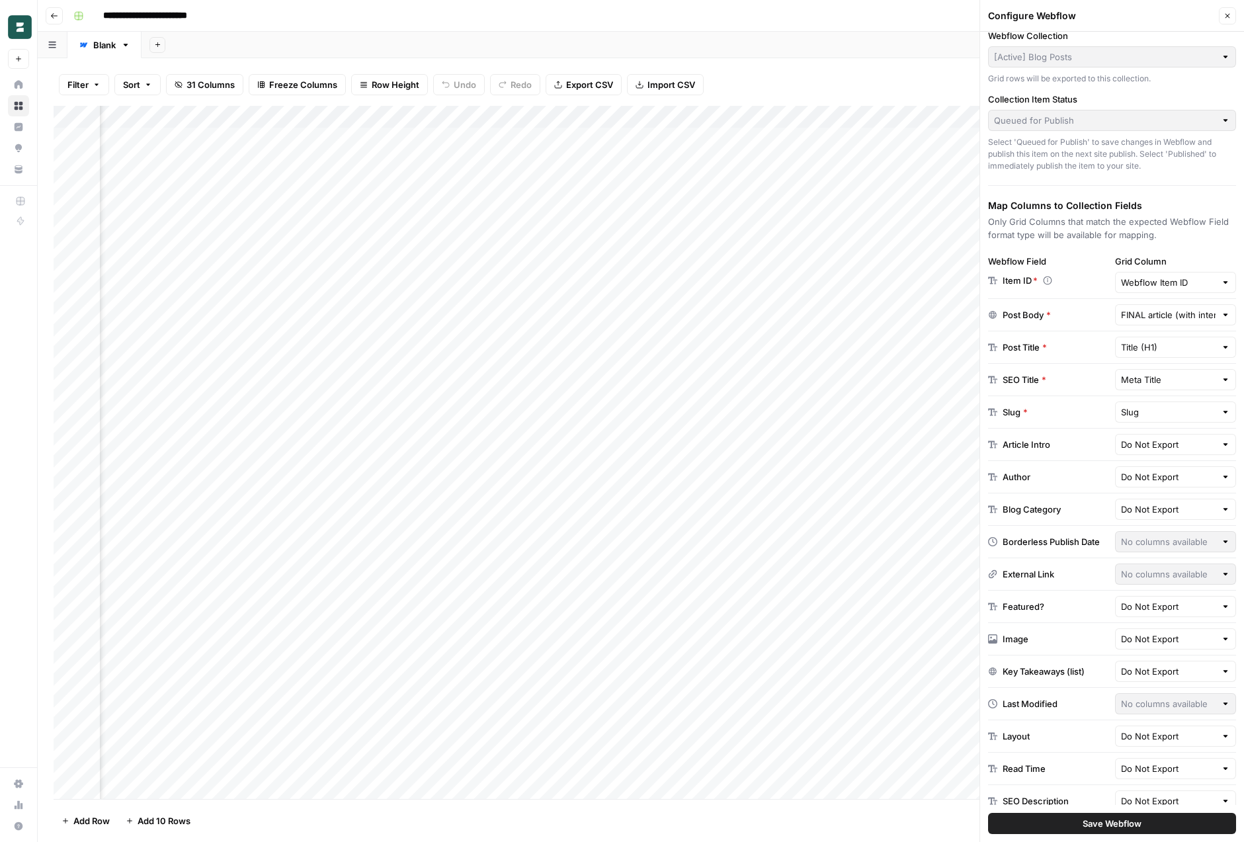
scroll to position [89, 0]
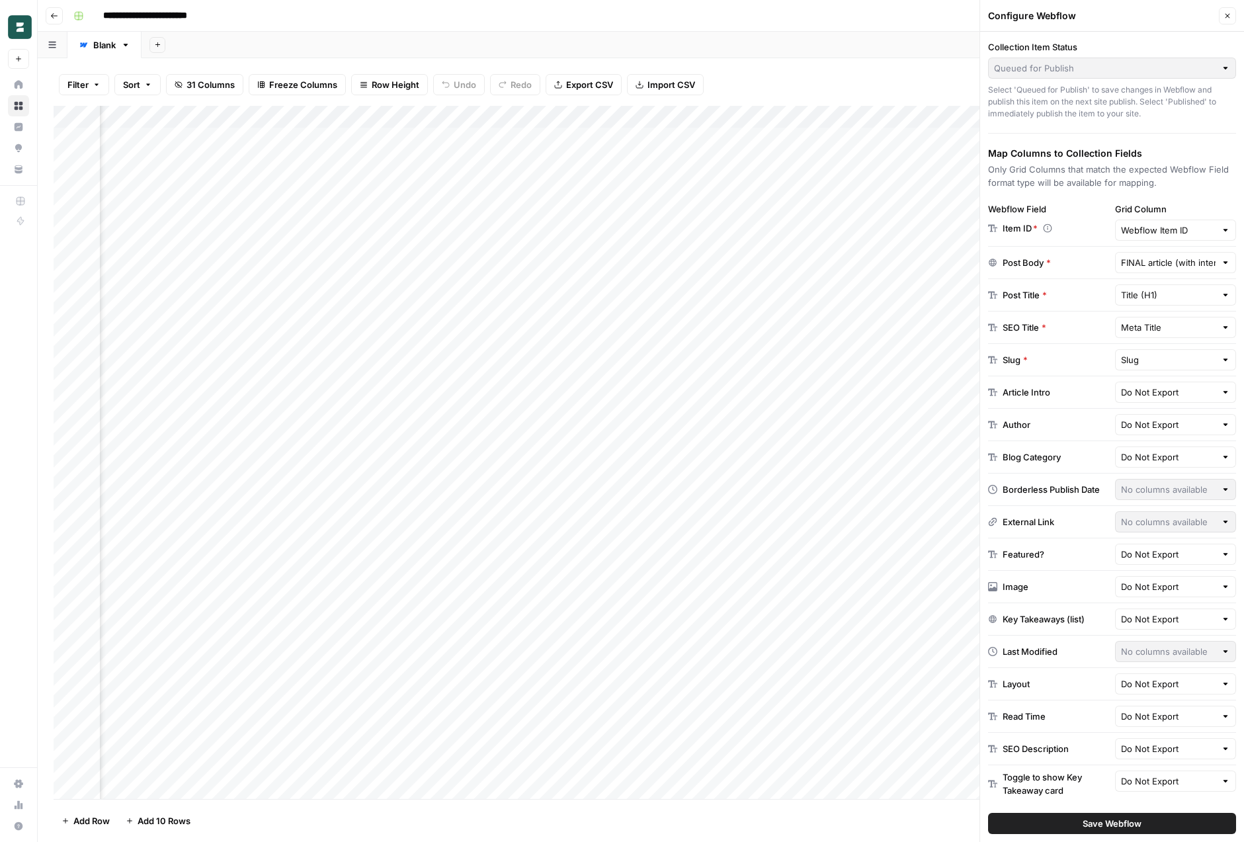
click at [1224, 12] on icon "button" at bounding box center [1228, 16] width 8 height 8
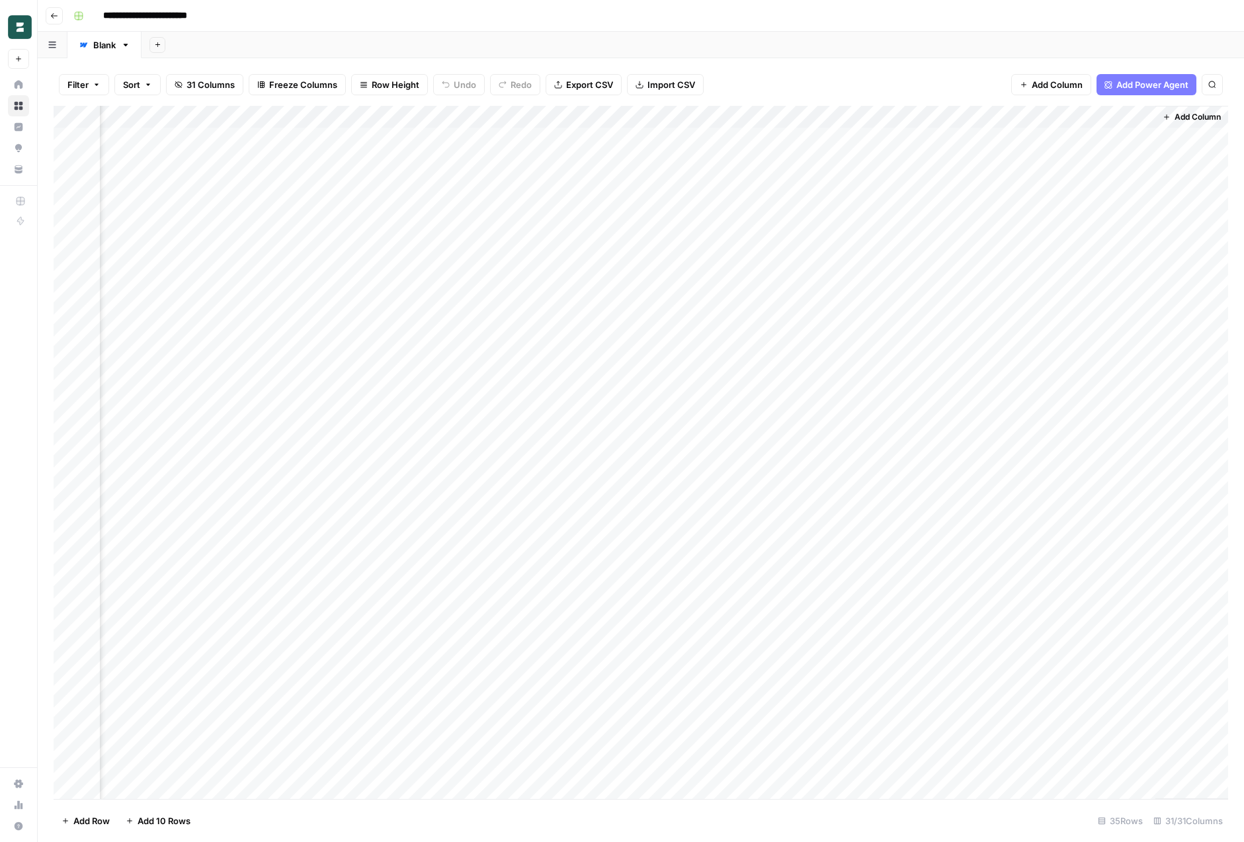
click at [797, 58] on div "Add Sheet" at bounding box center [693, 45] width 1103 height 26
click at [840, 73] on div "Filter Sort 31 Columns Freeze Columns Row Height Undo Redo Export CSV Import CS…" at bounding box center [641, 85] width 1175 height 42
click at [847, 28] on header "**********" at bounding box center [641, 16] width 1207 height 32
click at [397, 406] on div "Add Column" at bounding box center [641, 452] width 1175 height 693
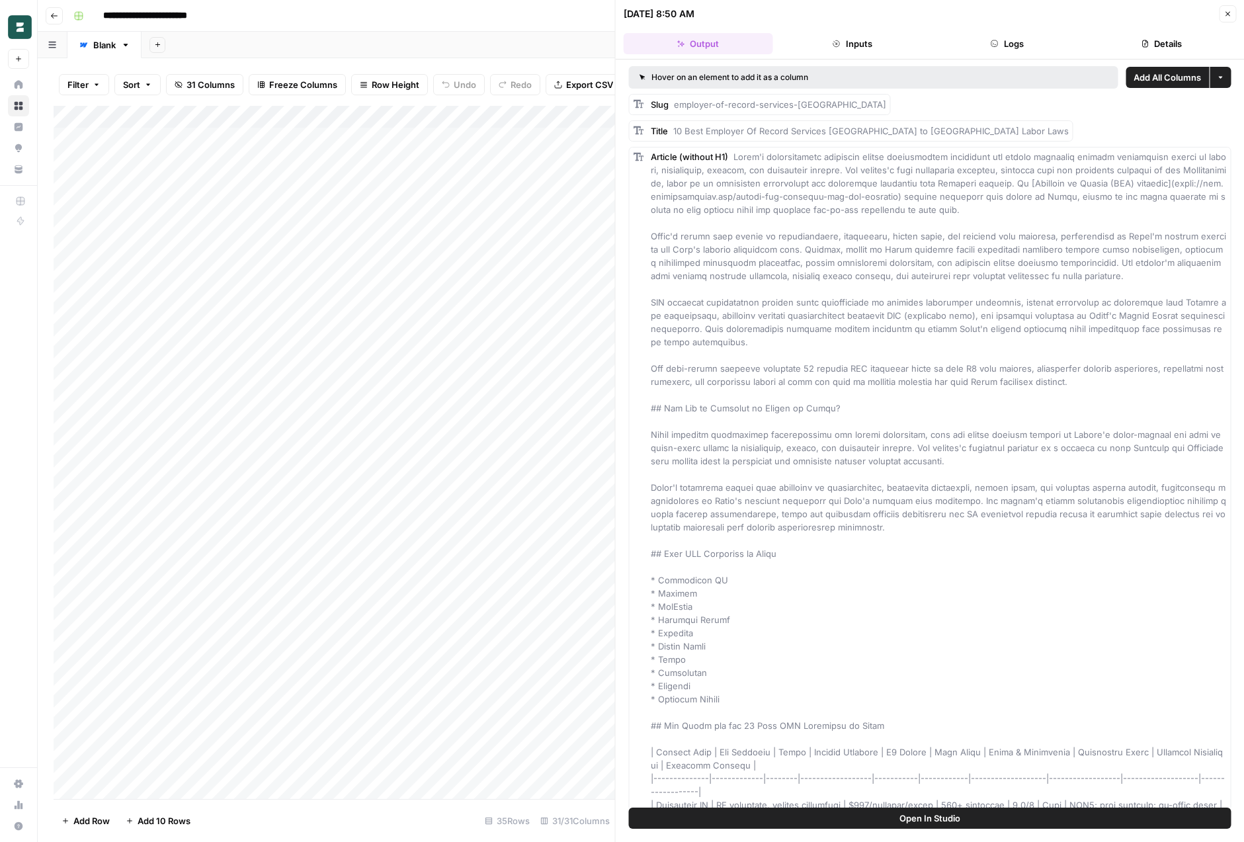
click at [1232, 12] on button "Close" at bounding box center [1227, 13] width 17 height 17
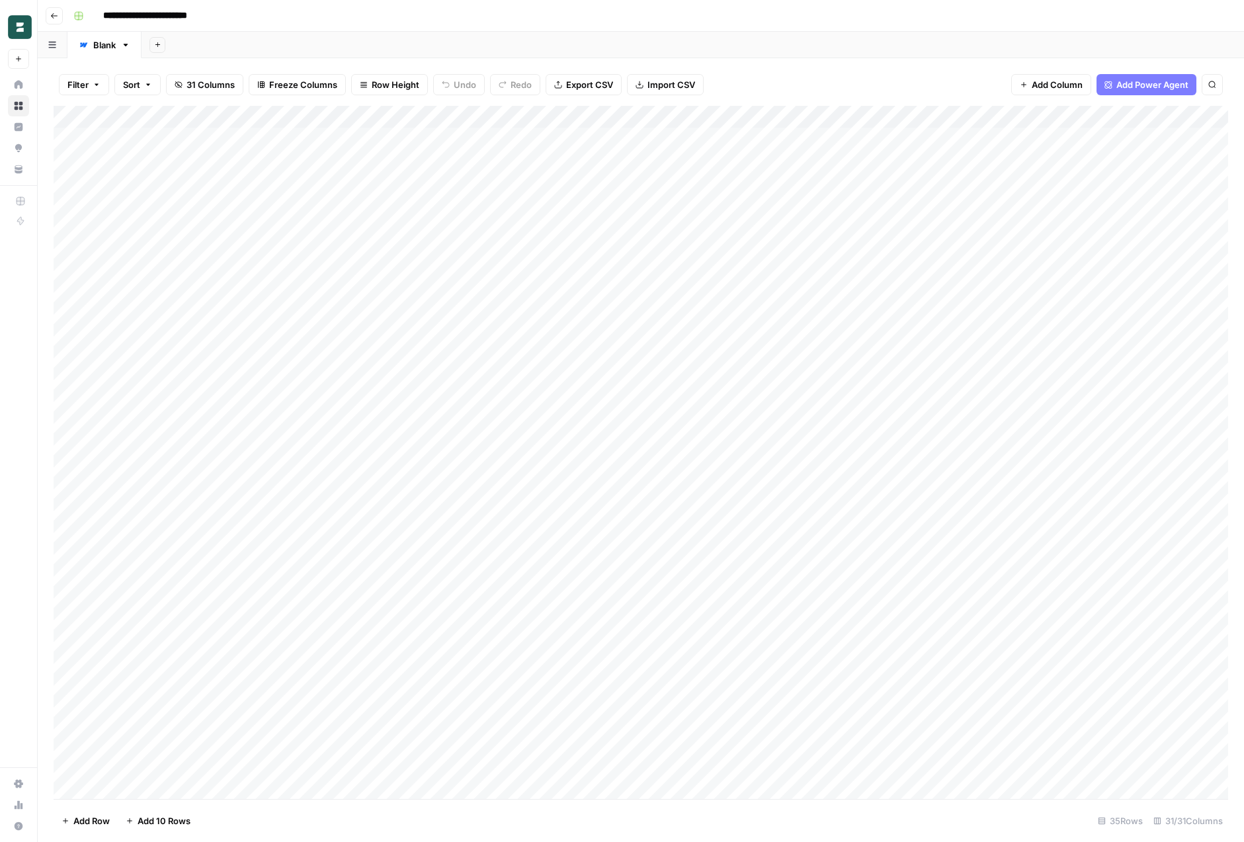
click at [703, 32] on div "Add Sheet" at bounding box center [693, 45] width 1103 height 26
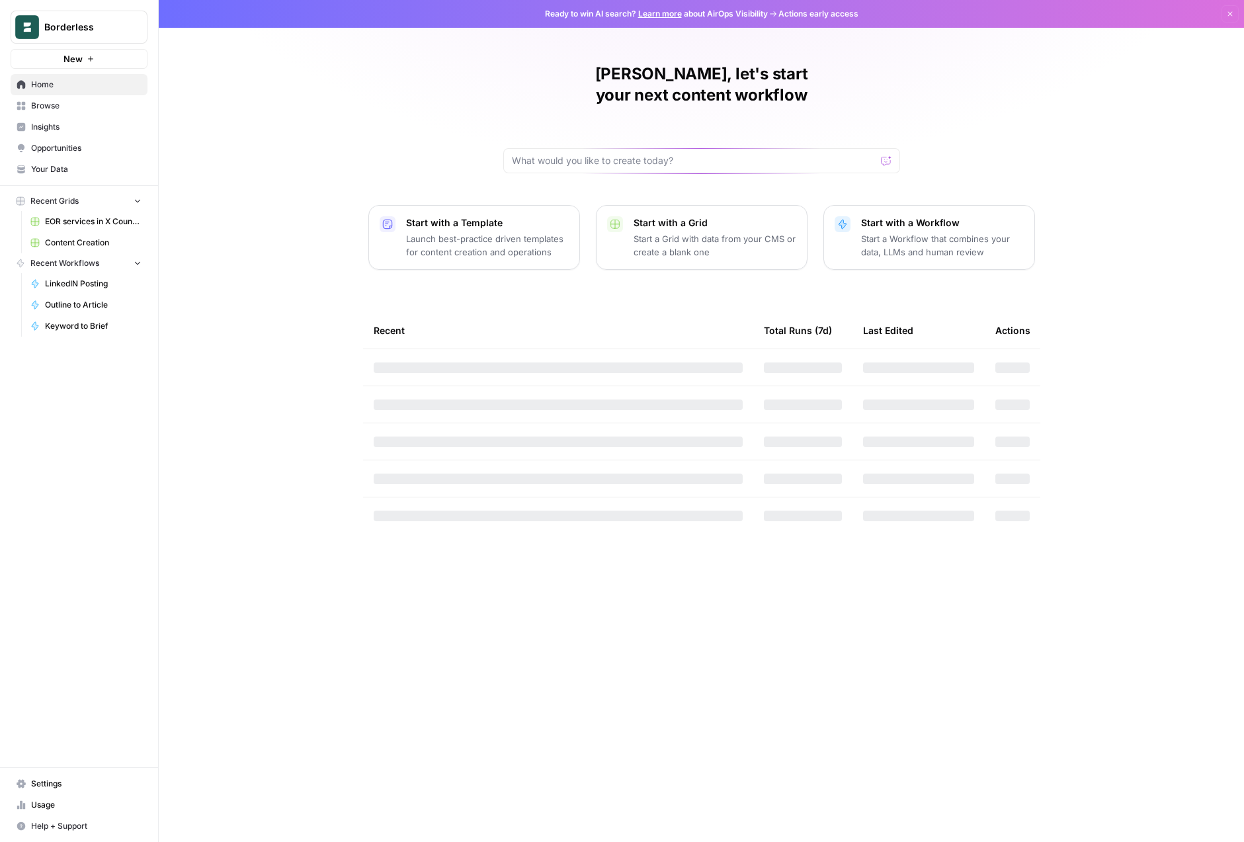
click at [267, 274] on div "[PERSON_NAME], let's start your next content workflow Start with a Template Lau…" at bounding box center [702, 421] width 1086 height 842
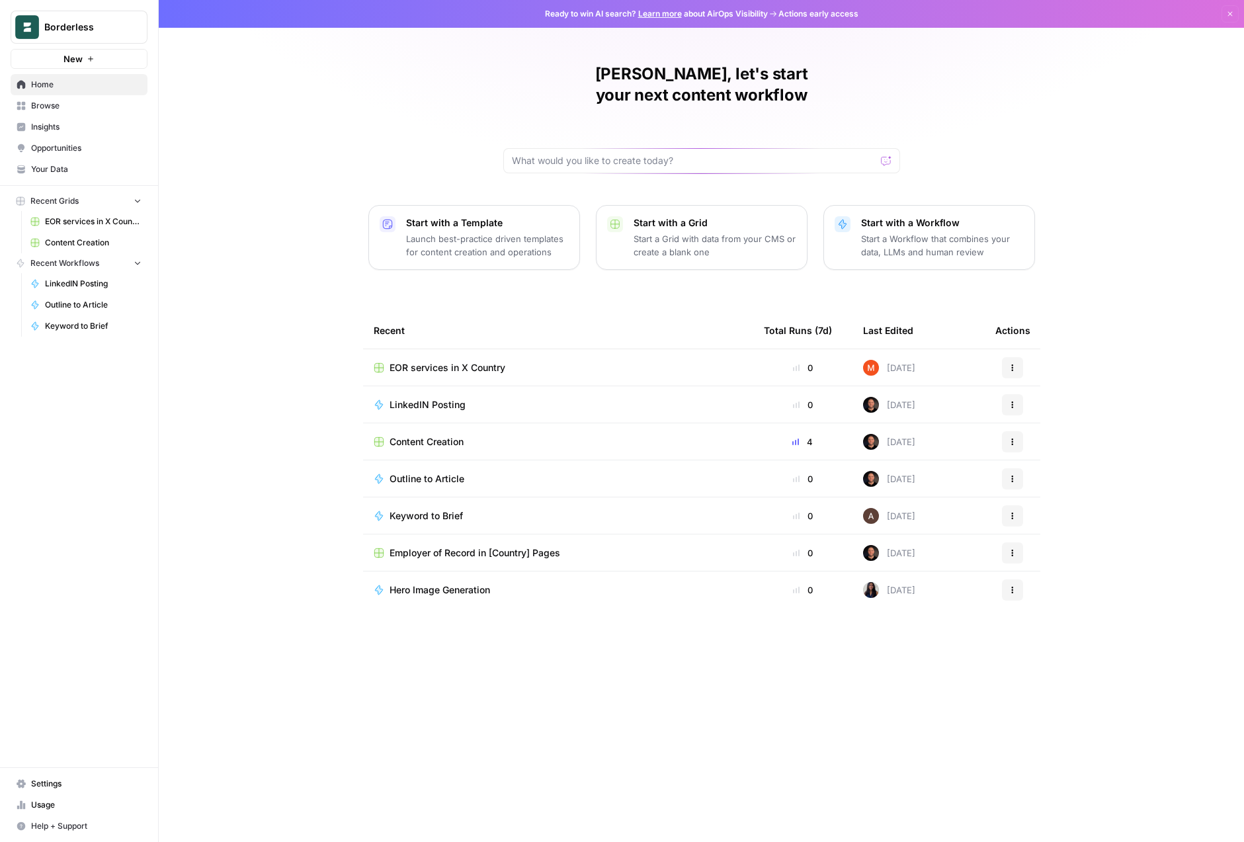
click at [429, 435] on span "Content Creation" at bounding box center [427, 441] width 74 height 13
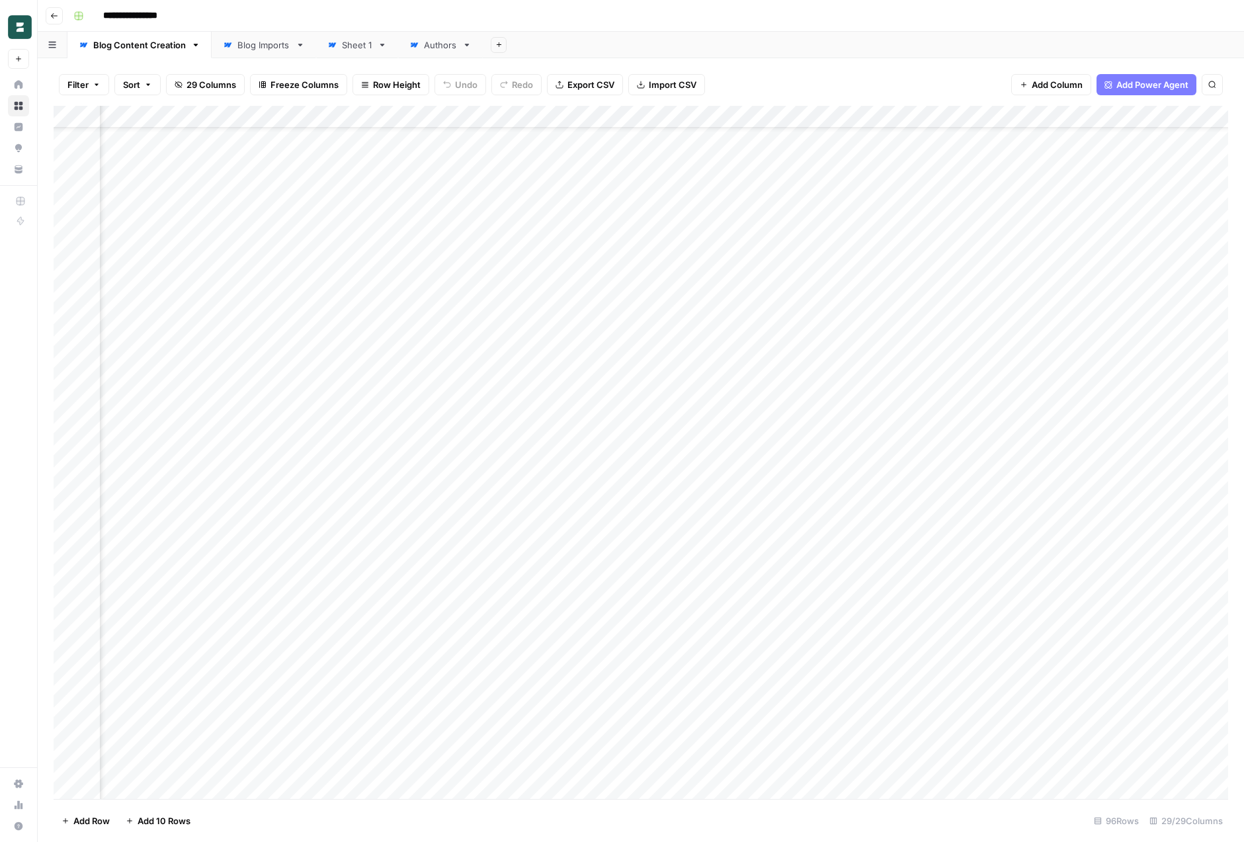
scroll to position [0, 2357]
type input "*******"
click at [388, 570] on div "Add Column" at bounding box center [641, 452] width 1175 height 693
click at [400, 569] on div "Add Column" at bounding box center [641, 452] width 1175 height 693
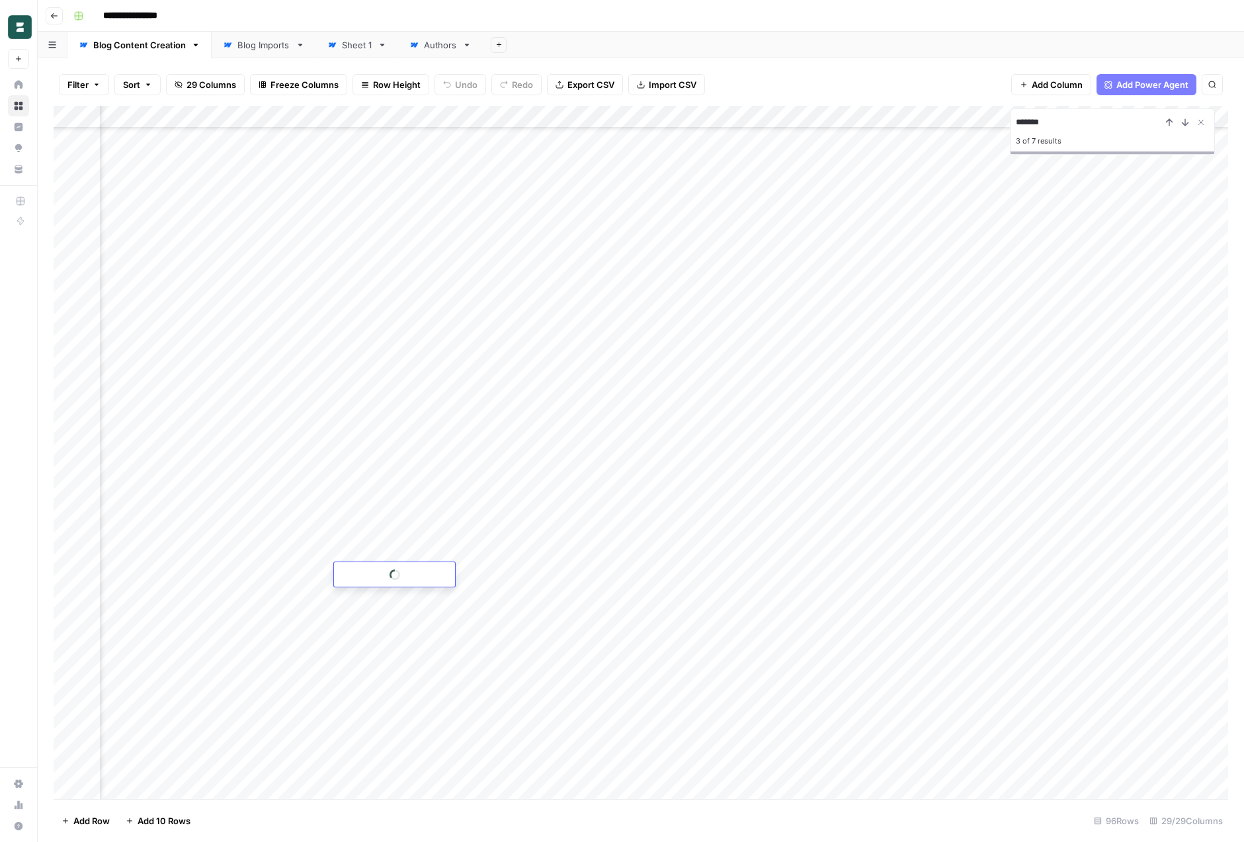
click at [400, 569] on div at bounding box center [394, 574] width 121 height 24
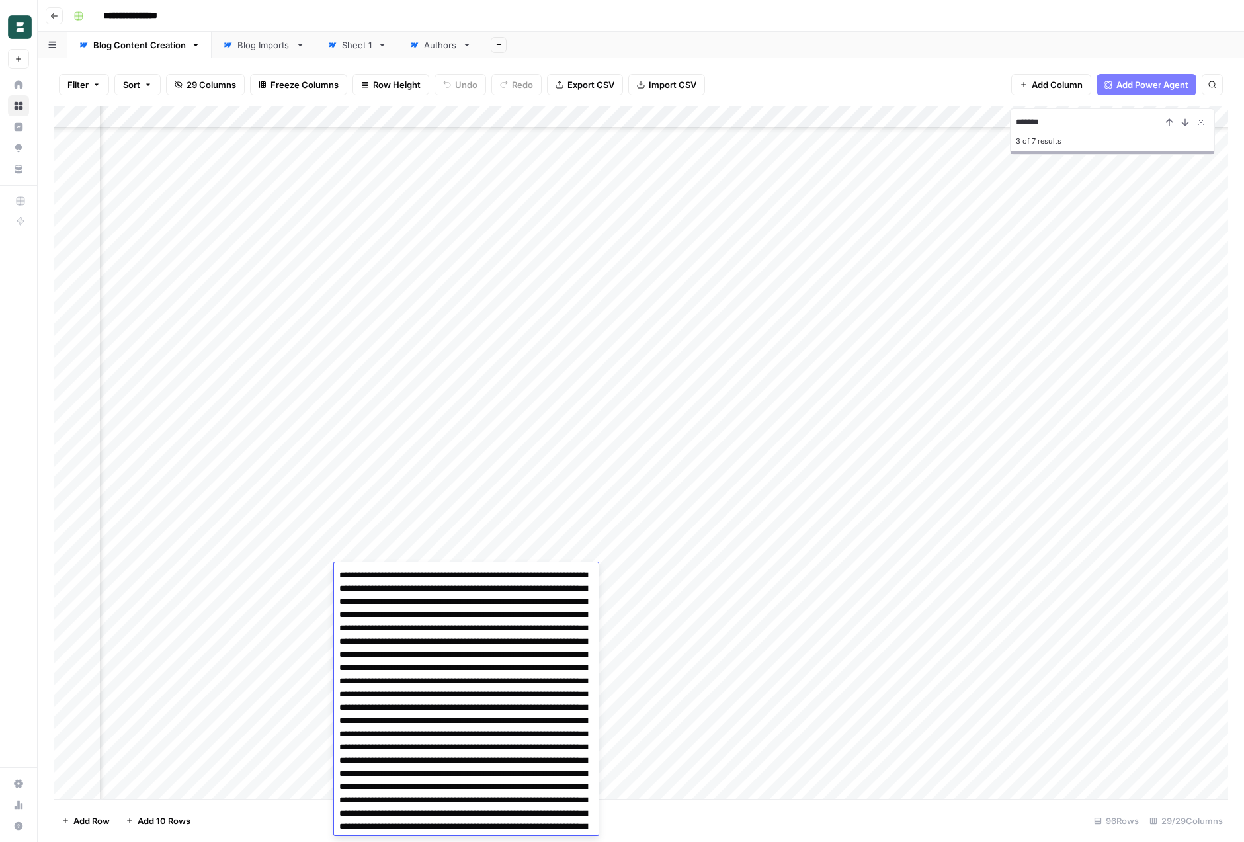
click at [558, 535] on div "Add Column" at bounding box center [641, 452] width 1175 height 693
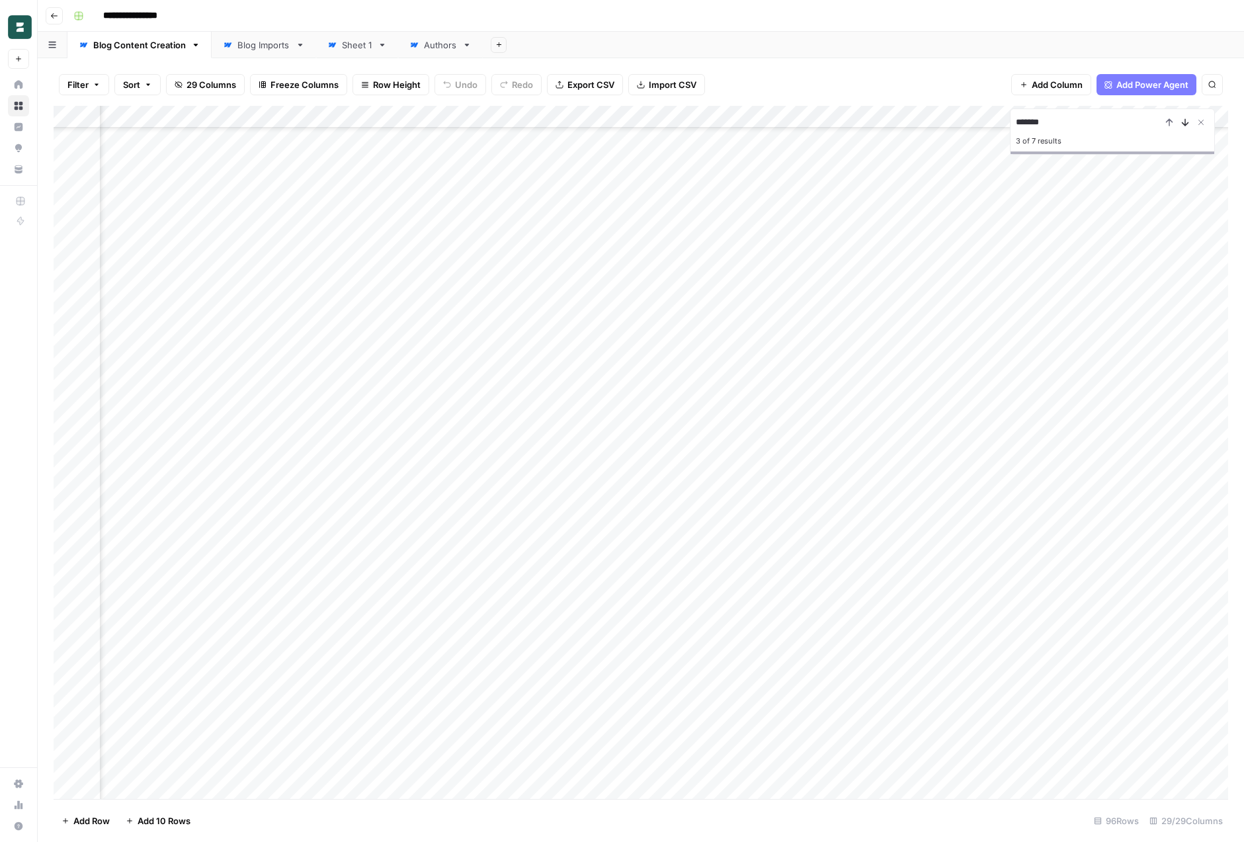
click at [1189, 121] on icon "Next Result" at bounding box center [1185, 122] width 11 height 11
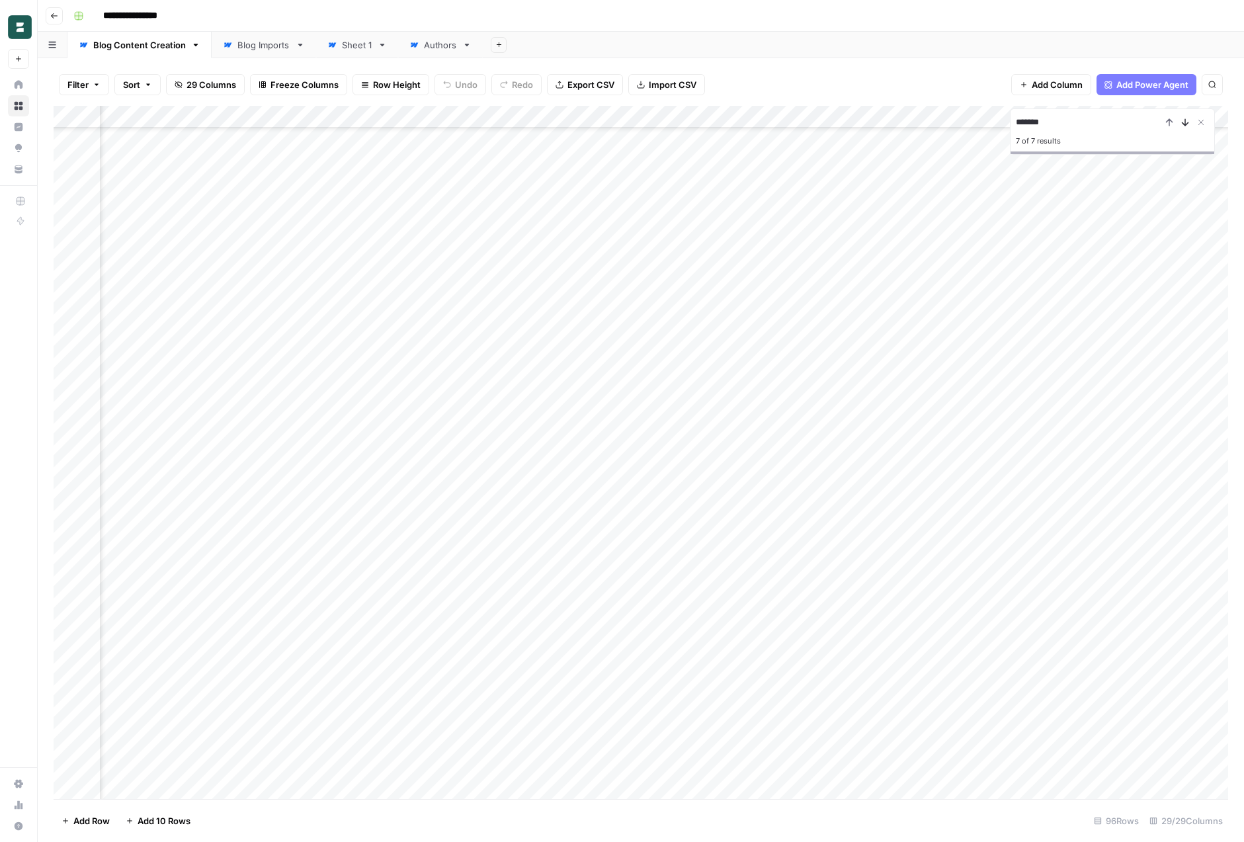
click at [1189, 121] on icon "Next Result" at bounding box center [1185, 122] width 11 height 11
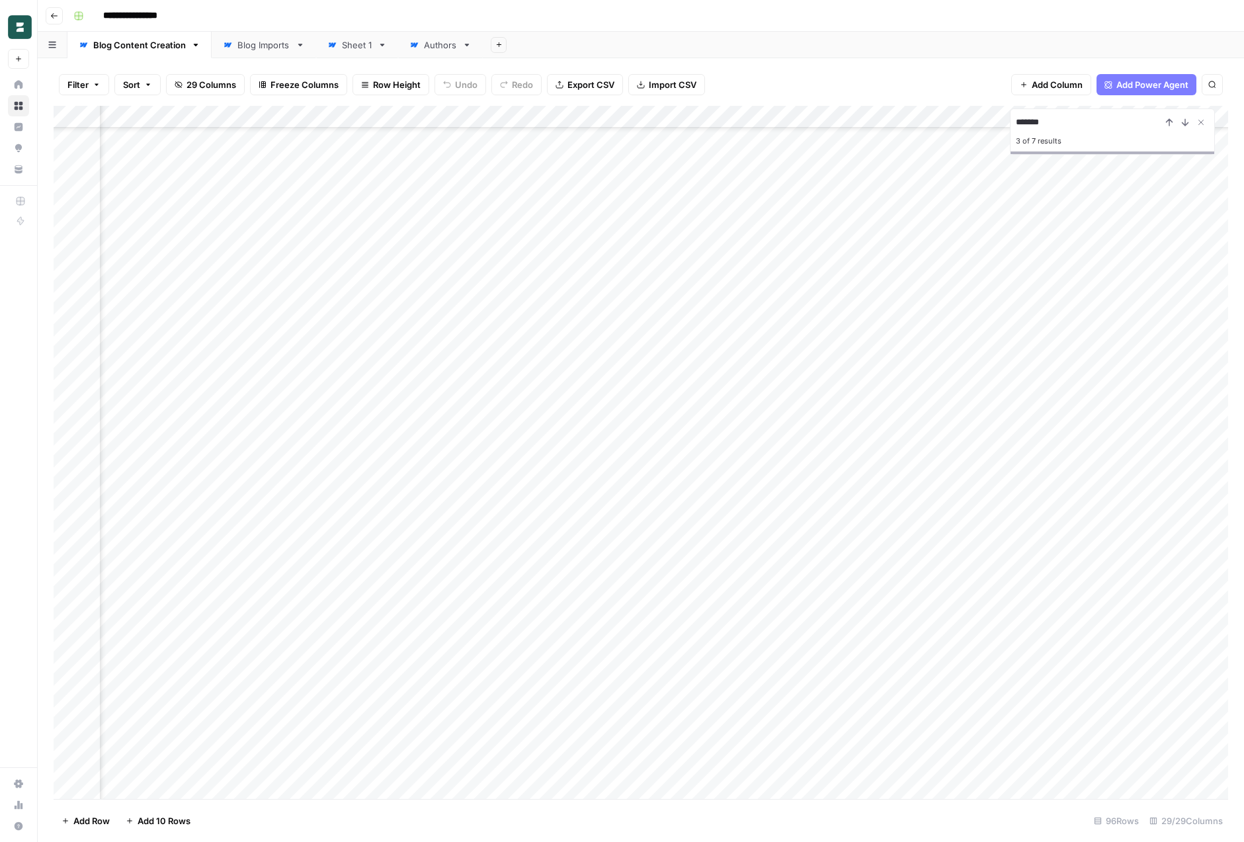
click at [666, 424] on div "Add Column" at bounding box center [641, 452] width 1175 height 693
click at [1195, 122] on button "Close Search" at bounding box center [1202, 122] width 16 height 16
click at [795, 142] on div "Add Column" at bounding box center [641, 452] width 1175 height 693
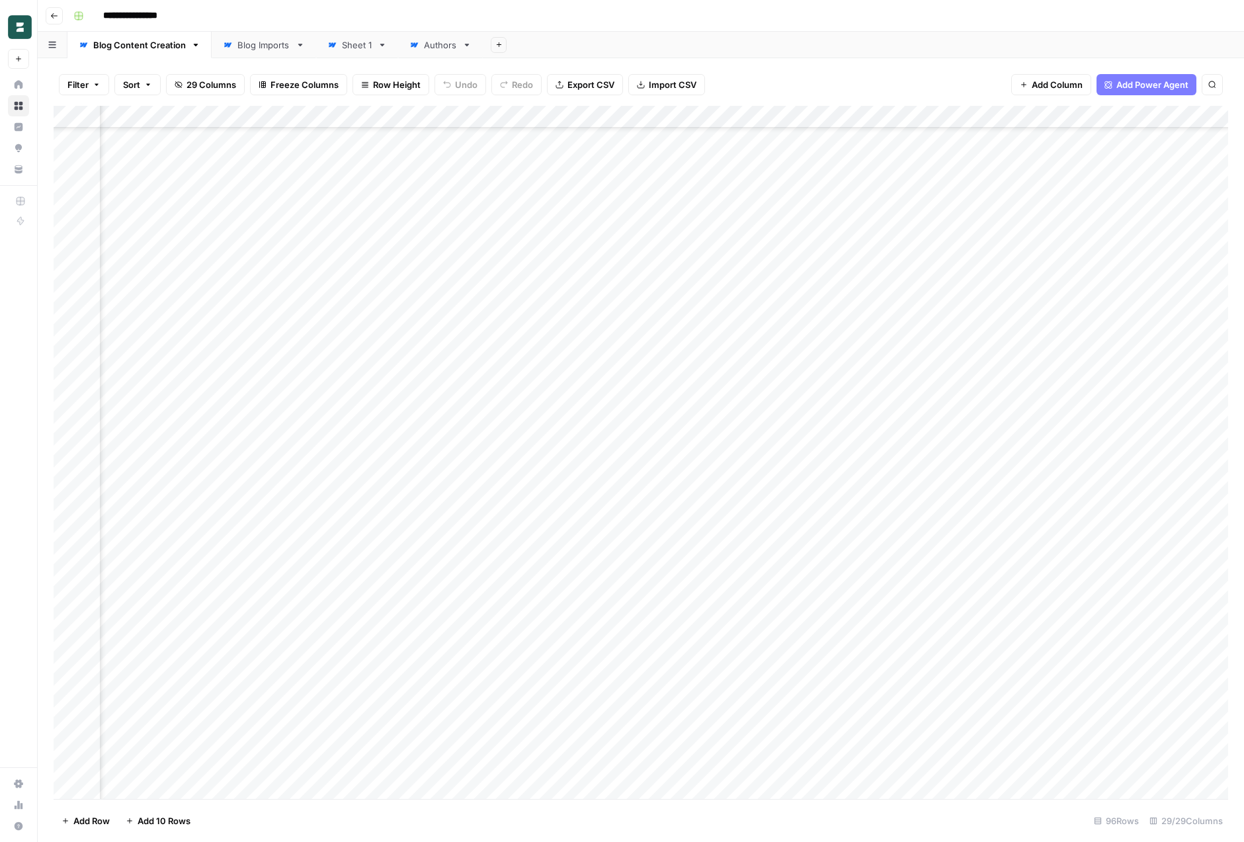
scroll to position [1510, 2674]
click at [820, 765] on div "Add Column" at bounding box center [641, 452] width 1175 height 693
click at [826, 761] on div "Add Column" at bounding box center [641, 452] width 1175 height 693
click at [729, 707] on div "Add Column" at bounding box center [641, 452] width 1175 height 693
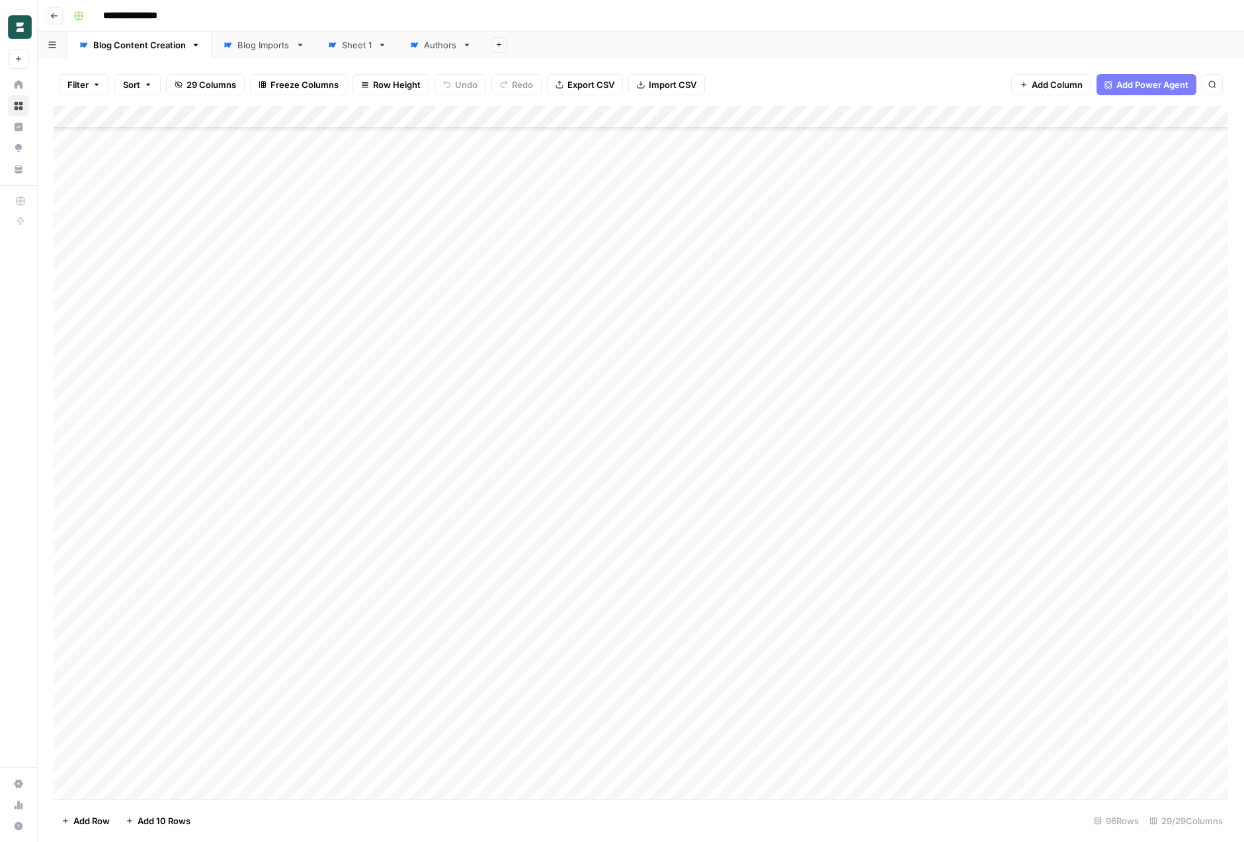
scroll to position [124, 0]
type input "*****"
click at [203, 545] on div "Add Column" at bounding box center [641, 452] width 1175 height 693
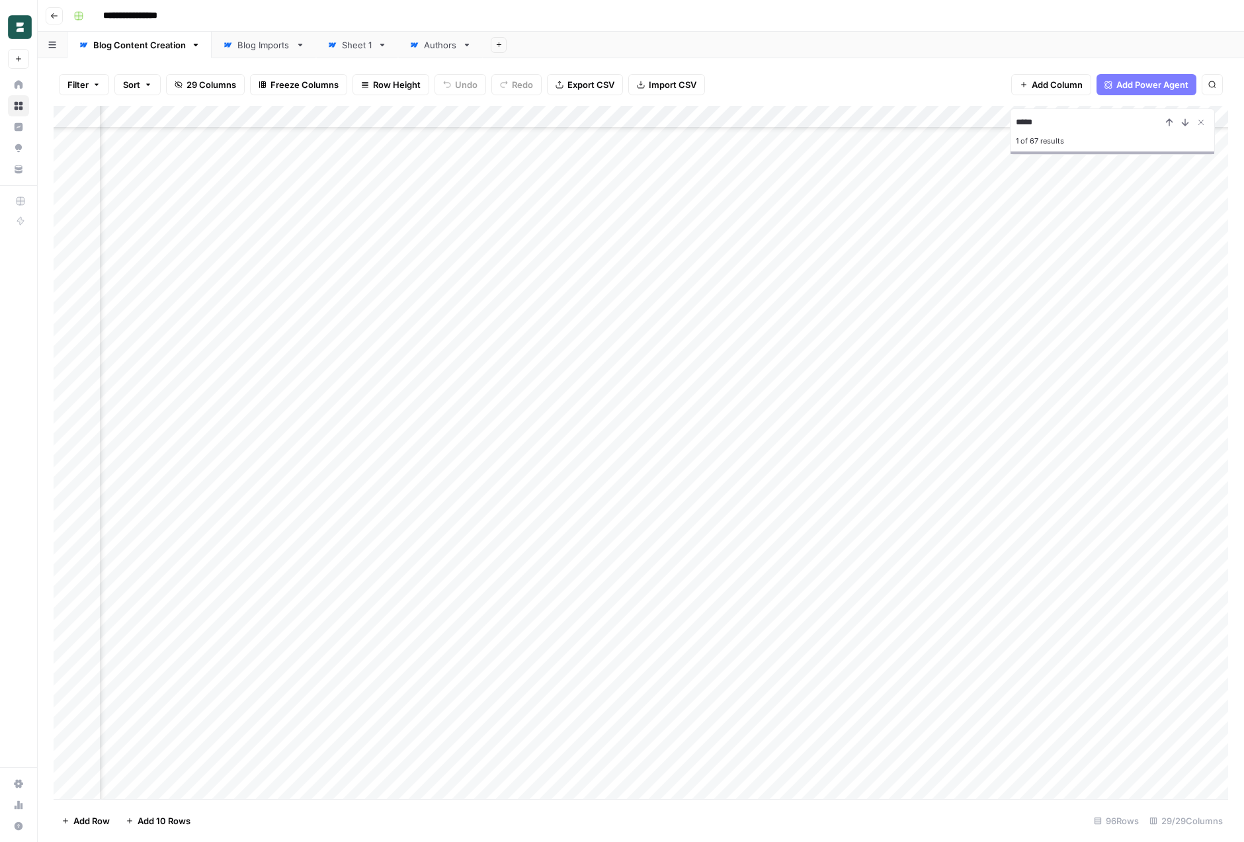
click at [643, 538] on div "Add Column" at bounding box center [641, 452] width 1175 height 693
click at [535, 543] on div "Add Column" at bounding box center [641, 452] width 1175 height 693
click at [564, 543] on div "Add Column" at bounding box center [641, 452] width 1175 height 693
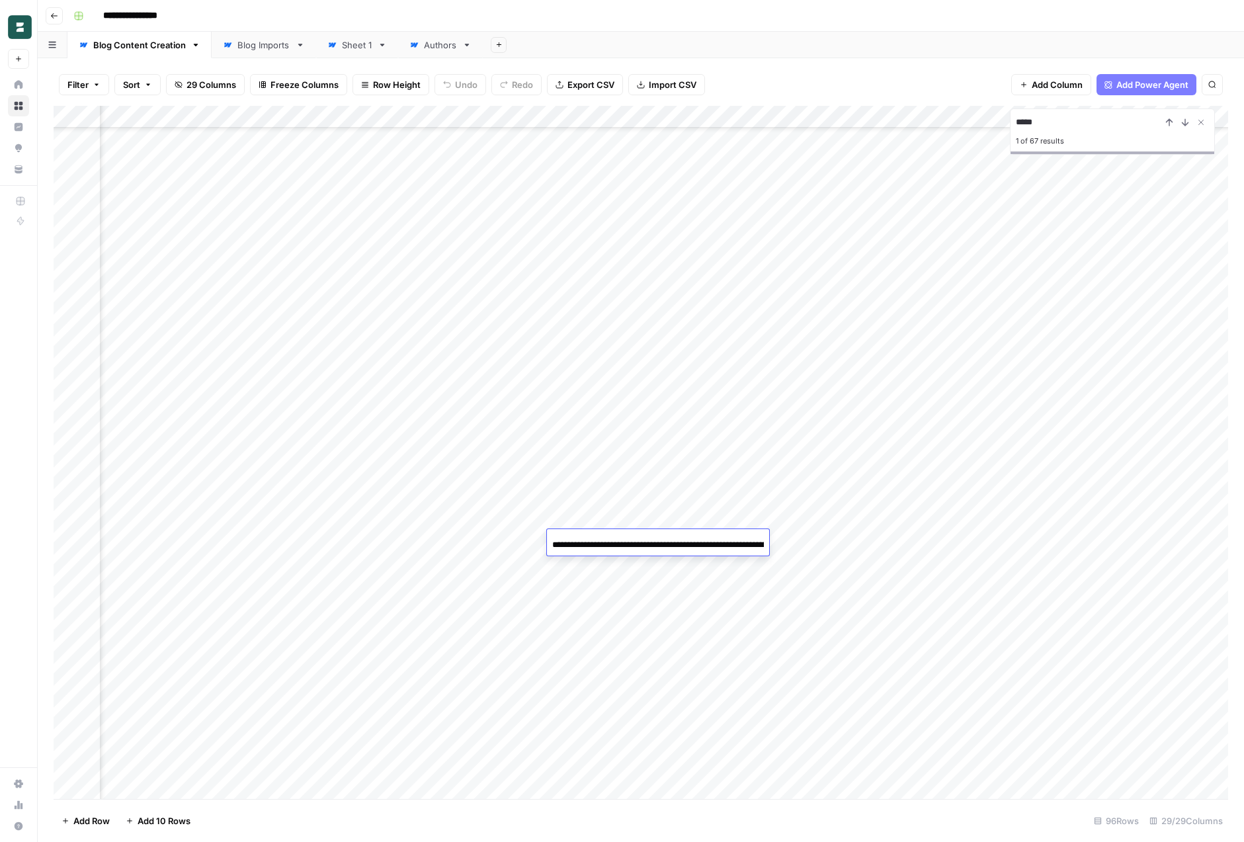
scroll to position [0, 561]
click at [603, 513] on div "Add Column" at bounding box center [641, 452] width 1175 height 693
click at [603, 538] on div "Add Column" at bounding box center [641, 452] width 1175 height 693
click at [654, 541] on div "Add Column" at bounding box center [641, 452] width 1175 height 693
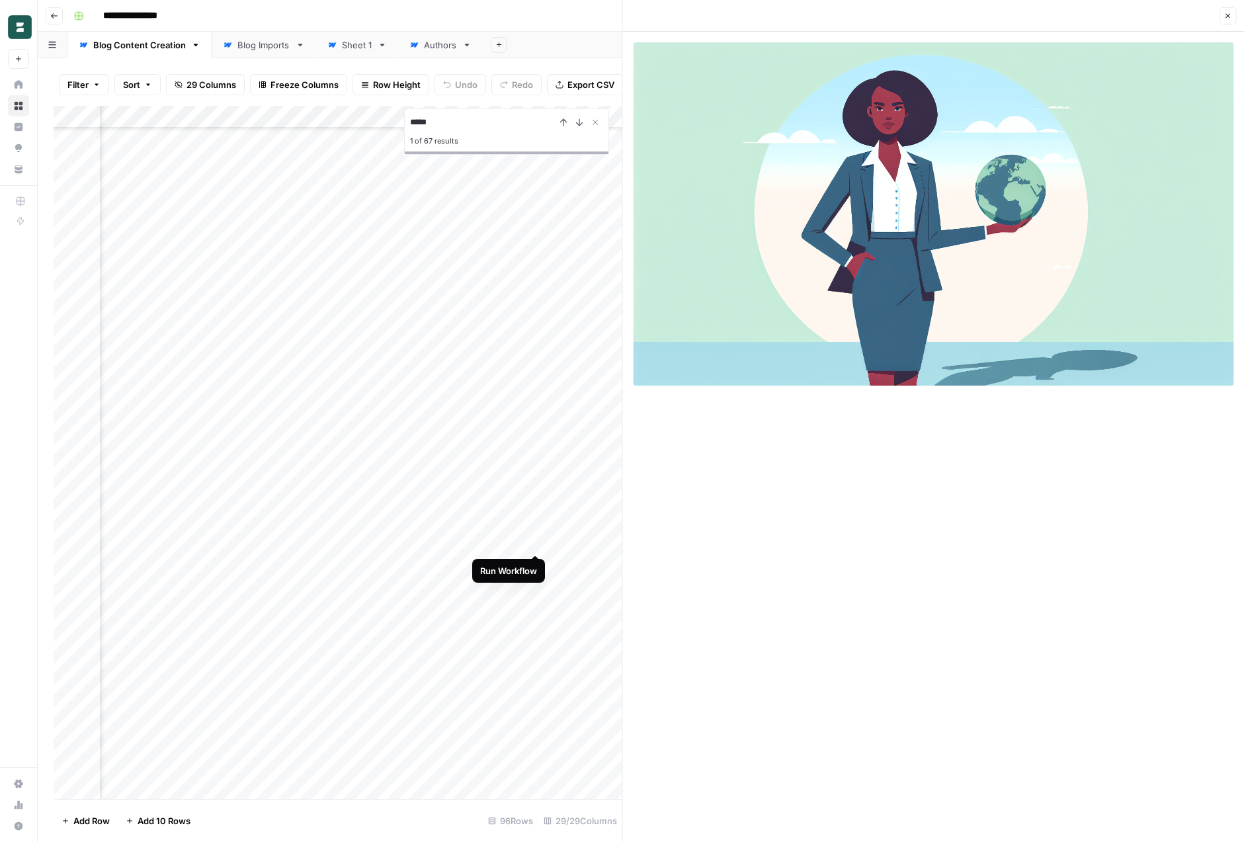
click at [535, 541] on div "Add Column" at bounding box center [338, 452] width 569 height 693
click at [1223, 16] on button "Close" at bounding box center [1227, 15] width 17 height 17
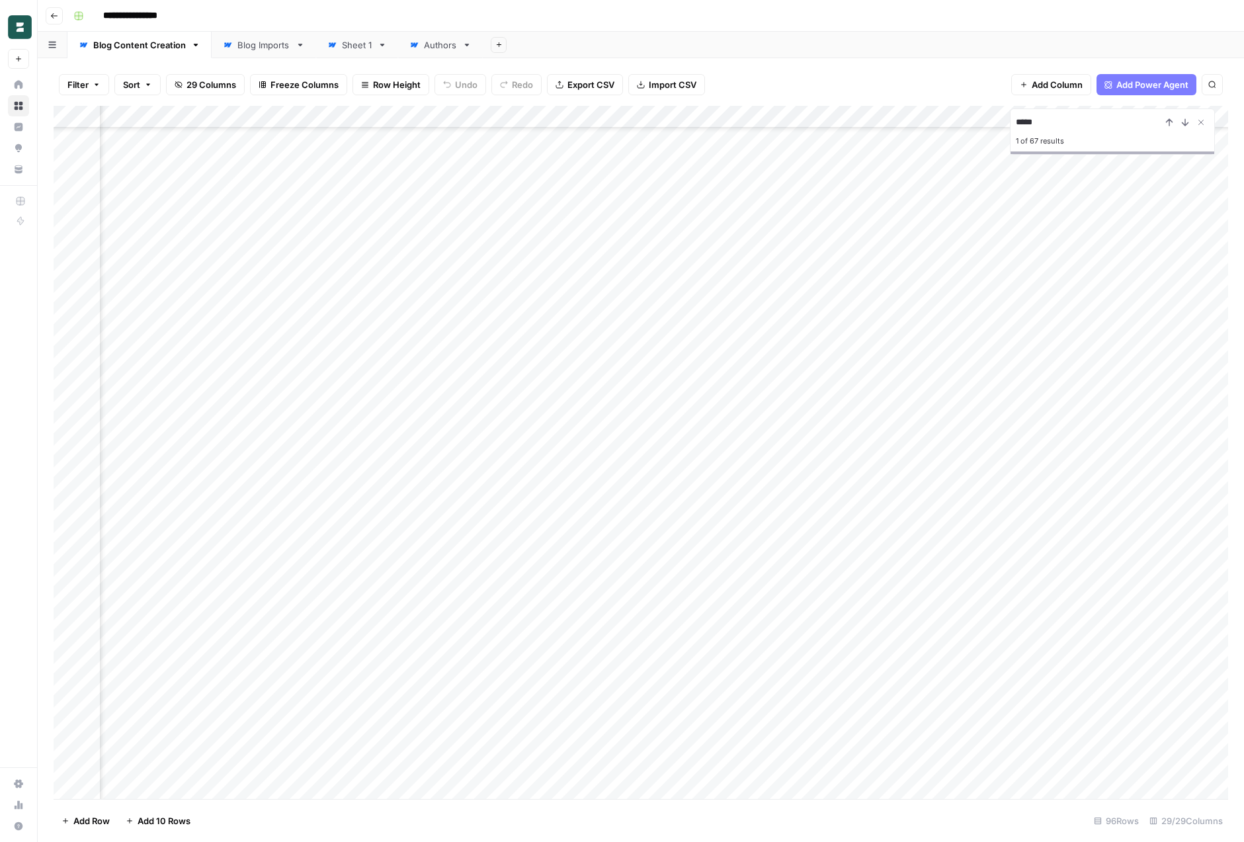
scroll to position [1510, 2370]
click at [562, 496] on div "Add Column" at bounding box center [641, 452] width 1175 height 693
click at [653, 492] on div "Add Column" at bounding box center [641, 452] width 1175 height 693
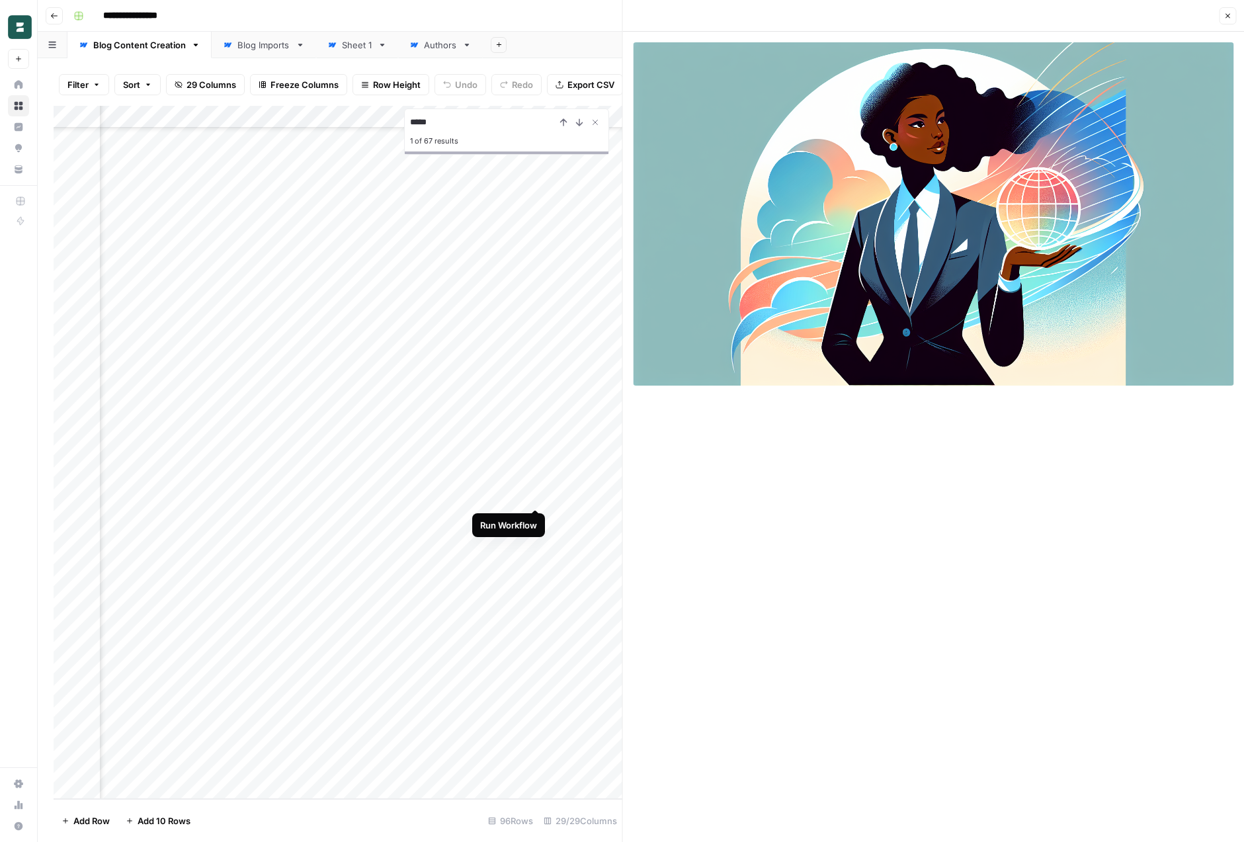
click at [537, 497] on div "Add Column" at bounding box center [338, 452] width 569 height 693
click at [391, 493] on div "Add Column" at bounding box center [338, 452] width 569 height 693
click at [1231, 15] on button "Close" at bounding box center [1227, 15] width 17 height 17
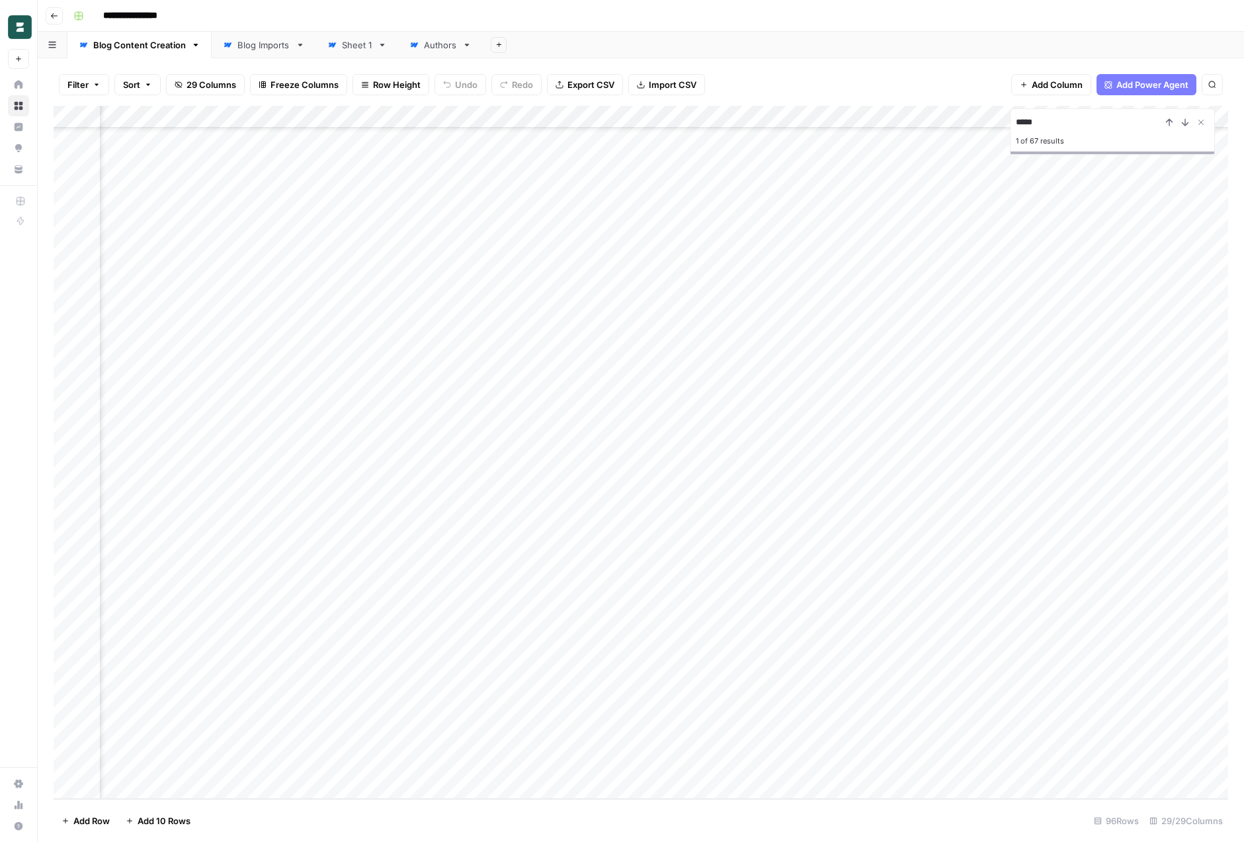
scroll to position [1510, 2228]
click at [658, 493] on div "Add Column" at bounding box center [641, 452] width 1175 height 693
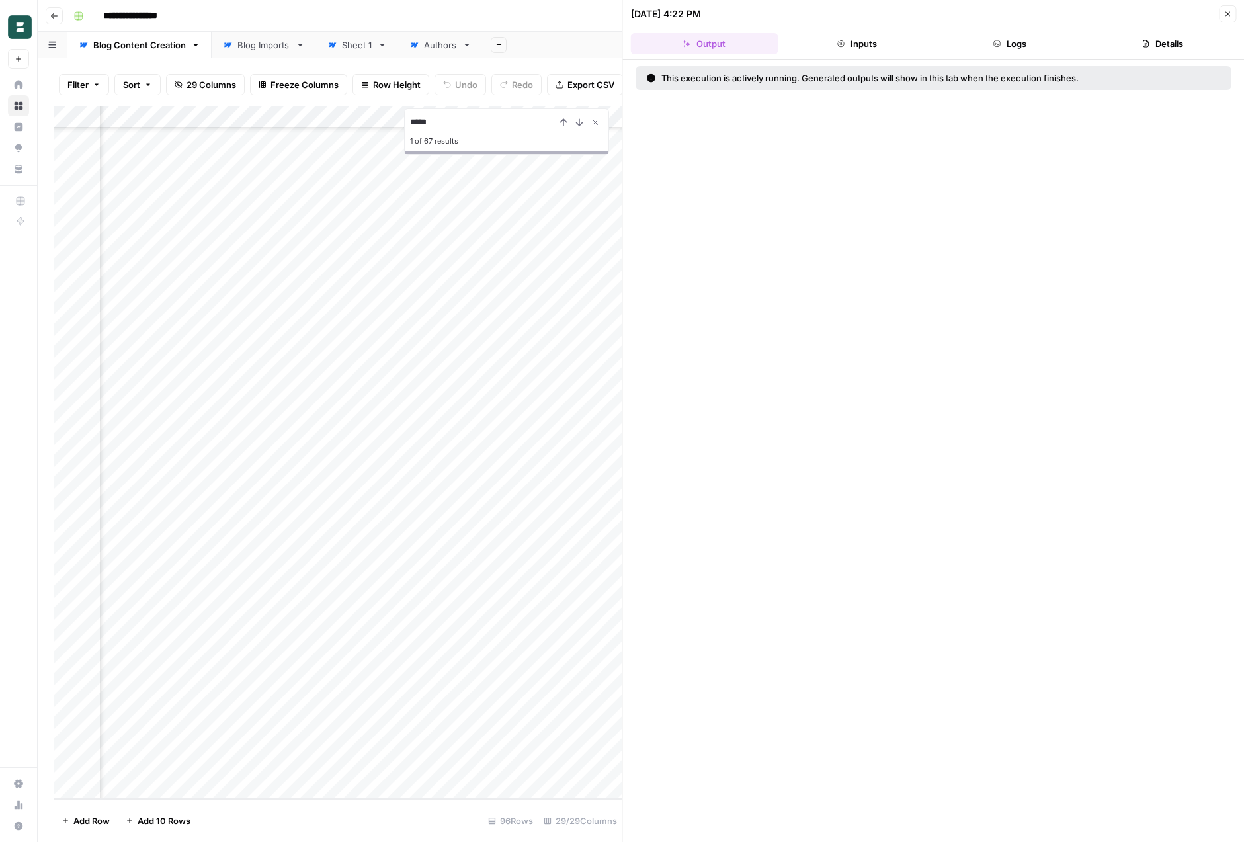
click at [859, 52] on button "Inputs" at bounding box center [857, 43] width 148 height 21
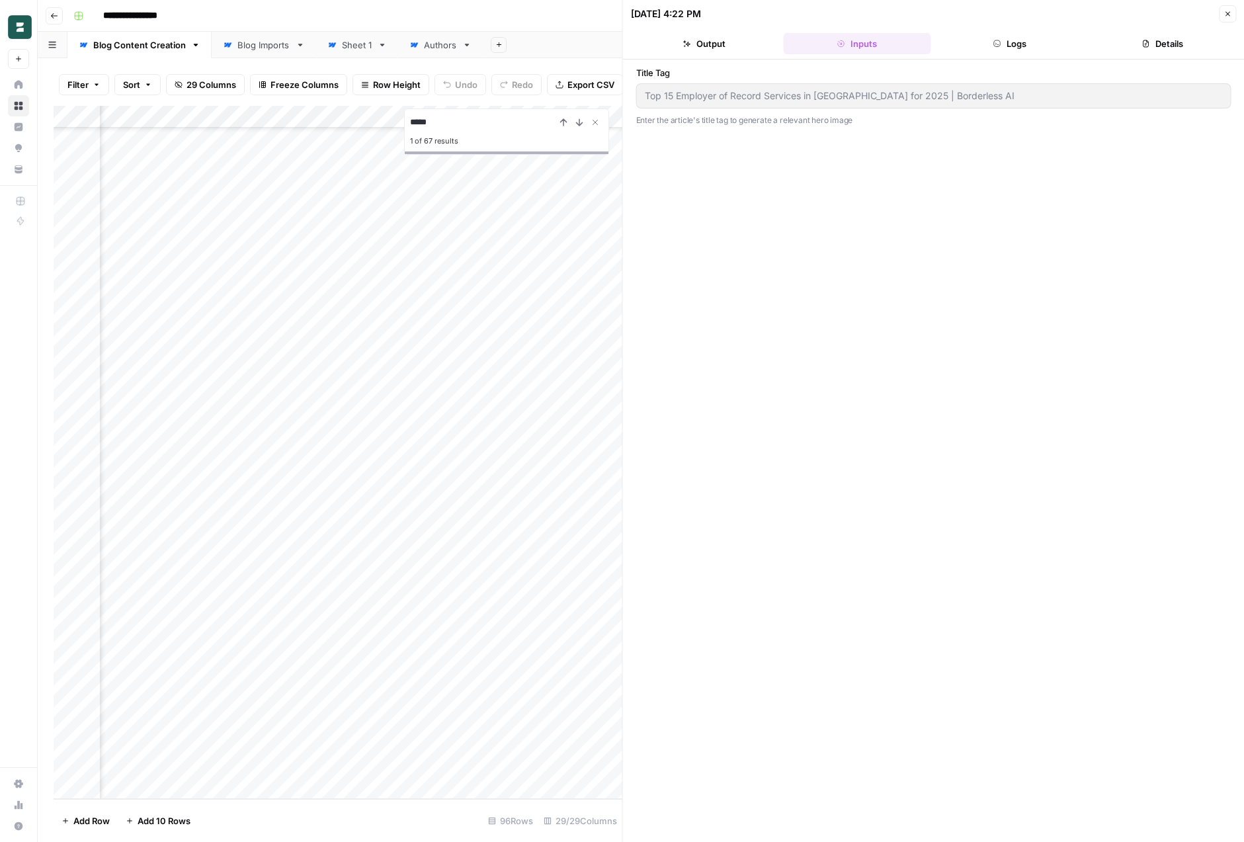
click at [1011, 30] on header "09/23/25 at 4:22 PM Close Output Inputs Logs Details" at bounding box center [934, 30] width 622 height 60
click at [1011, 40] on button "Logs" at bounding box center [1010, 43] width 148 height 21
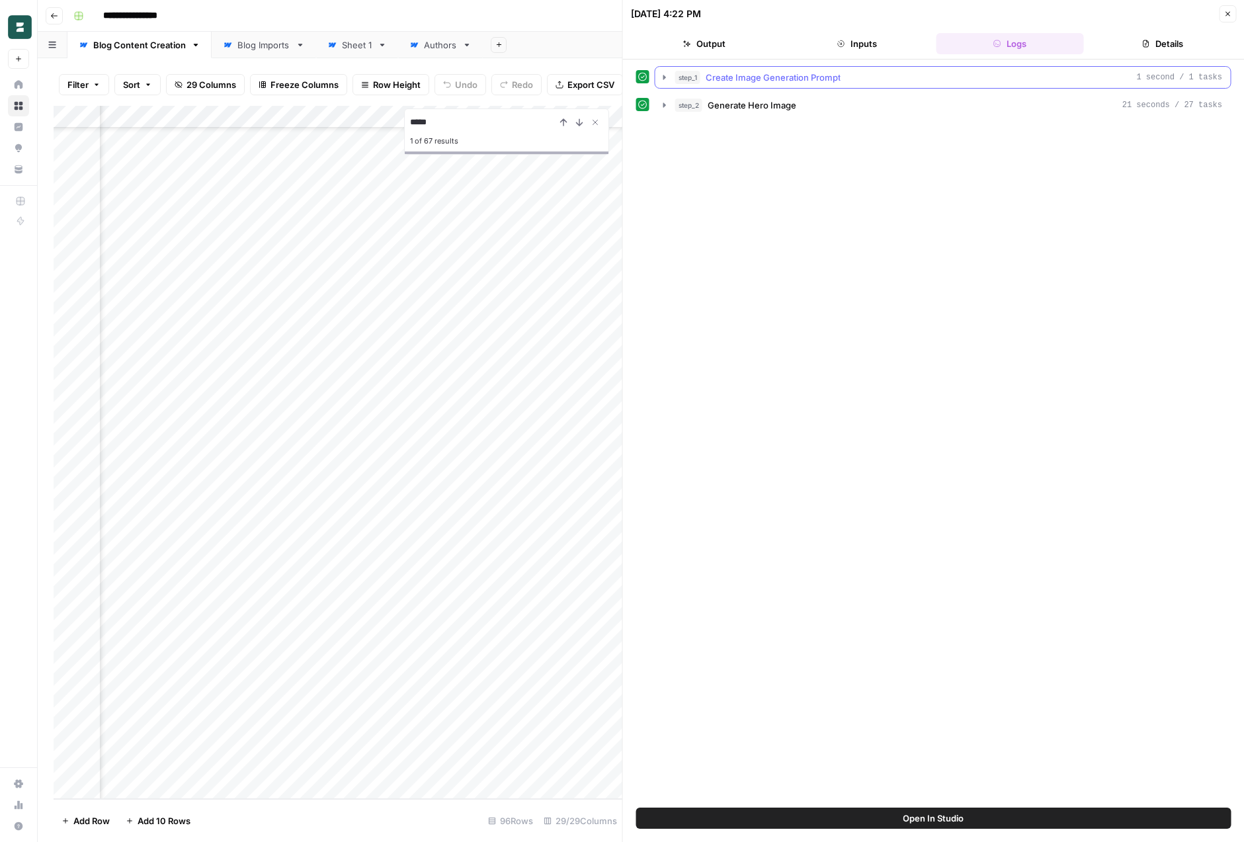
click at [662, 76] on icon "button" at bounding box center [665, 77] width 11 height 11
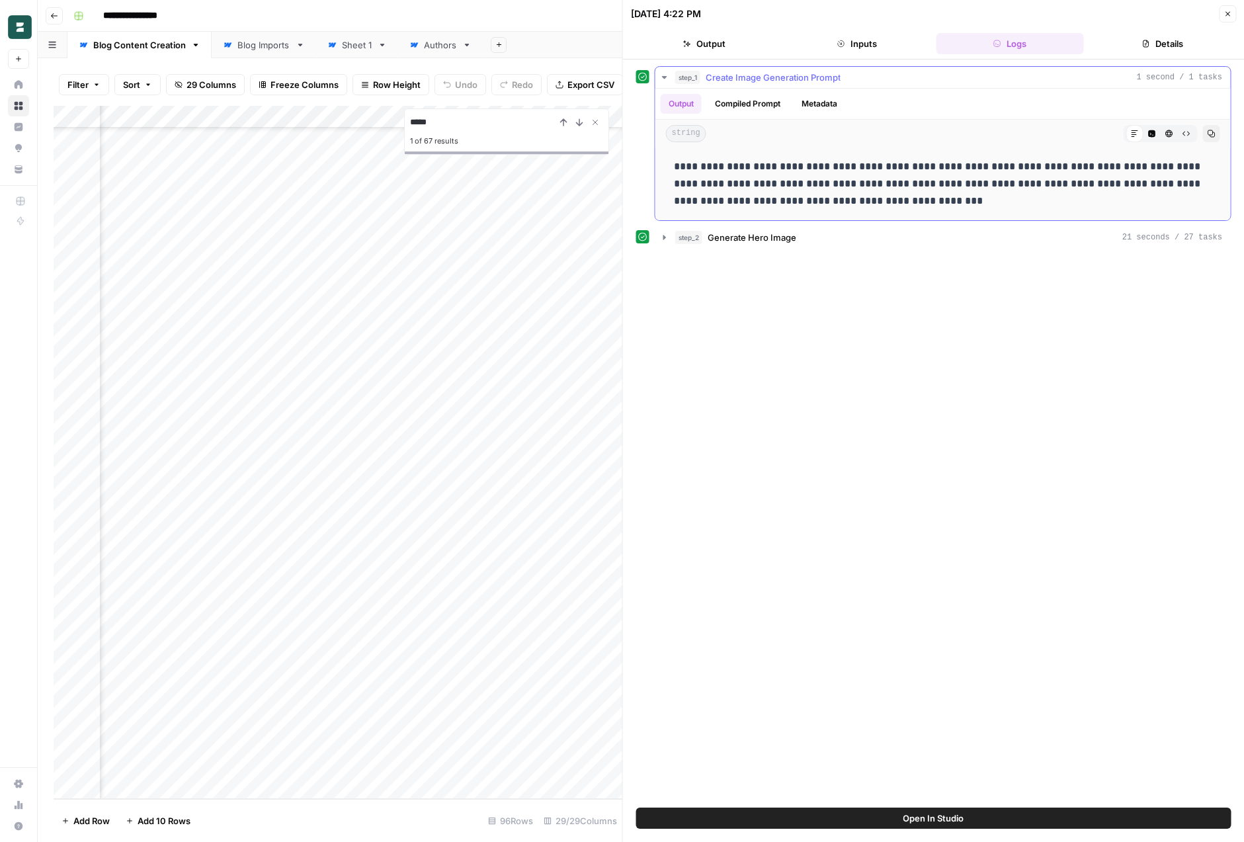
click at [881, 166] on p "**********" at bounding box center [943, 184] width 539 height 52
click at [967, 194] on p "**********" at bounding box center [943, 184] width 539 height 52
click at [1010, 184] on p "**********" at bounding box center [943, 184] width 539 height 52
click at [915, 169] on p "**********" at bounding box center [943, 184] width 539 height 52
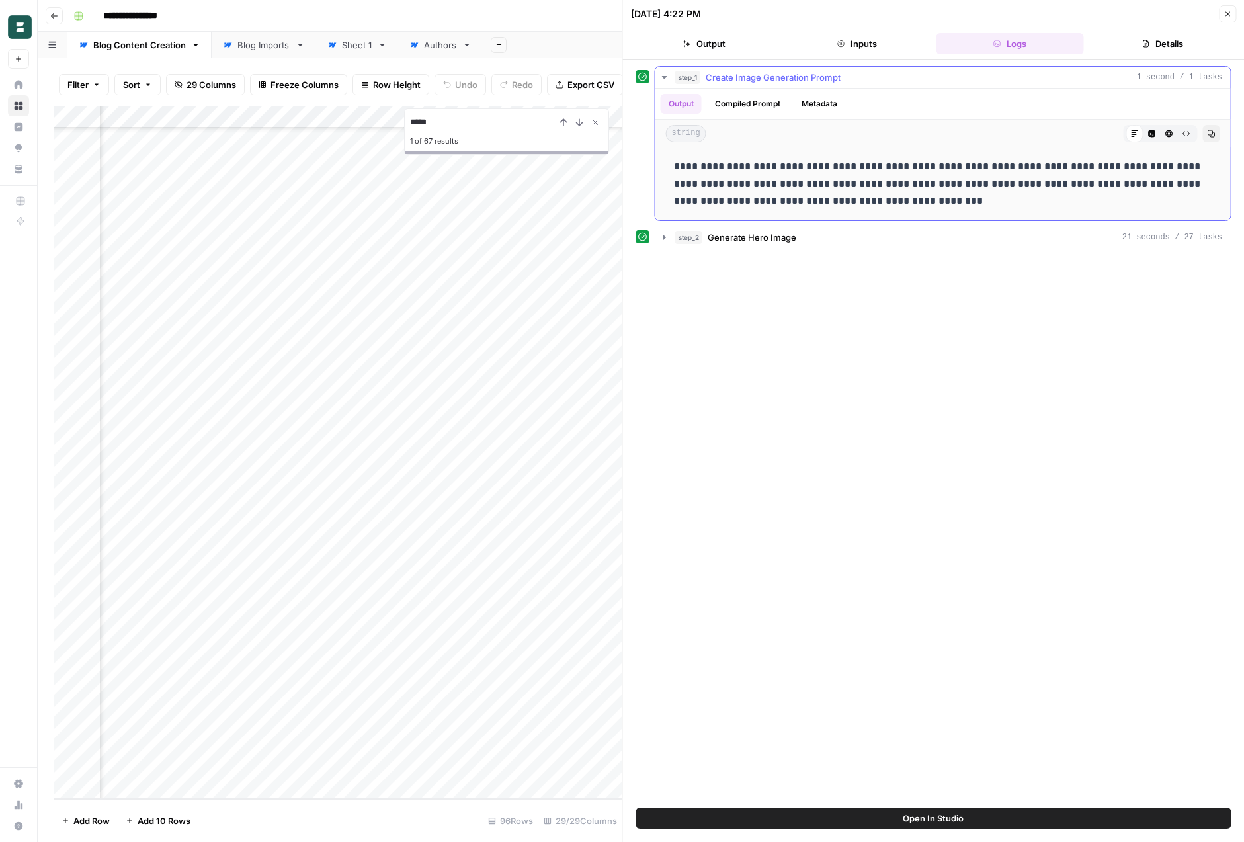
click at [915, 169] on p "**********" at bounding box center [943, 184] width 539 height 52
click at [853, 319] on div "**********" at bounding box center [933, 433] width 595 height 735
click at [664, 238] on icon "button" at bounding box center [665, 237] width 3 height 5
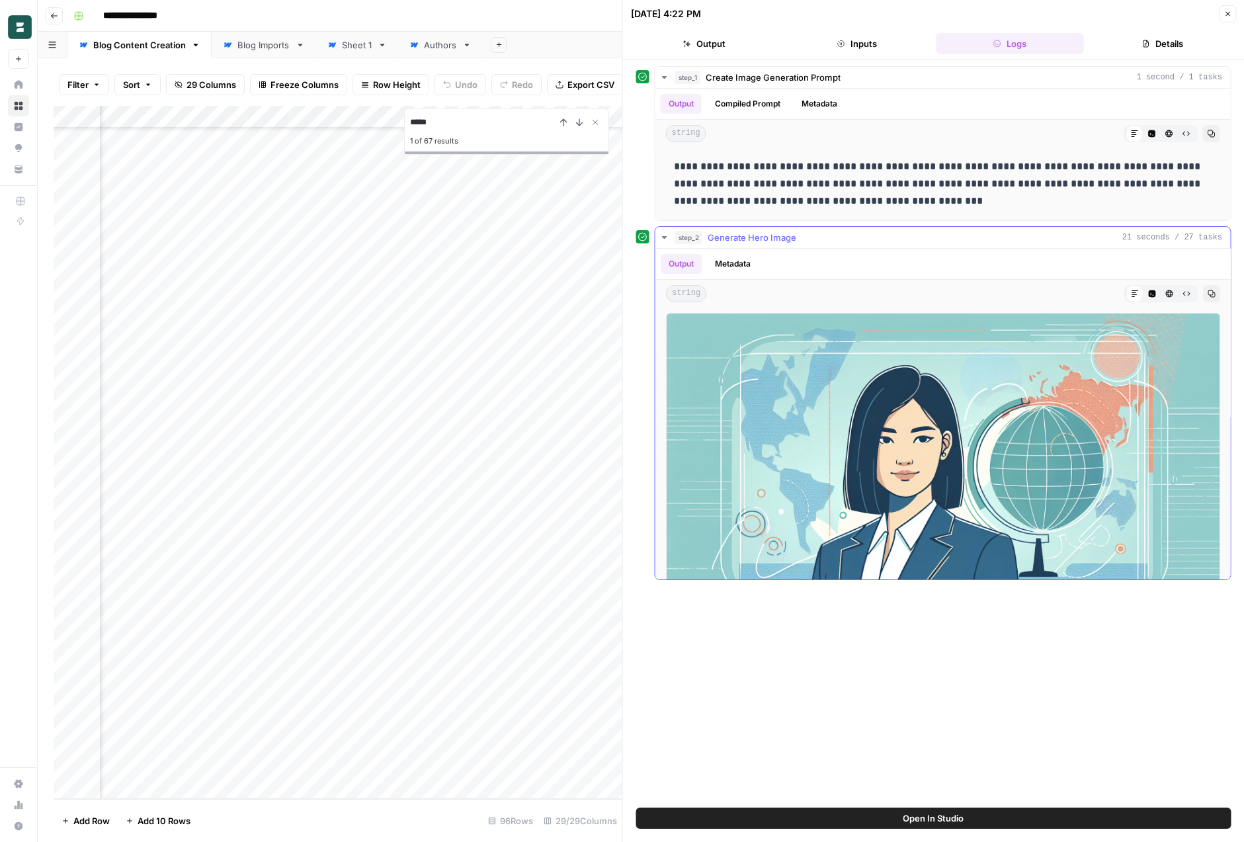
click at [726, 267] on button "Metadata" at bounding box center [733, 264] width 52 height 20
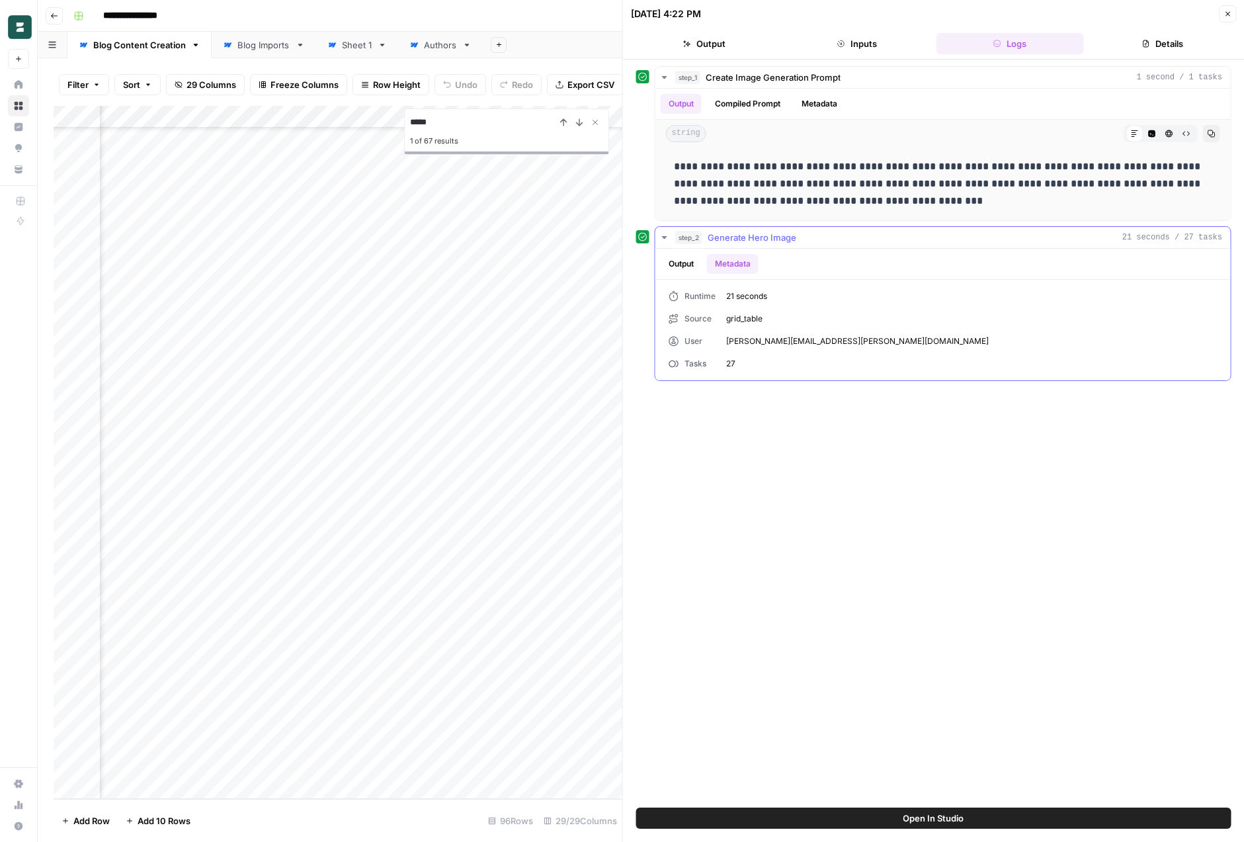
click at [681, 264] on button "Output" at bounding box center [681, 264] width 41 height 20
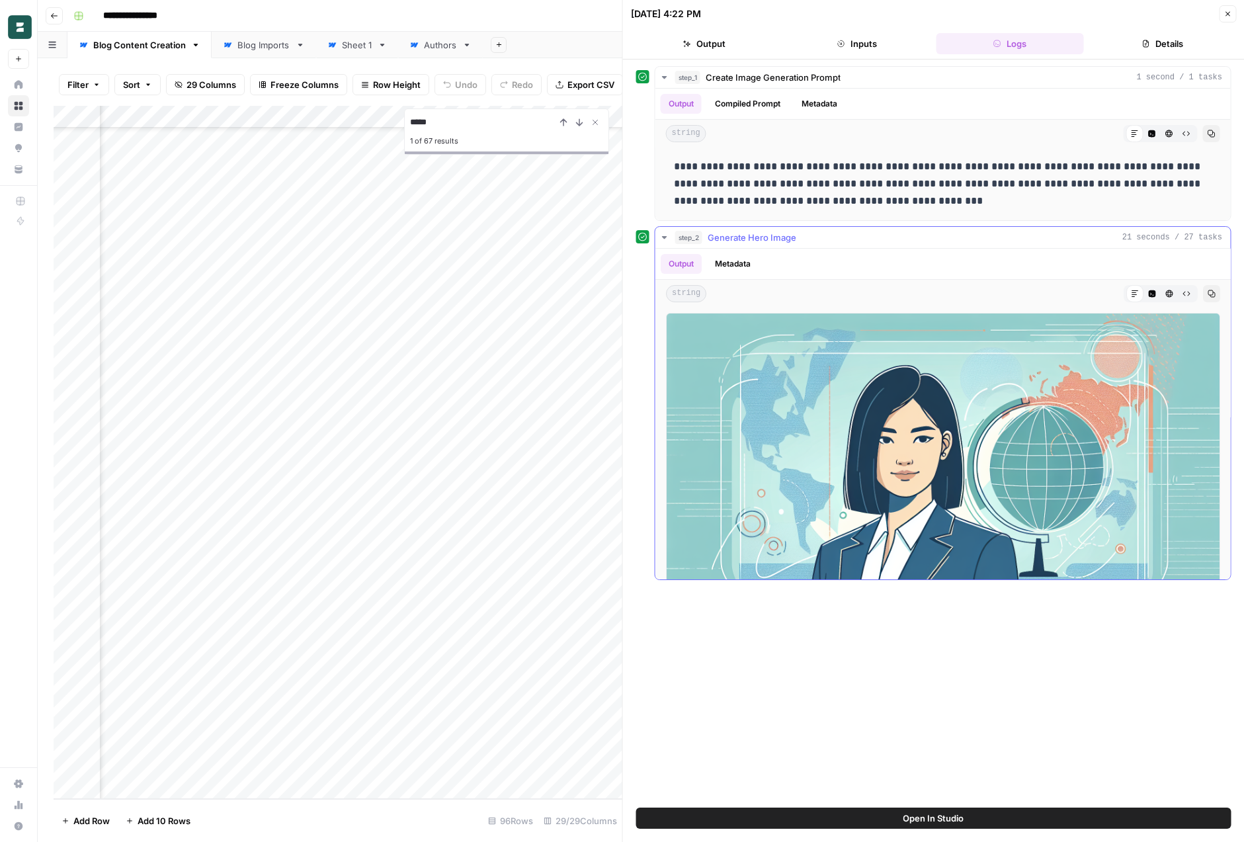
click at [726, 264] on button "Metadata" at bounding box center [733, 264] width 52 height 20
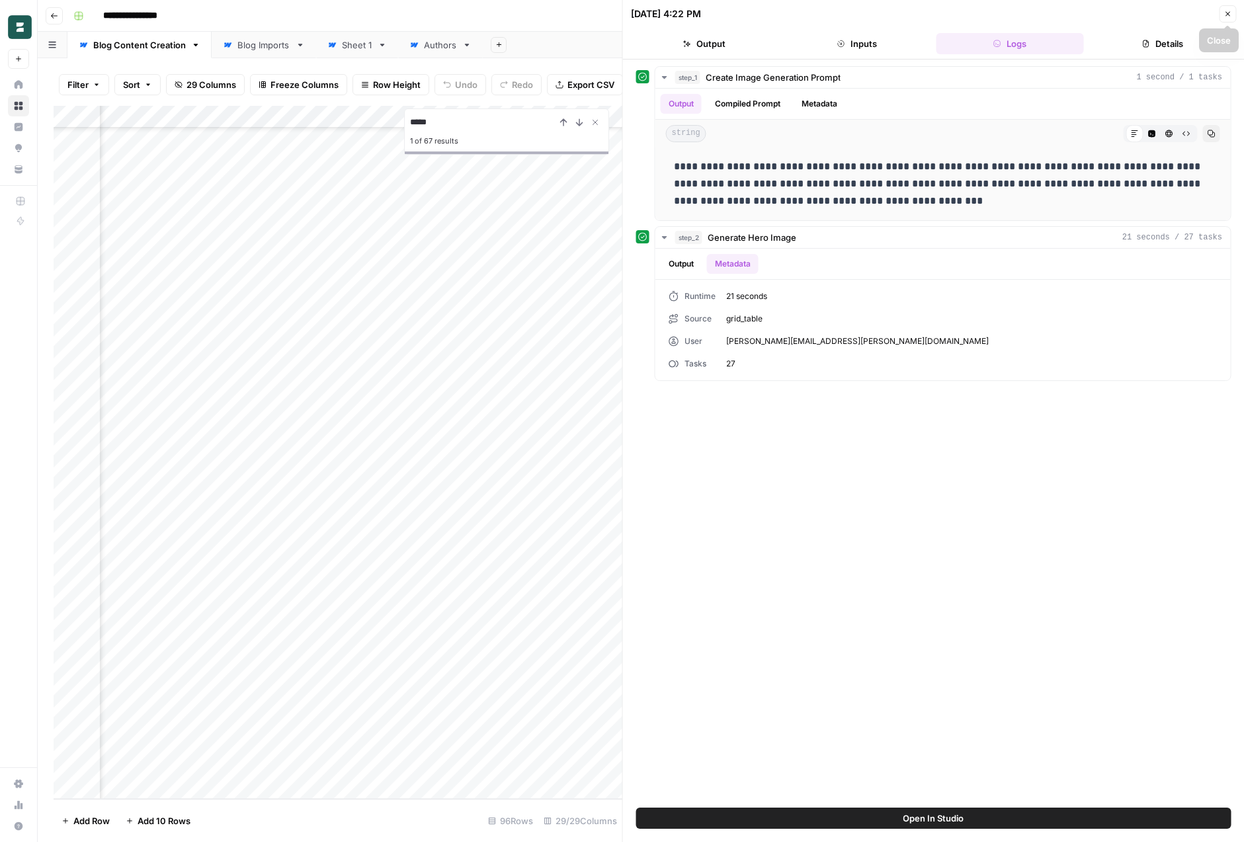
click at [1182, 42] on button "Details" at bounding box center [1163, 43] width 148 height 21
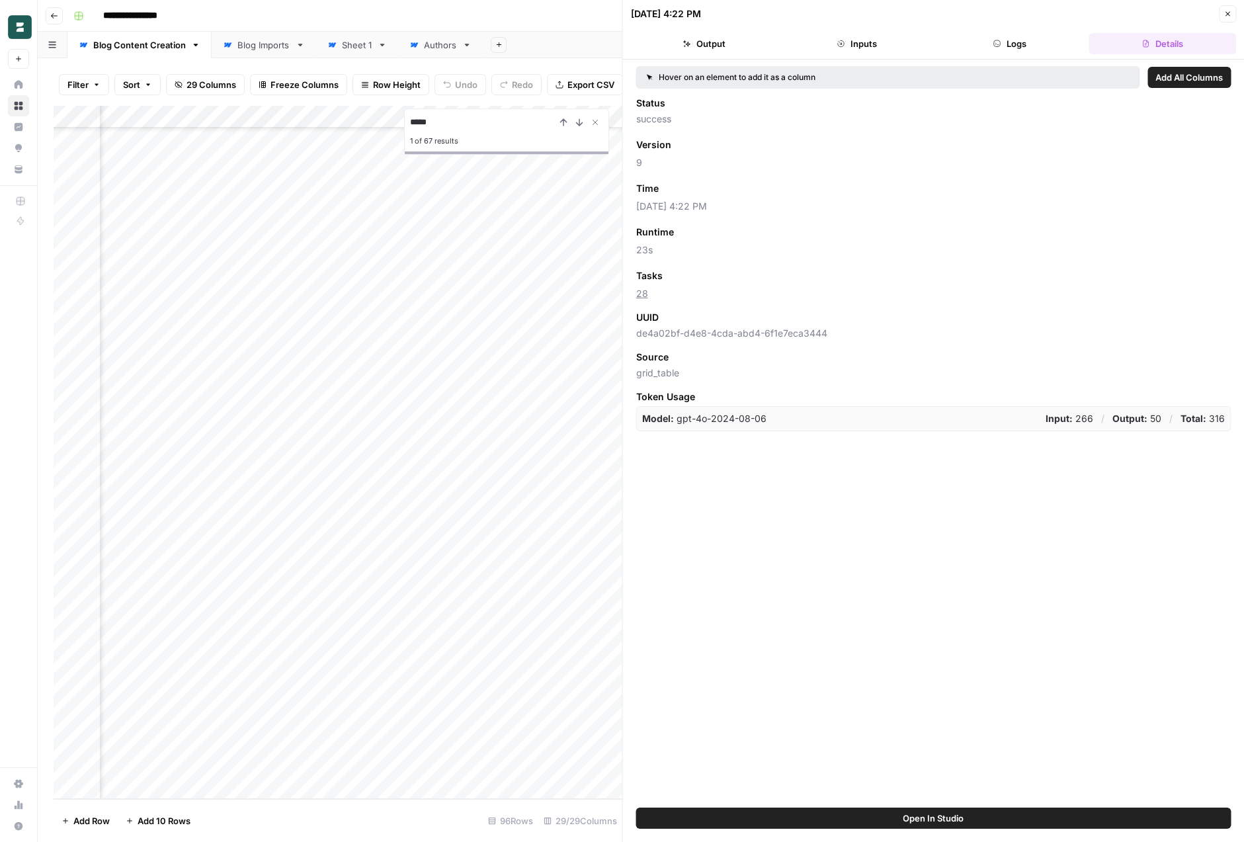
click at [742, 33] on button "Output" at bounding box center [705, 43] width 148 height 21
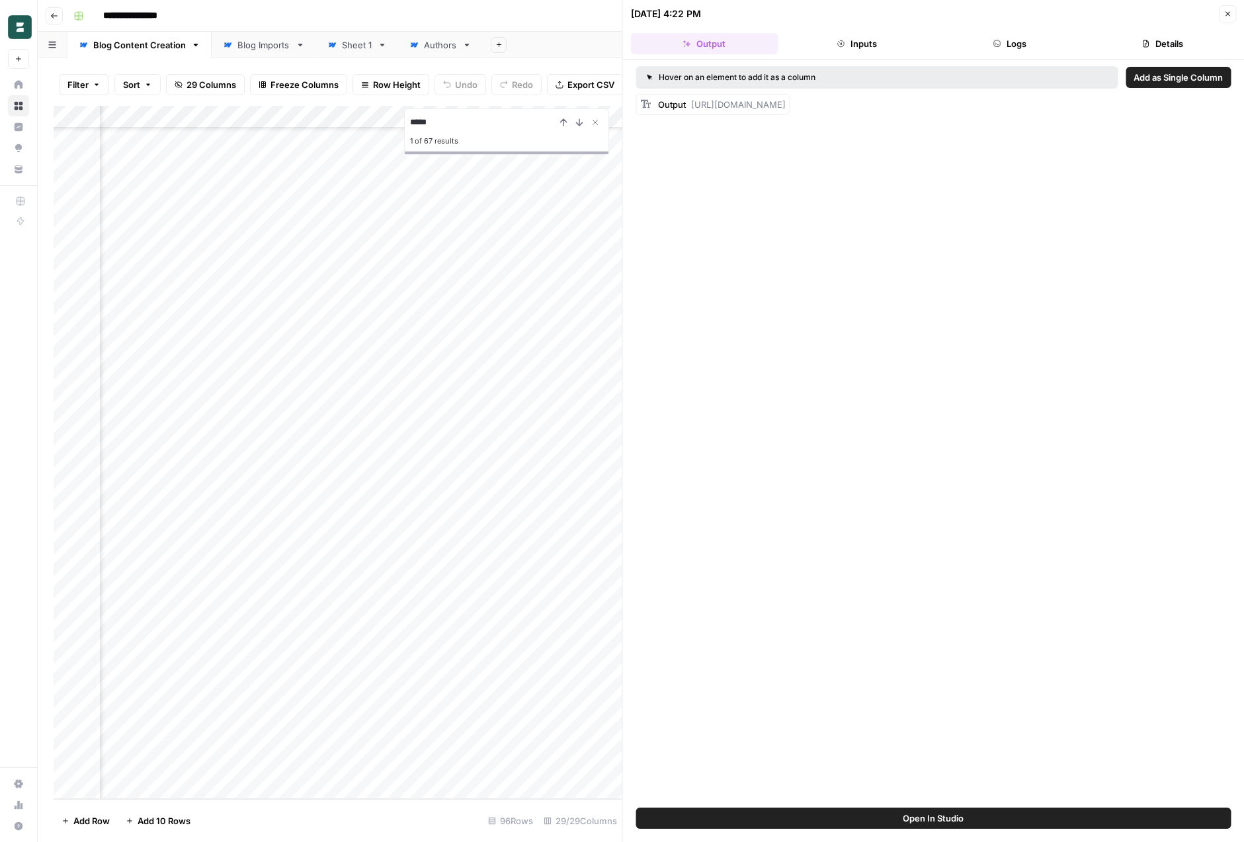
click at [1231, 19] on button "Close" at bounding box center [1227, 13] width 17 height 17
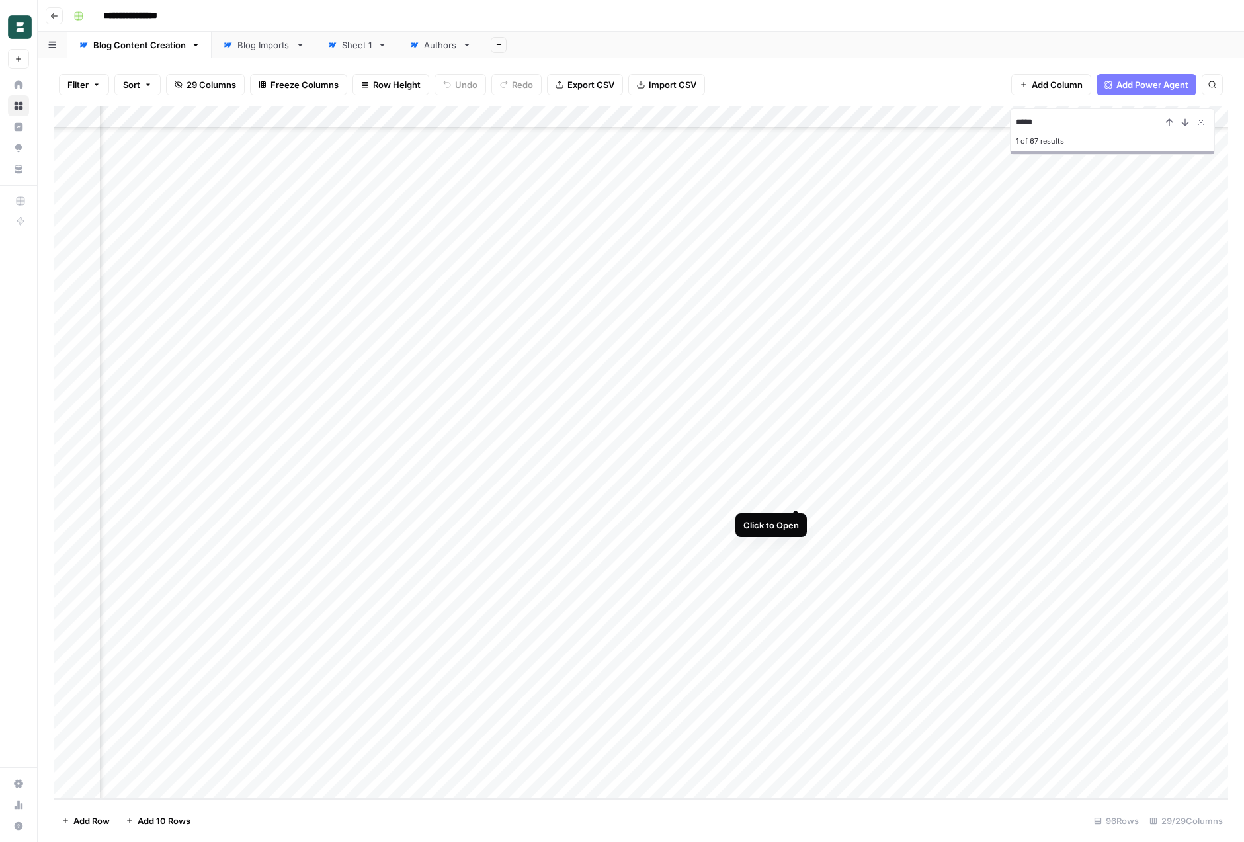
click at [793, 494] on div "Add Column" at bounding box center [641, 452] width 1175 height 693
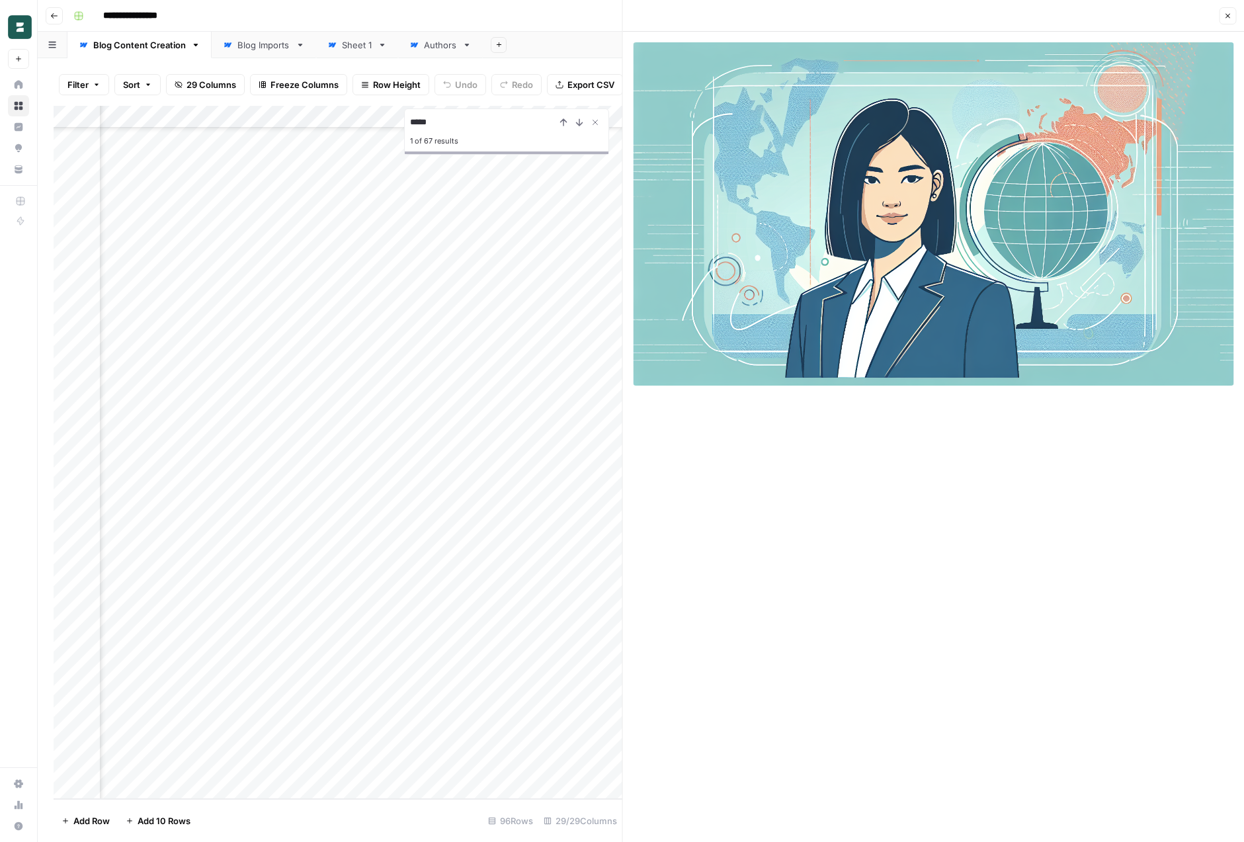
click at [1229, 12] on icon "button" at bounding box center [1228, 16] width 8 height 8
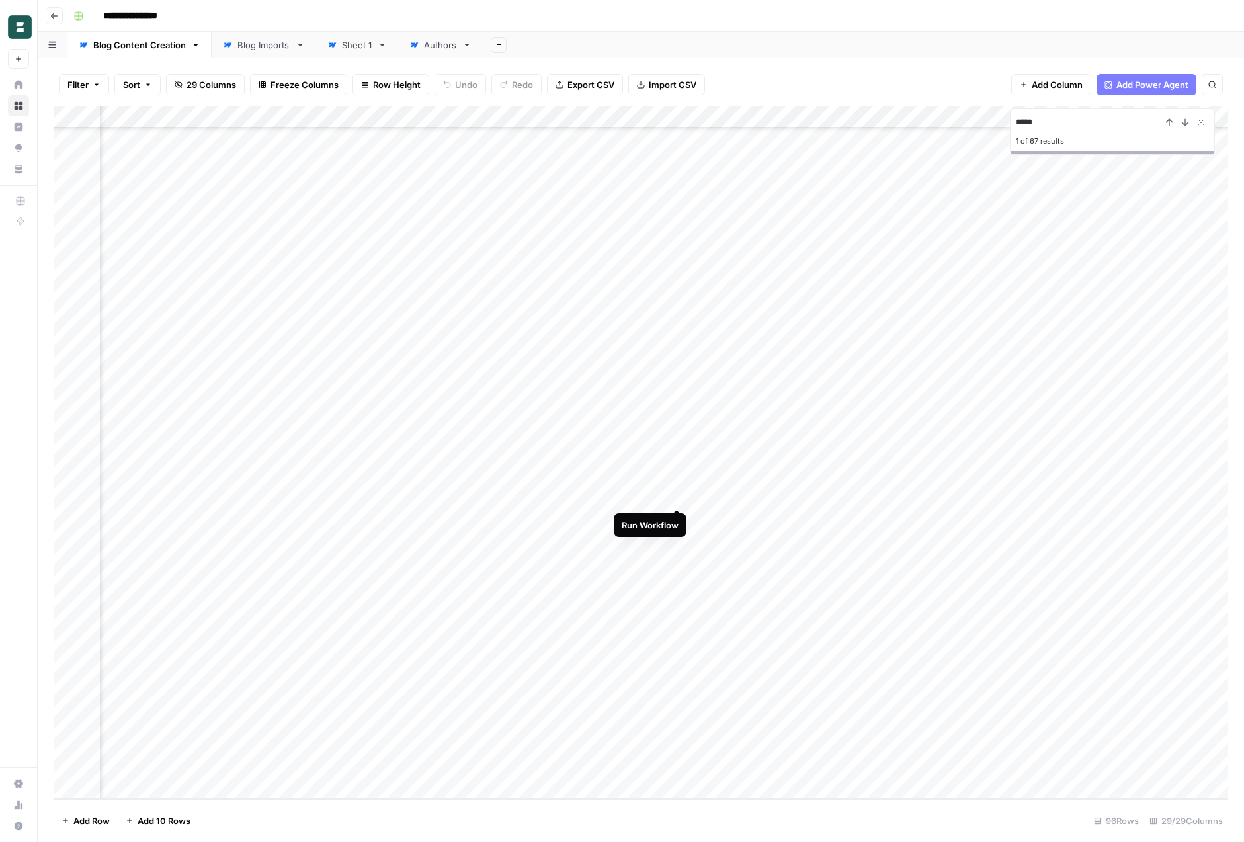
click at [679, 495] on div "Add Column" at bounding box center [641, 452] width 1175 height 693
click at [724, 494] on div "Add Column" at bounding box center [641, 452] width 1175 height 693
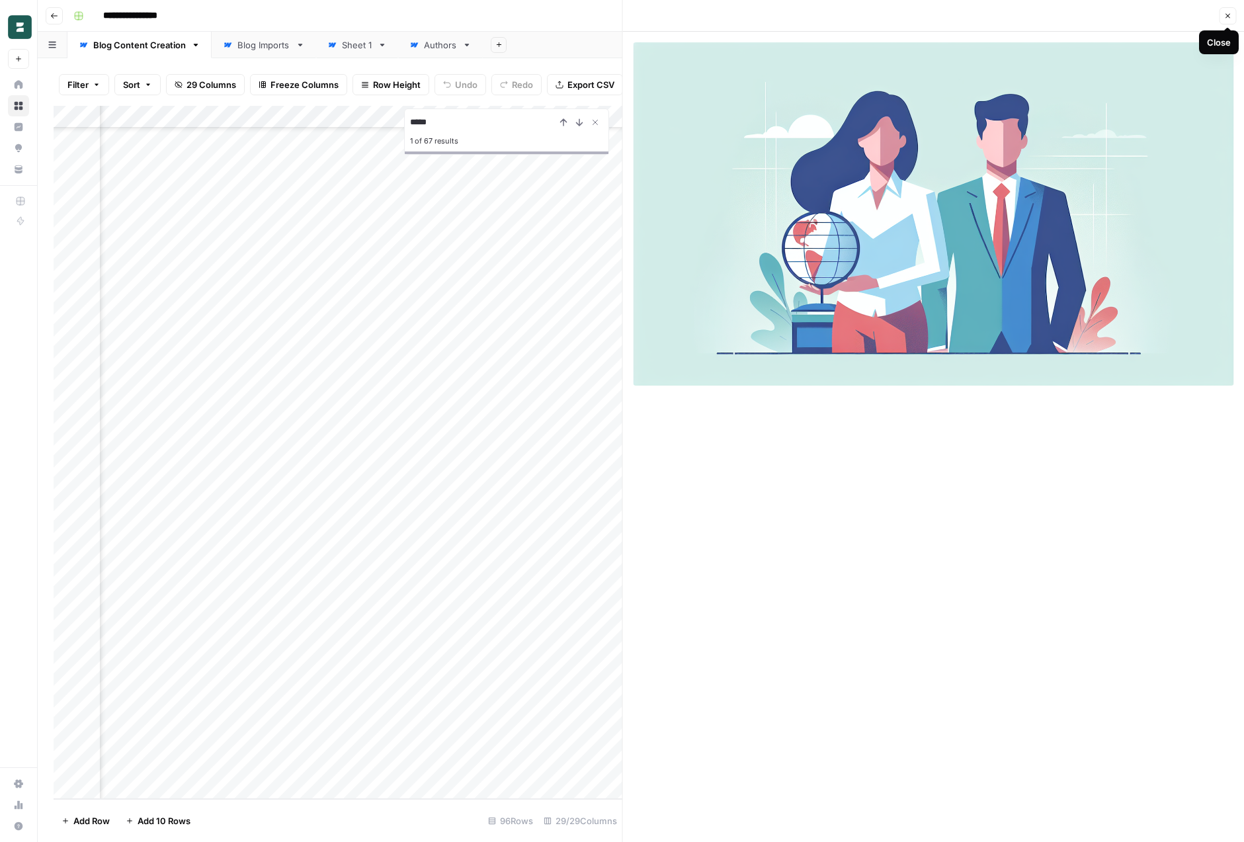
click at [1221, 13] on button "Close" at bounding box center [1227, 15] width 17 height 17
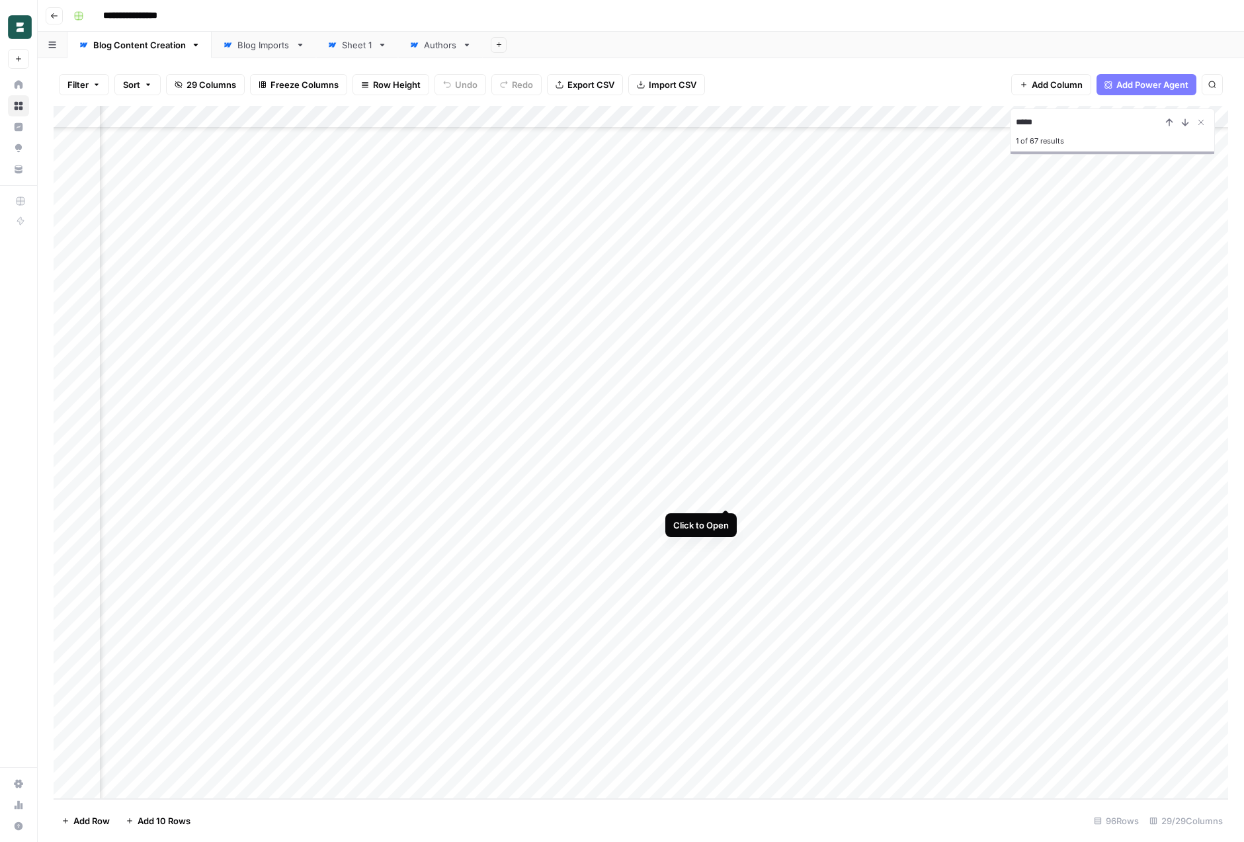
click at [725, 494] on div "Add Column" at bounding box center [641, 452] width 1175 height 693
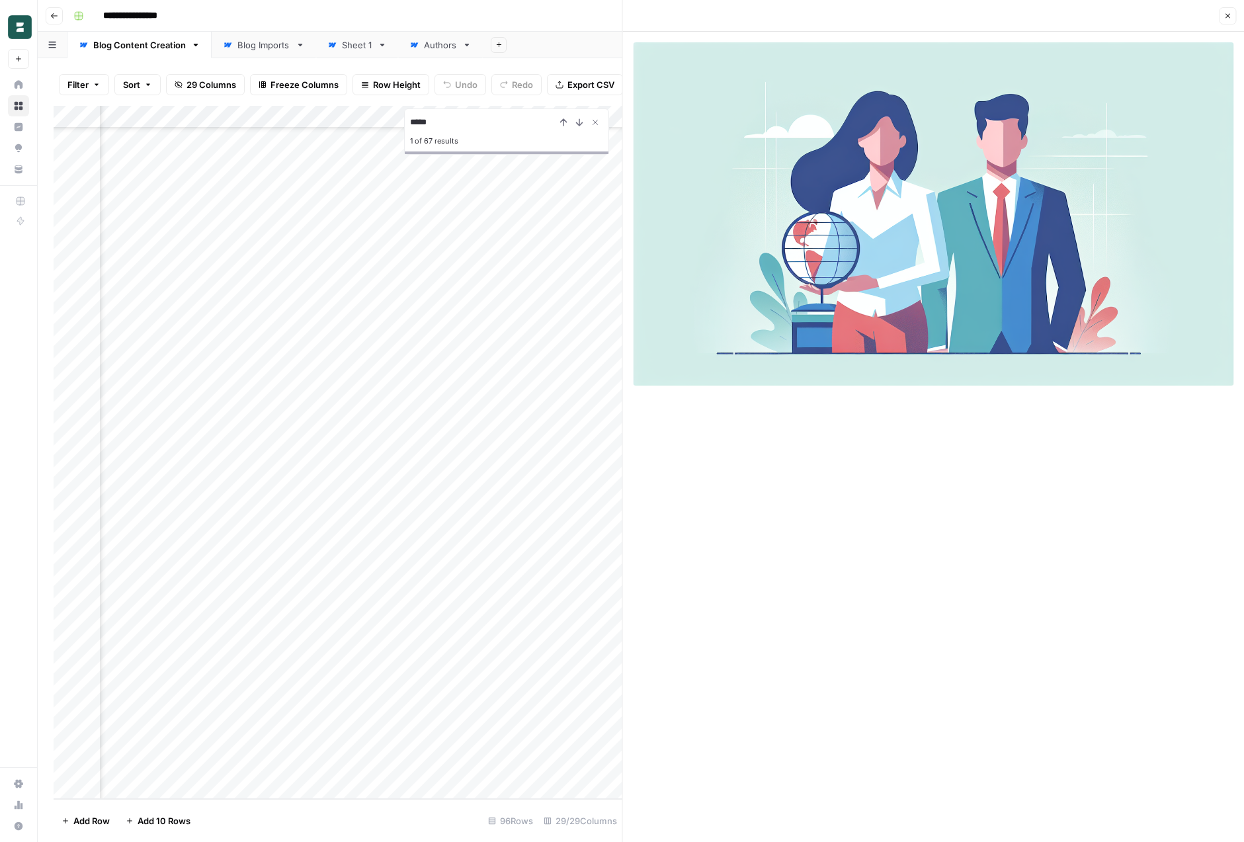
click at [974, 205] on img at bounding box center [934, 213] width 601 height 343
click at [810, 462] on div at bounding box center [934, 437] width 622 height 810
click at [593, 122] on icon "Close Search" at bounding box center [595, 122] width 11 height 11
click at [720, 11] on div "Close" at bounding box center [934, 15] width 606 height 17
click at [1226, 21] on button "Close" at bounding box center [1227, 15] width 17 height 17
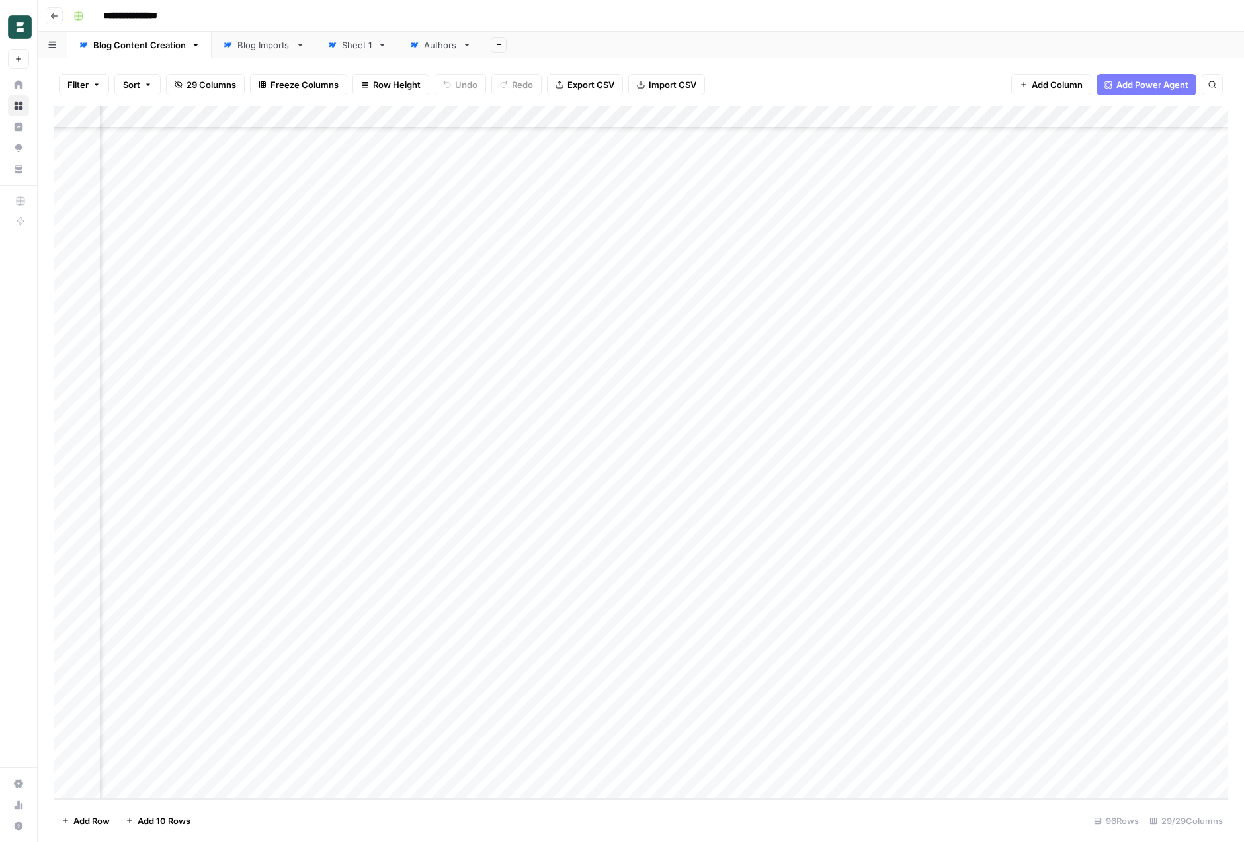
scroll to position [1510, 2646]
click at [650, 586] on div "Add Column" at bounding box center [641, 452] width 1175 height 693
click at [676, 116] on div "Add Column" at bounding box center [641, 452] width 1175 height 693
click at [558, 197] on span "Edit" at bounding box center [594, 198] width 116 height 13
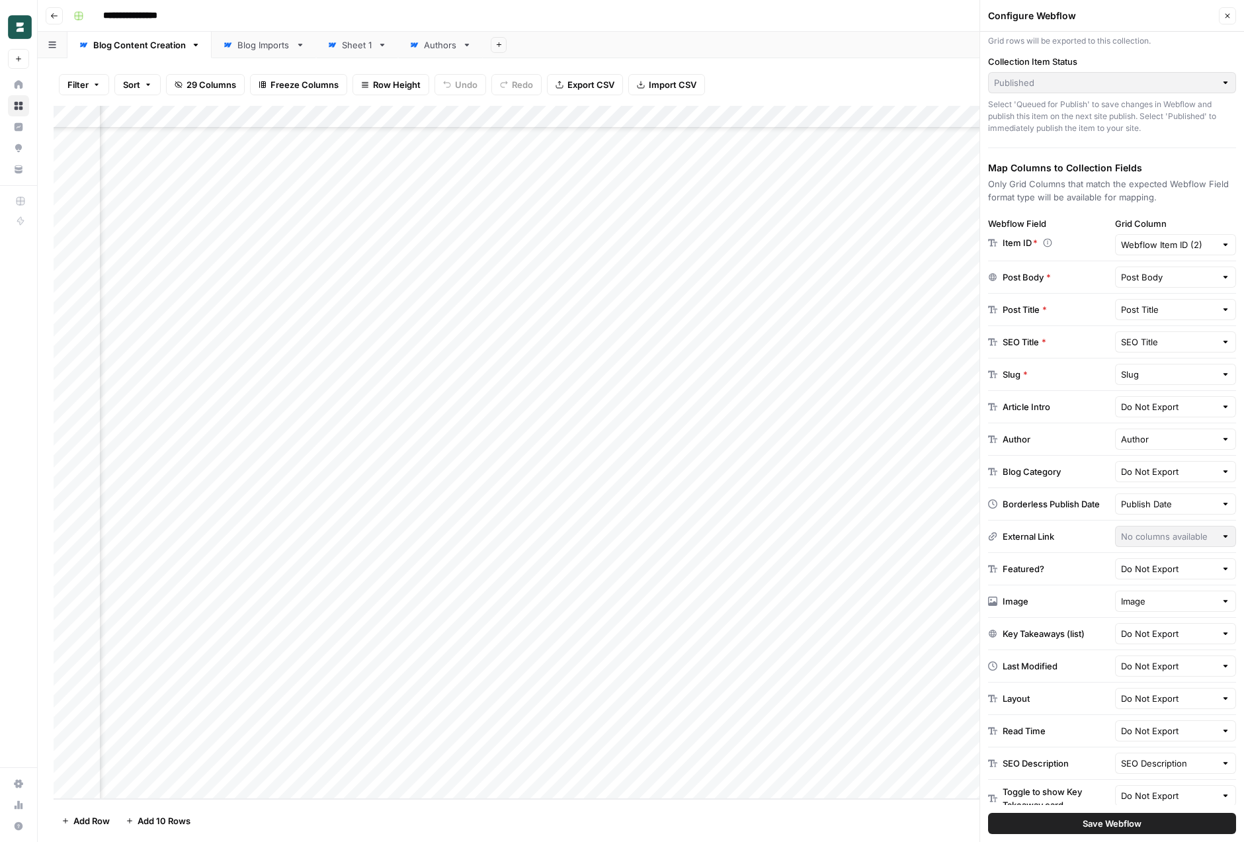
scroll to position [89, 0]
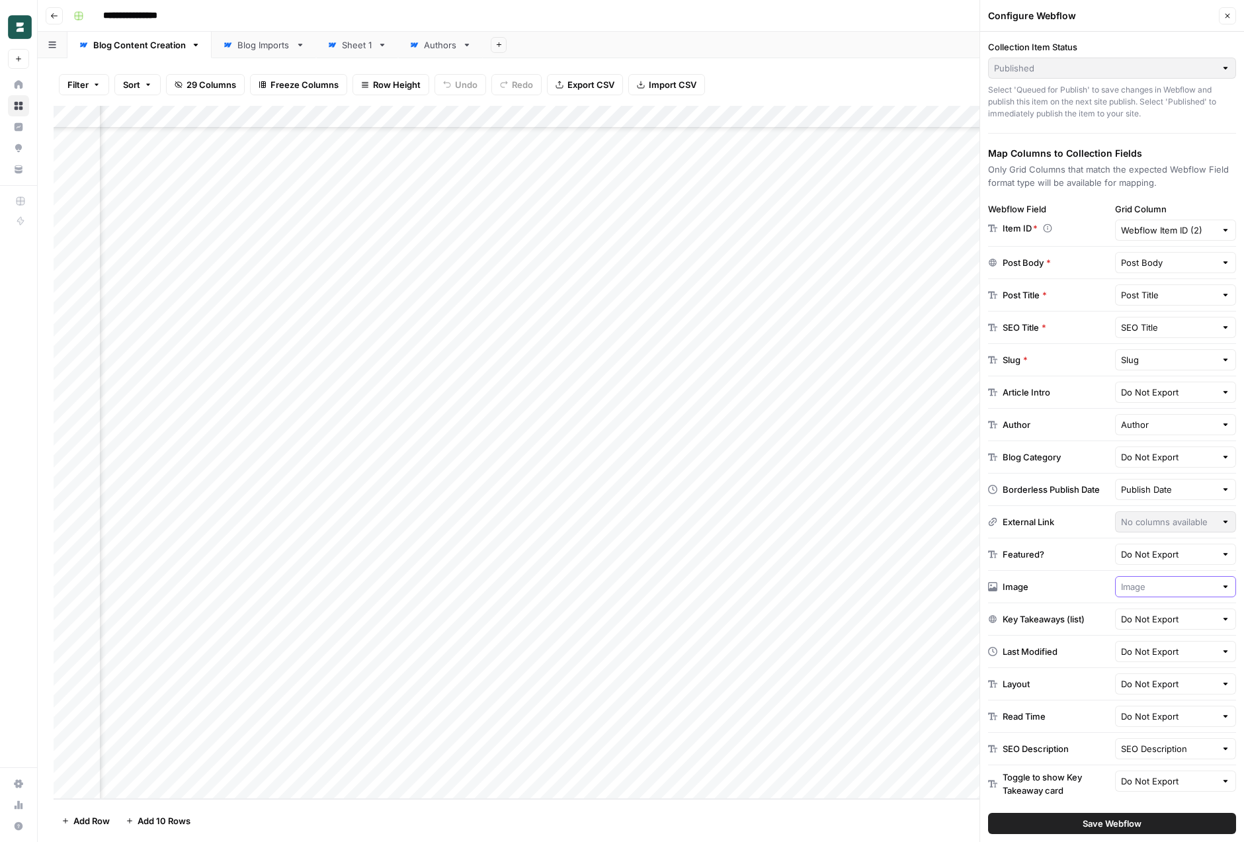
click at [1167, 588] on input "text" at bounding box center [1168, 586] width 95 height 13
click at [1090, 583] on div "Image" at bounding box center [1049, 586] width 122 height 13
type input "Image"
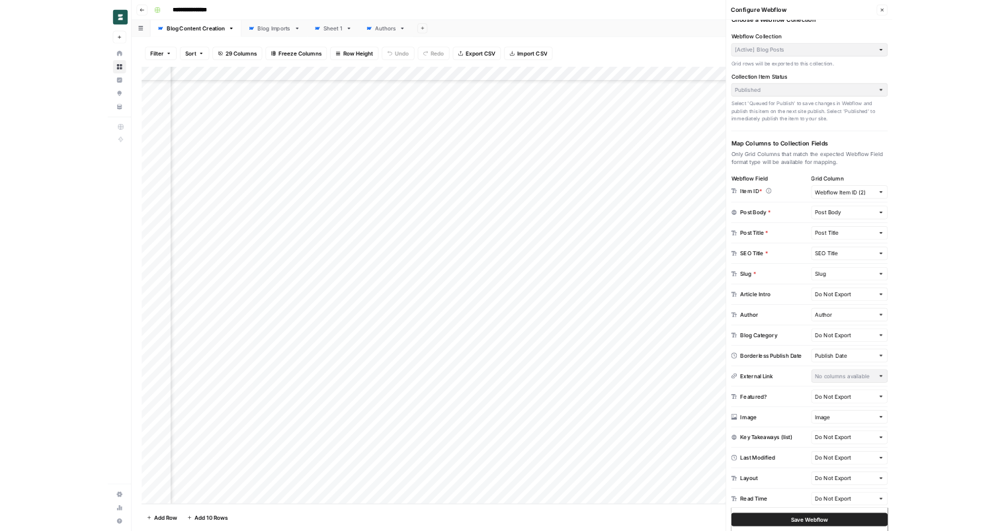
scroll to position [0, 0]
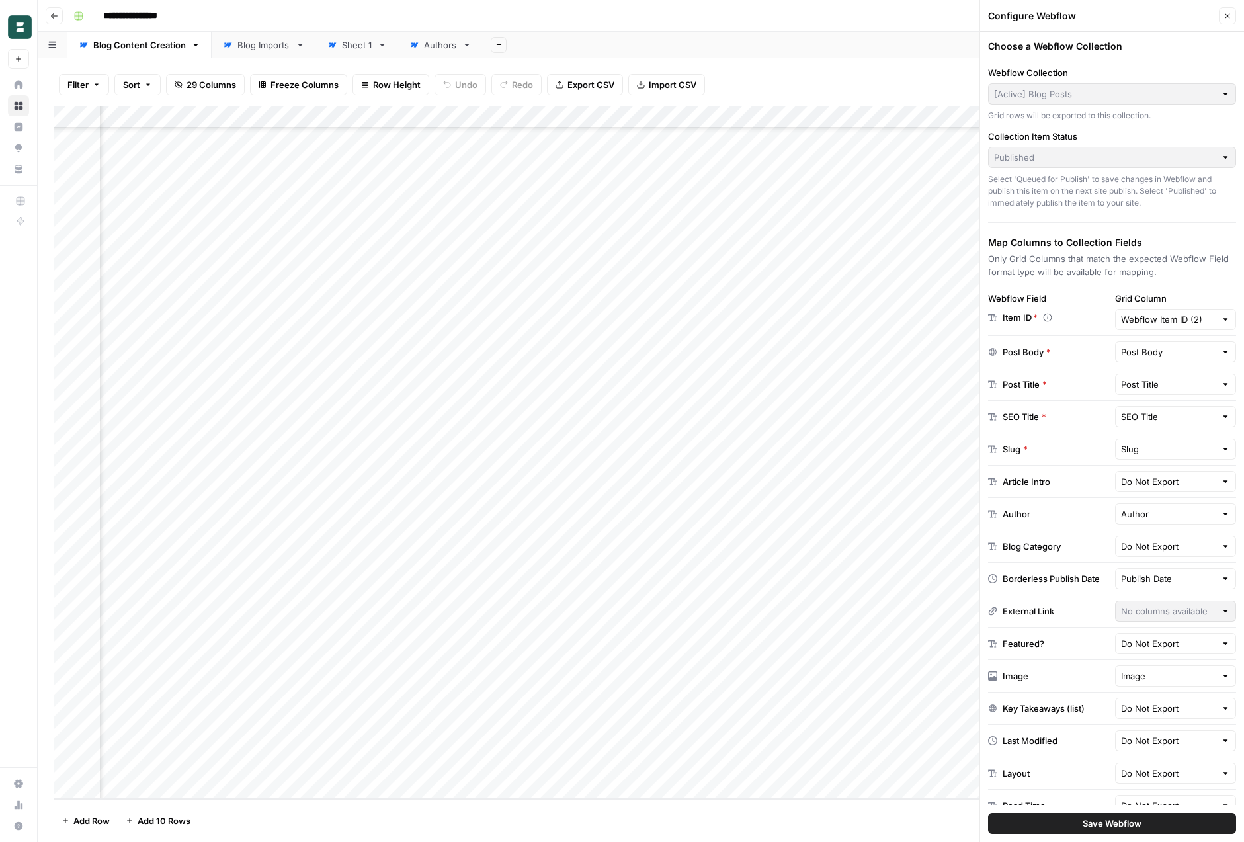
click at [1229, 20] on button "Close" at bounding box center [1227, 15] width 17 height 17
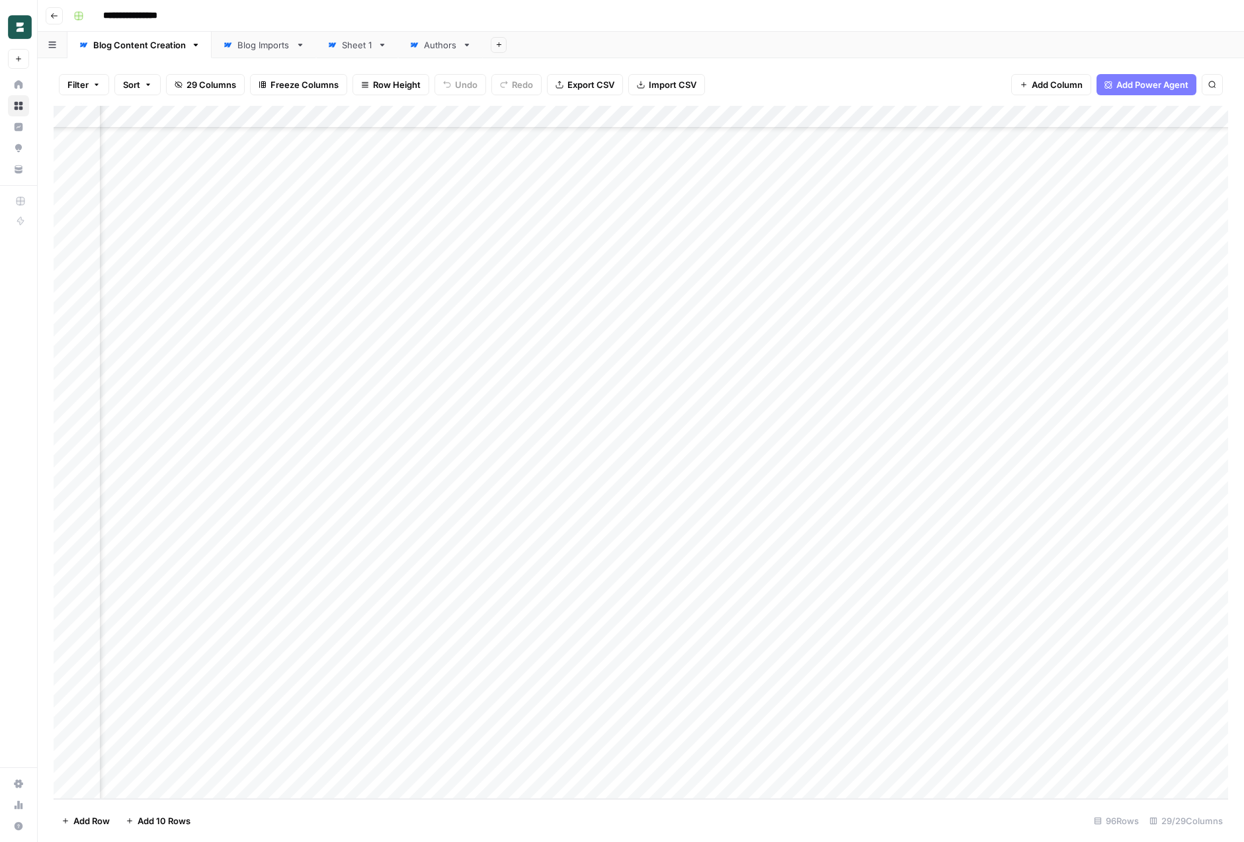
click at [789, 9] on div "**********" at bounding box center [649, 15] width 1163 height 21
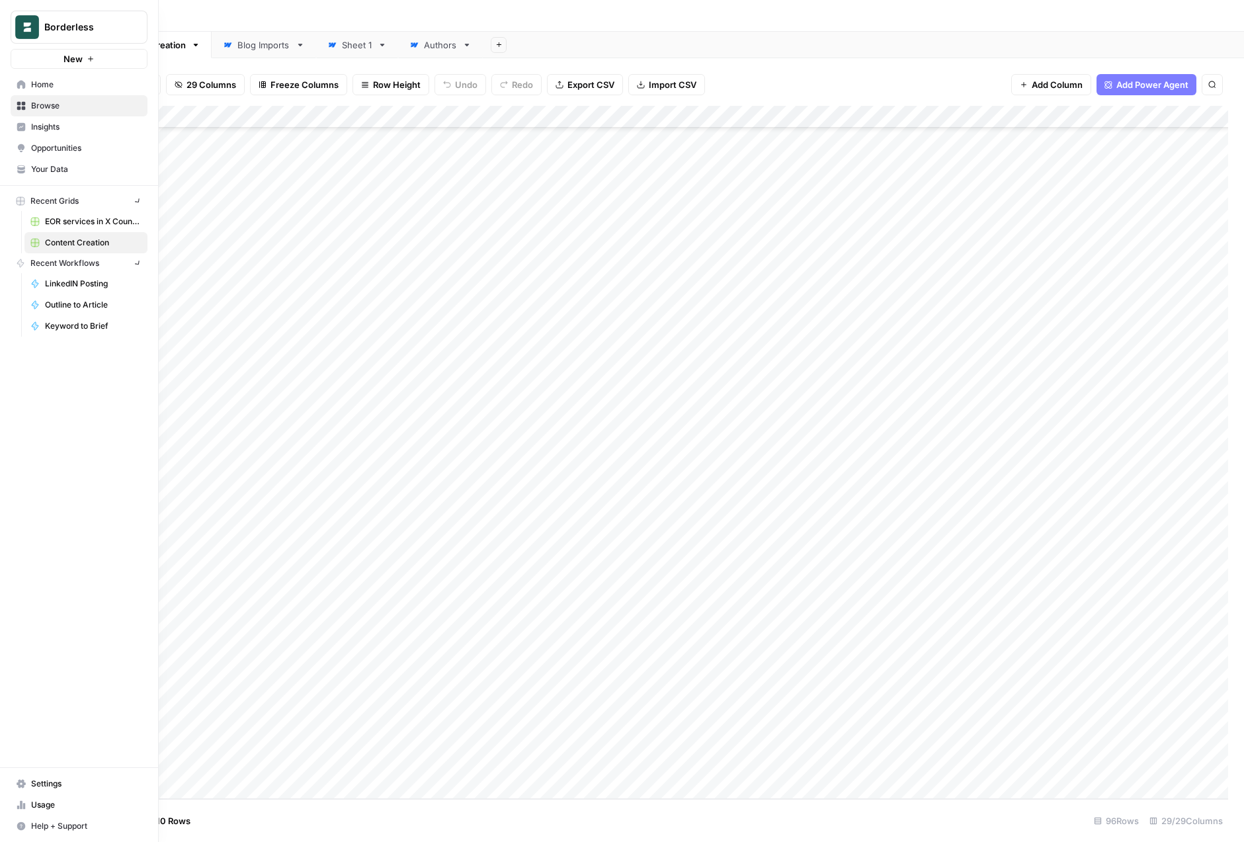
click at [14, 553] on div "Borderless New Home Browse Insights Opportunities Your Data Recent Grids EOR se…" at bounding box center [79, 421] width 158 height 842
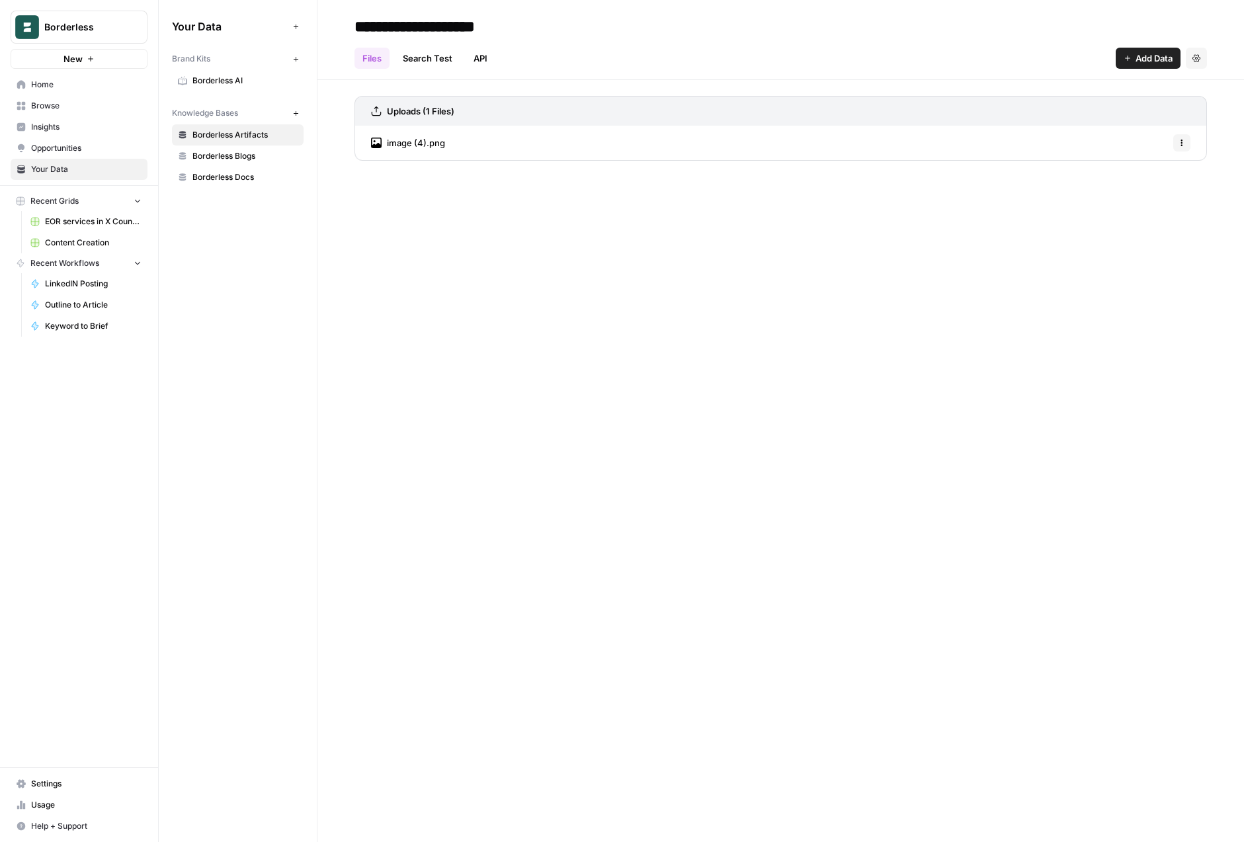
click at [243, 156] on span "Borderless Blogs" at bounding box center [245, 156] width 105 height 12
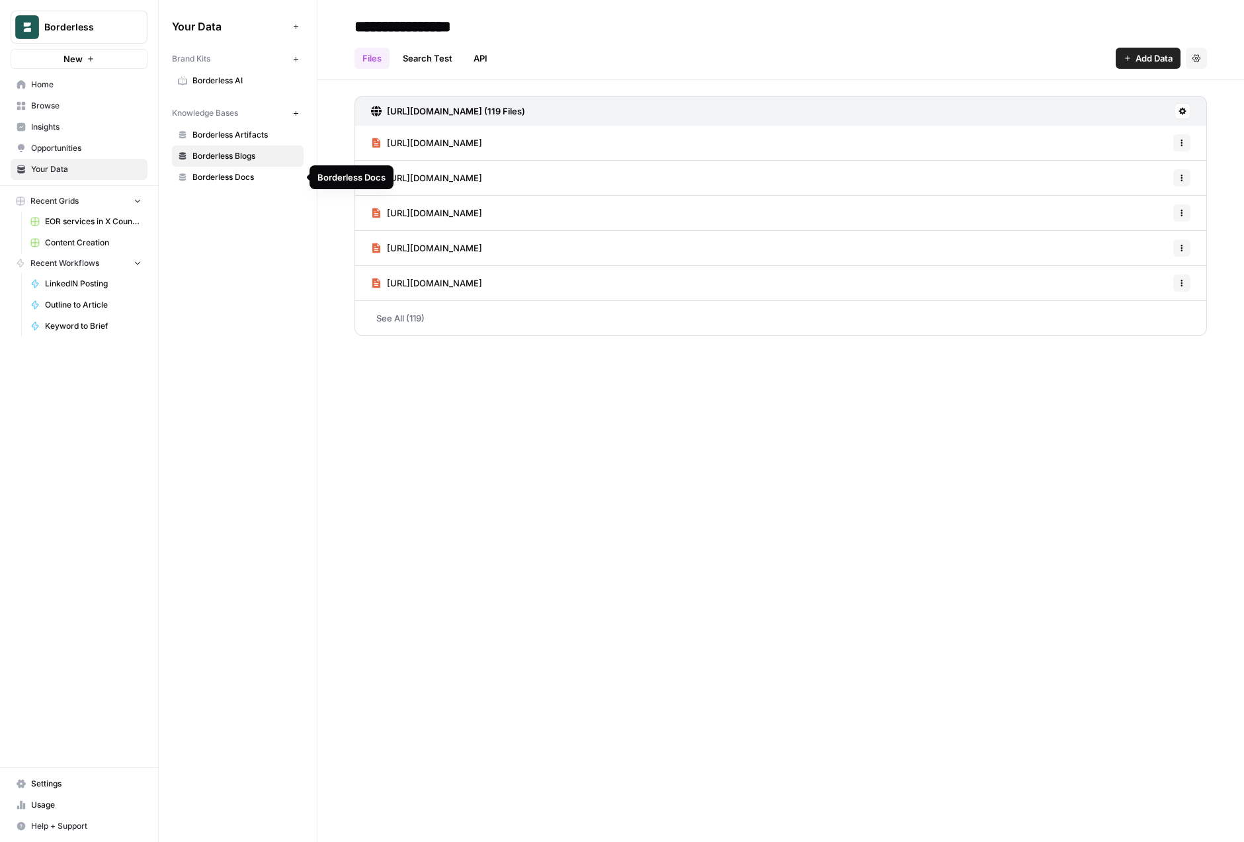
click at [239, 177] on span "Borderless Docs" at bounding box center [245, 177] width 105 height 12
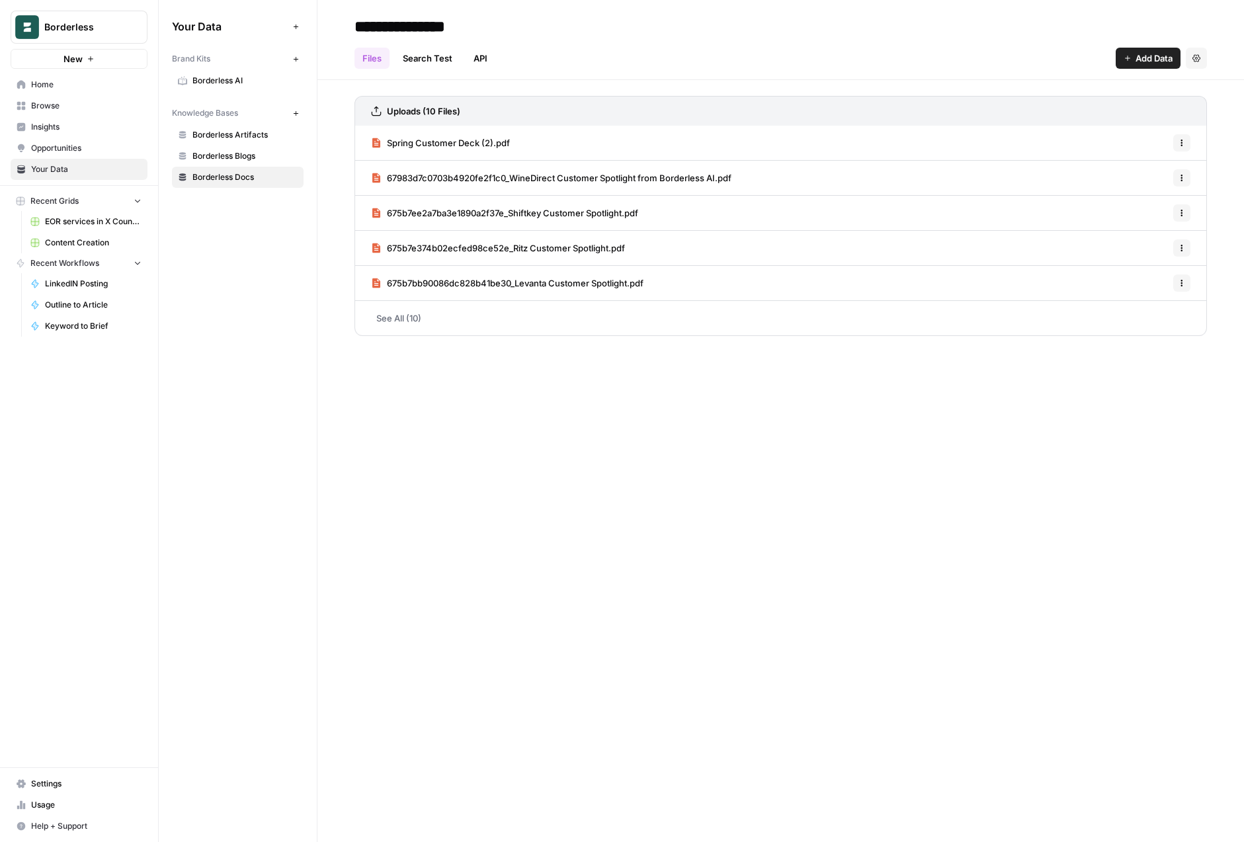
click at [216, 75] on span "Borderless AI" at bounding box center [245, 81] width 105 height 12
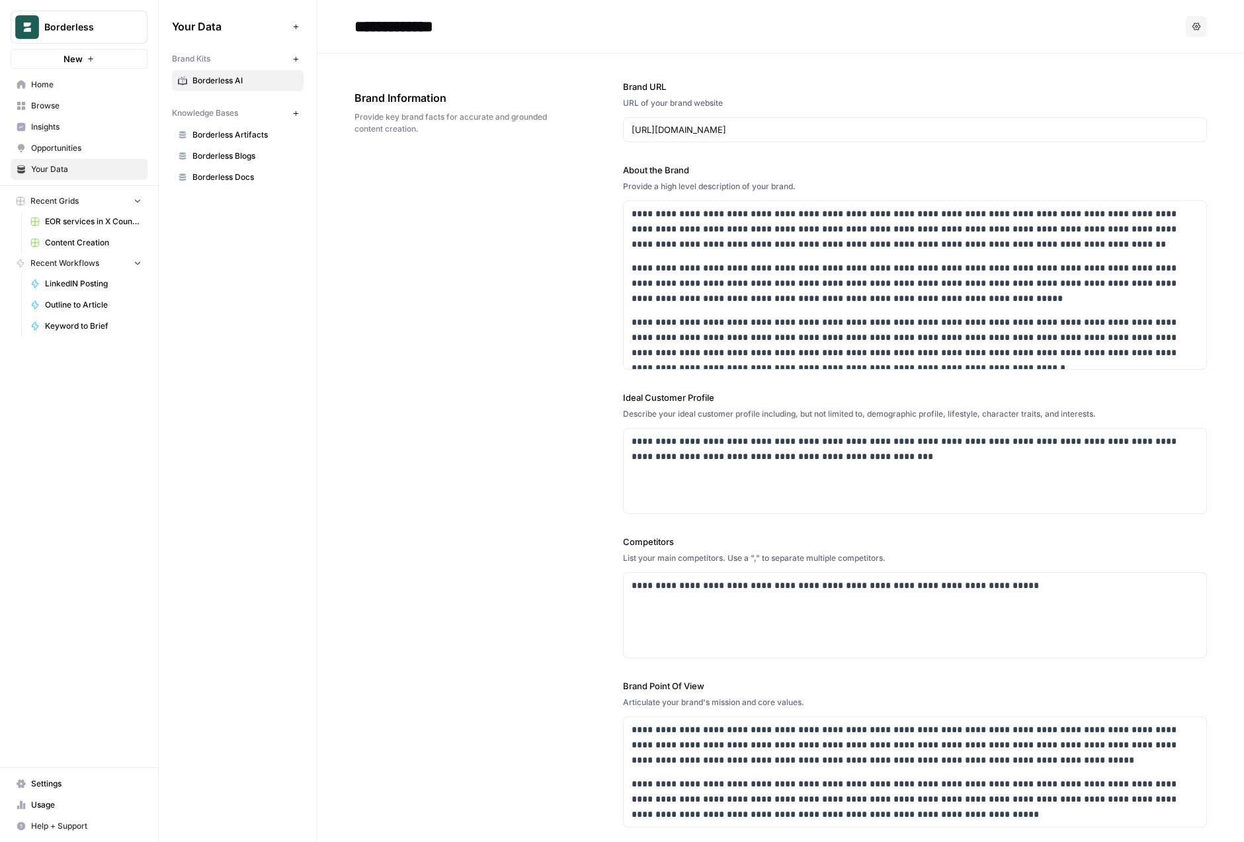
click at [210, 149] on link "Borderless Blogs" at bounding box center [238, 156] width 132 height 21
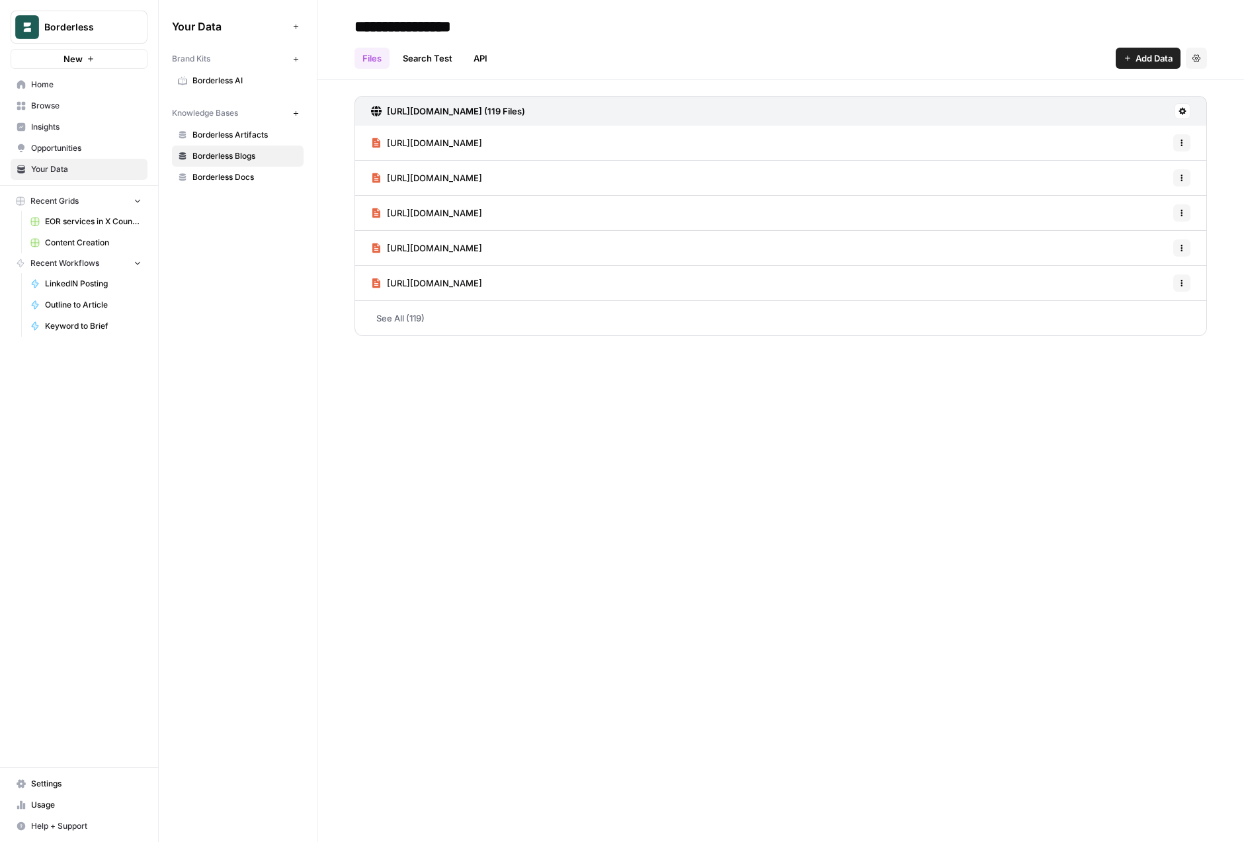
click at [223, 138] on span "Borderless Artifacts" at bounding box center [245, 135] width 105 height 12
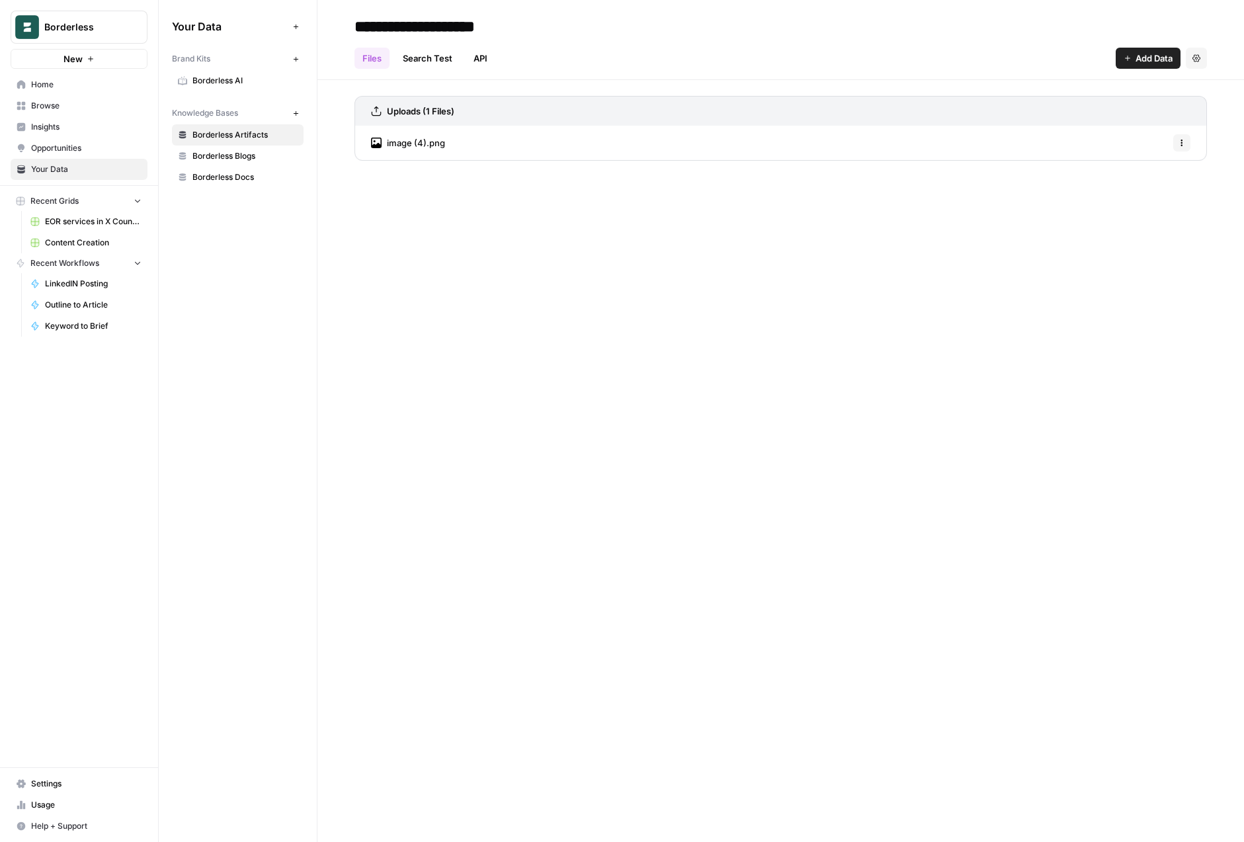
click at [435, 62] on link "Search Test" at bounding box center [427, 58] width 65 height 21
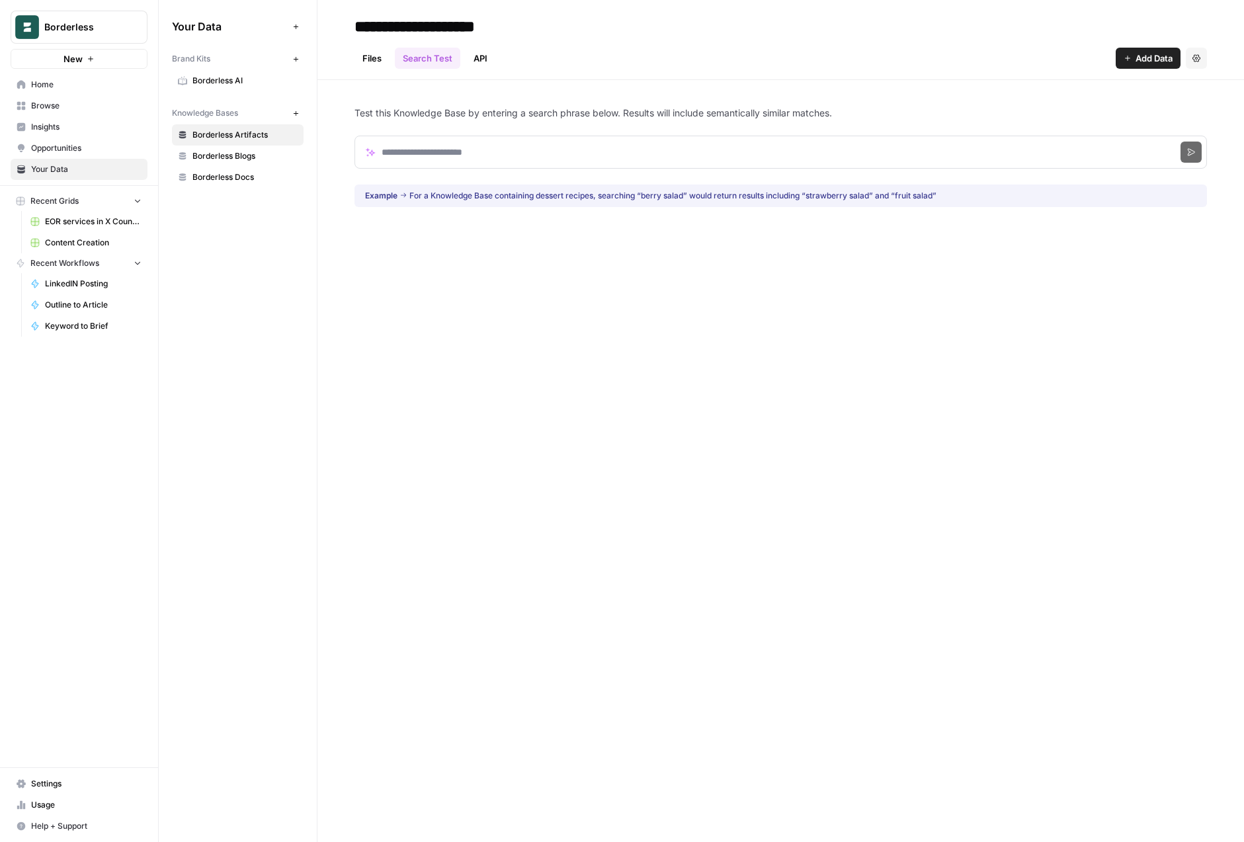
click at [388, 55] on link "Files" at bounding box center [372, 58] width 35 height 21
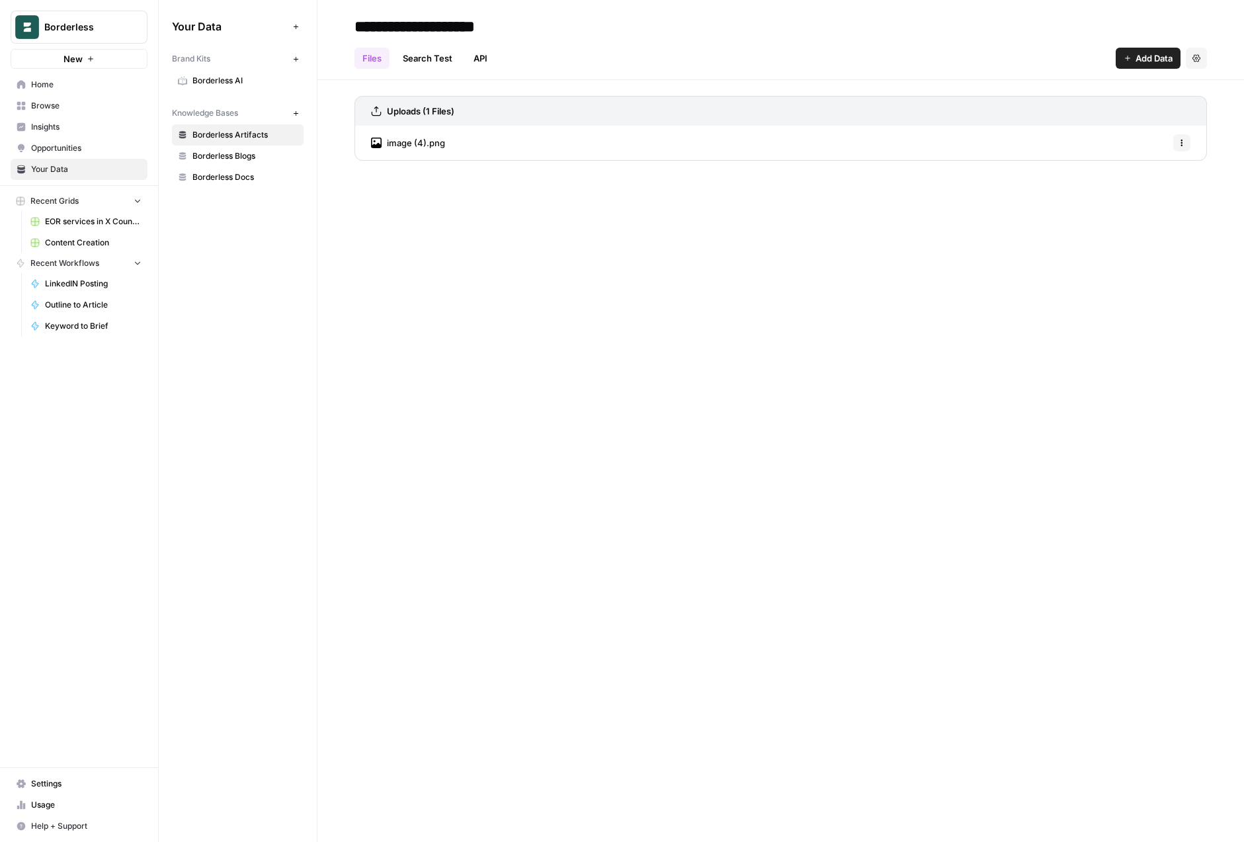
click at [398, 150] on link "image (4).png" at bounding box center [408, 143] width 74 height 34
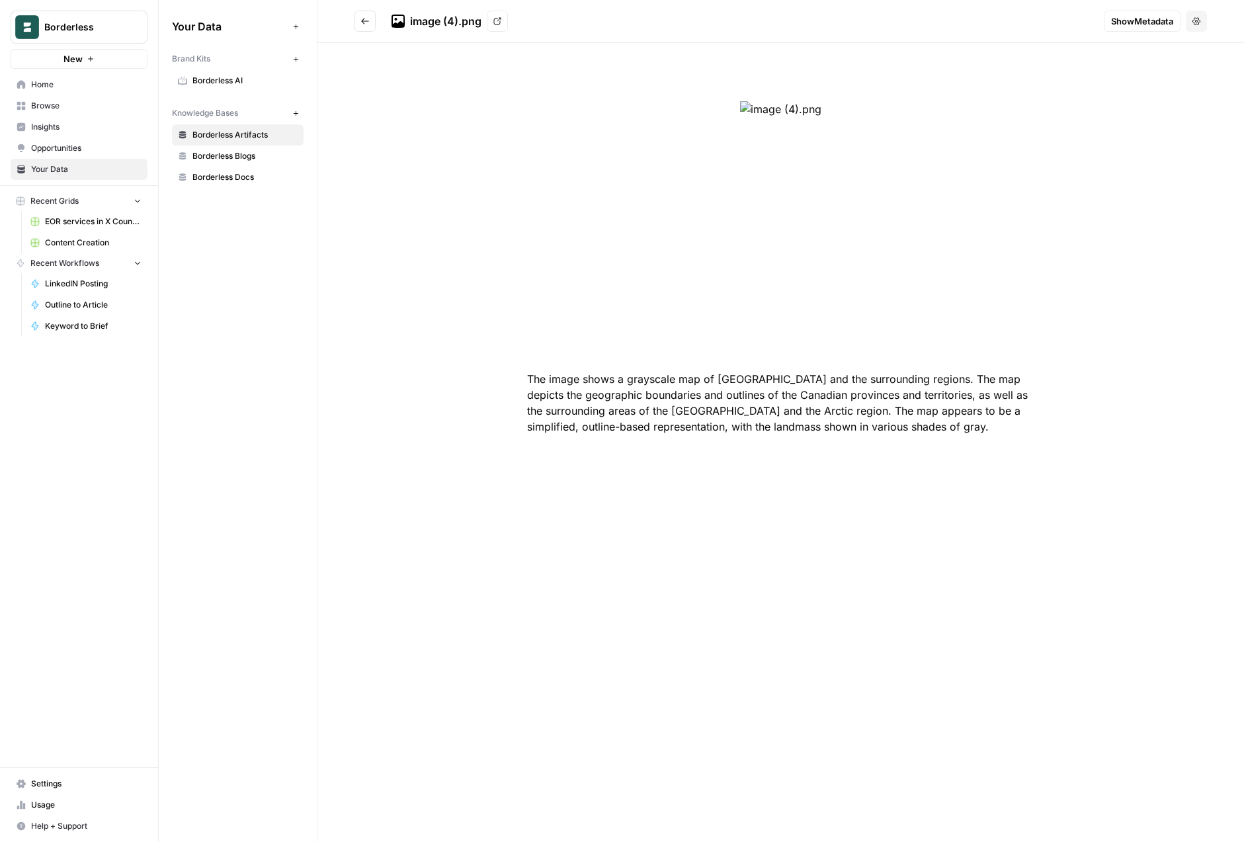
click at [239, 150] on span "Borderless Blogs" at bounding box center [245, 156] width 105 height 12
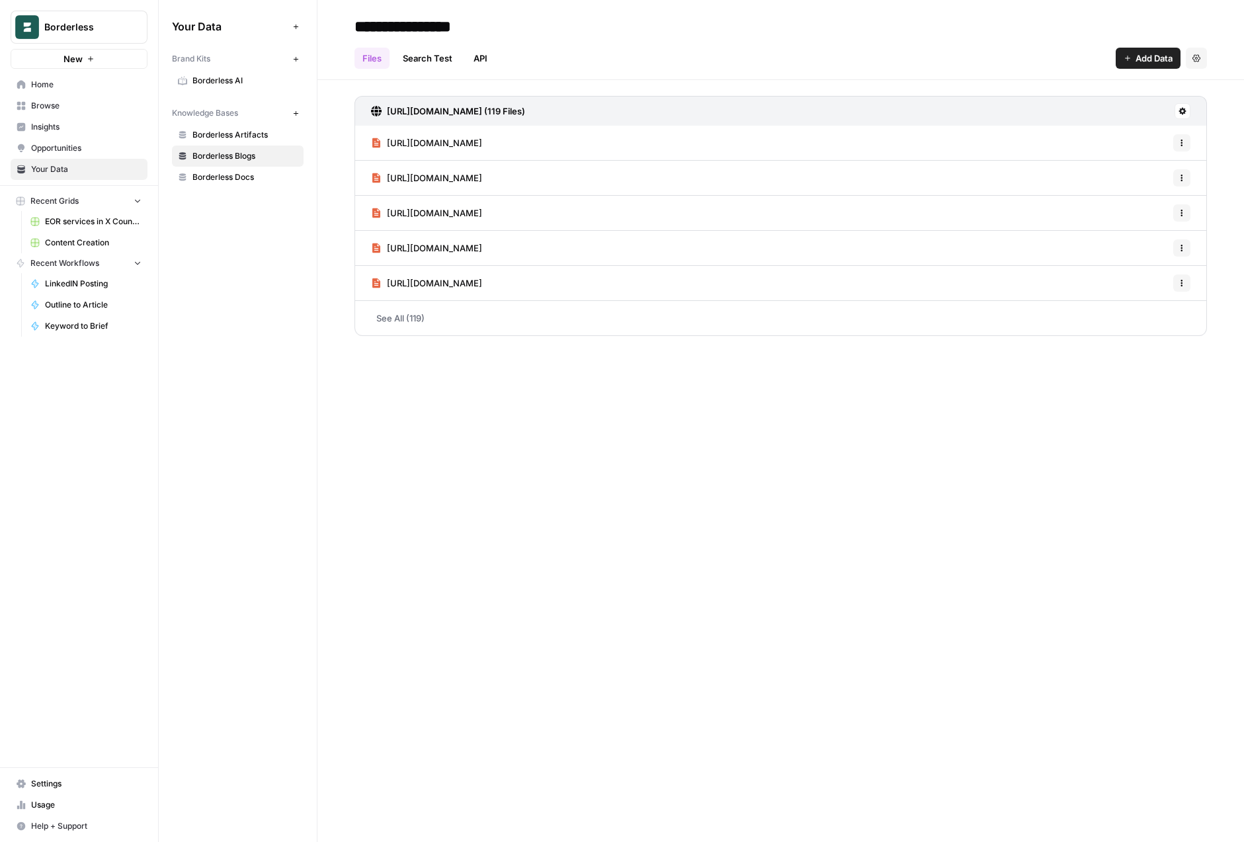
click at [220, 182] on span "Borderless Docs" at bounding box center [245, 177] width 105 height 12
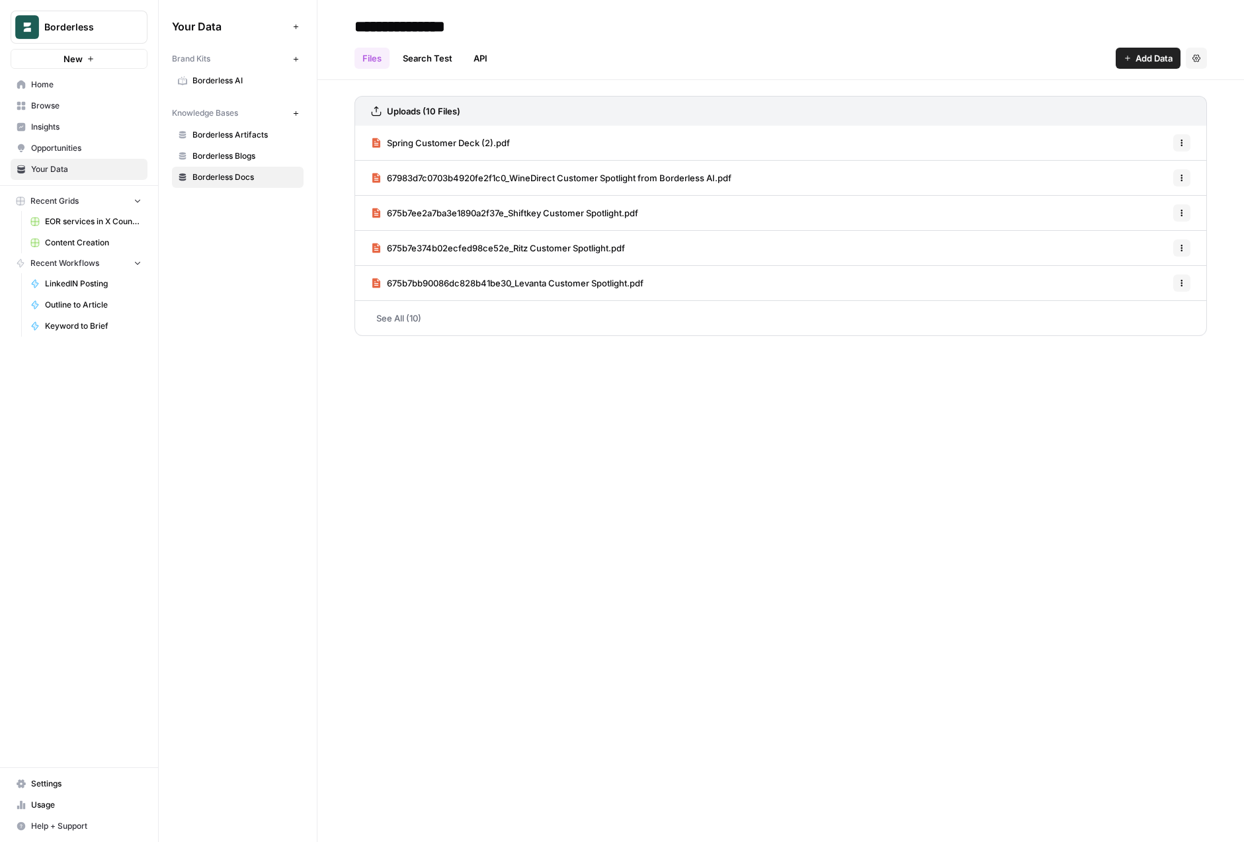
click at [232, 161] on span "Borderless Blogs" at bounding box center [245, 156] width 105 height 12
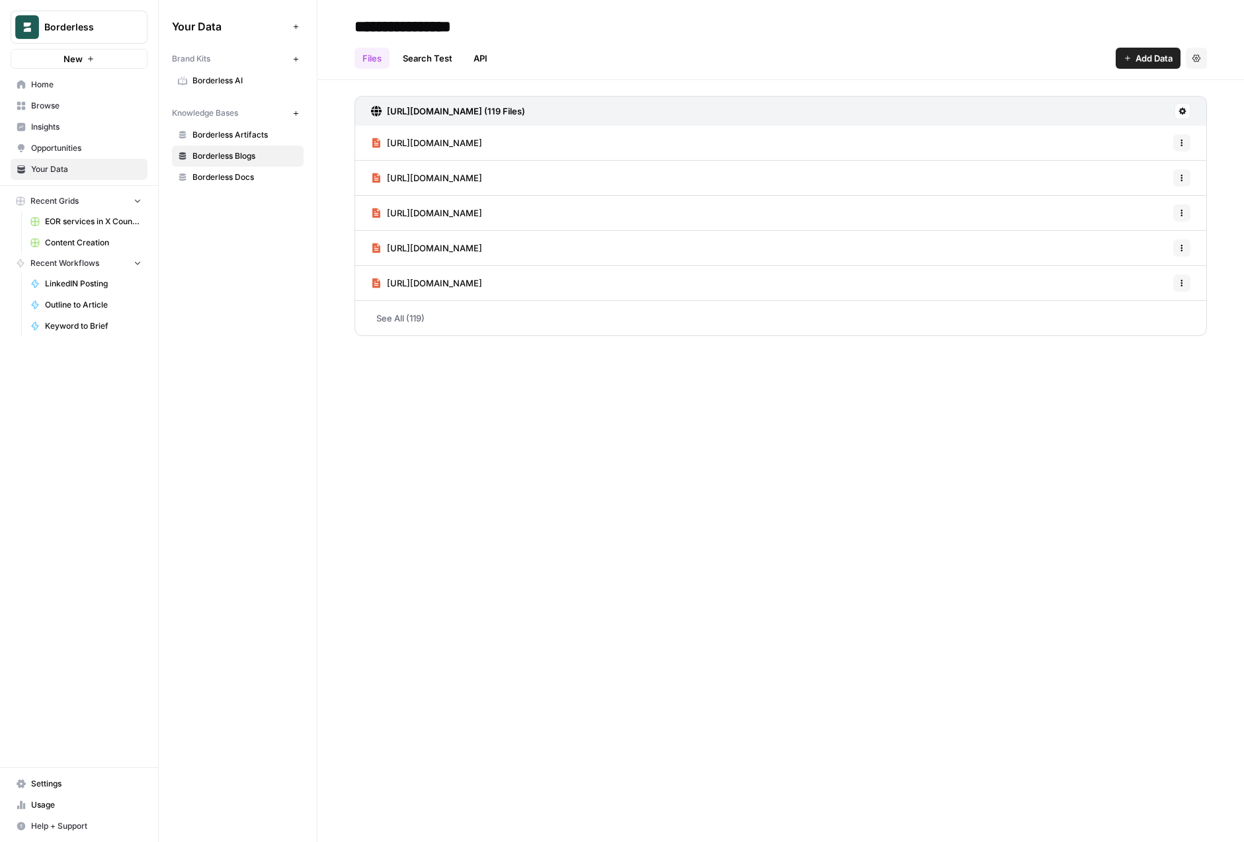
click at [242, 138] on span "Borderless Artifacts" at bounding box center [245, 135] width 105 height 12
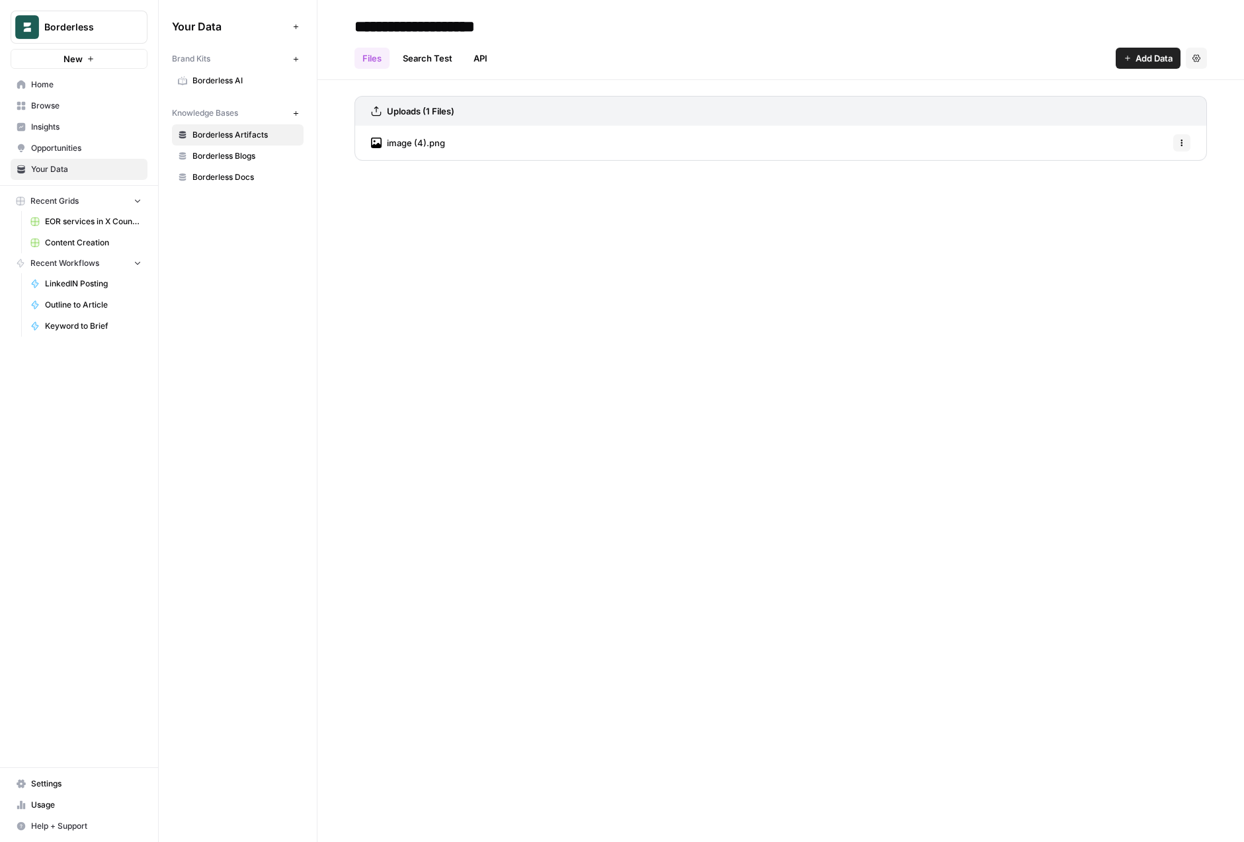
click at [61, 170] on span "Your Data" at bounding box center [86, 169] width 110 height 12
click at [212, 300] on div "Your Data Add Data Brand Kits New Borderless AI Knowledge Bases New Borderless …" at bounding box center [238, 421] width 158 height 842
click at [485, 56] on link "API" at bounding box center [481, 58] width 30 height 21
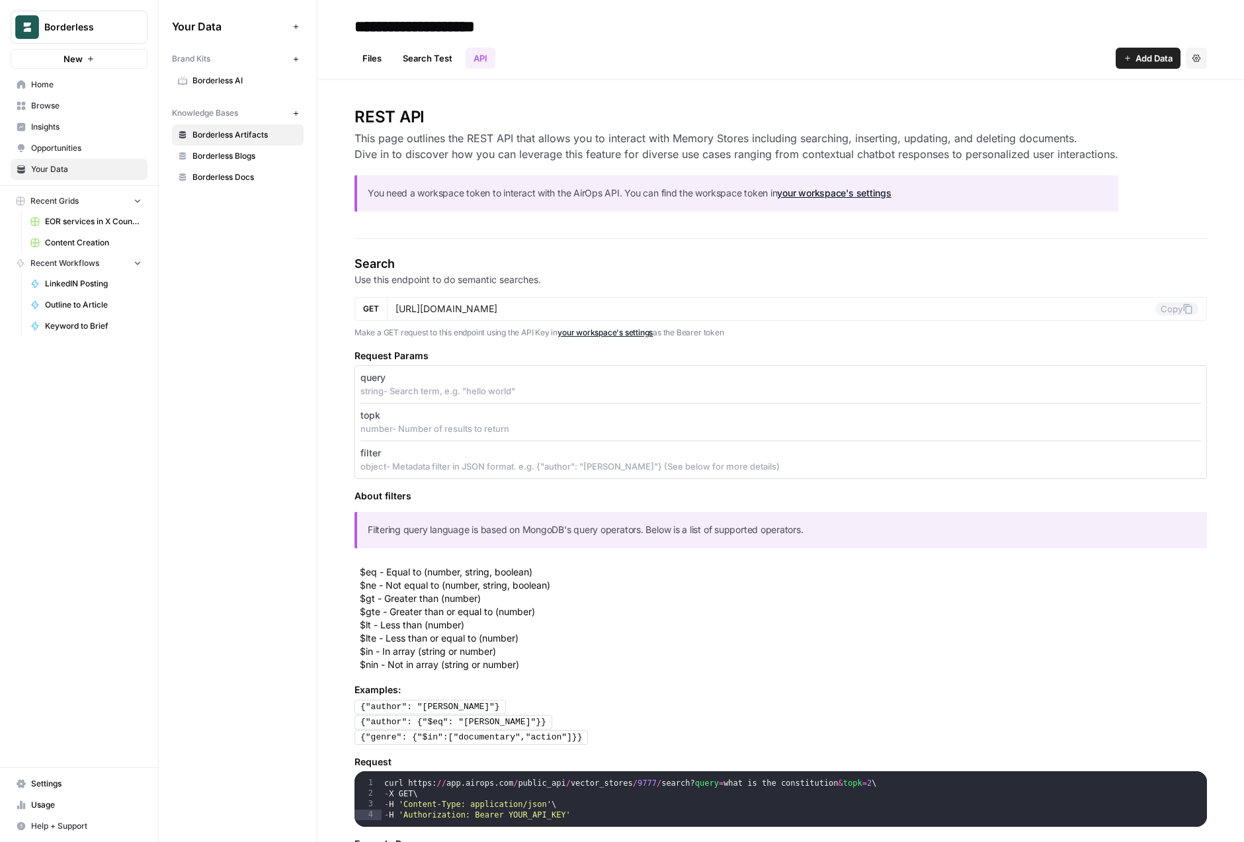
click at [413, 62] on link "Search Test" at bounding box center [427, 58] width 65 height 21
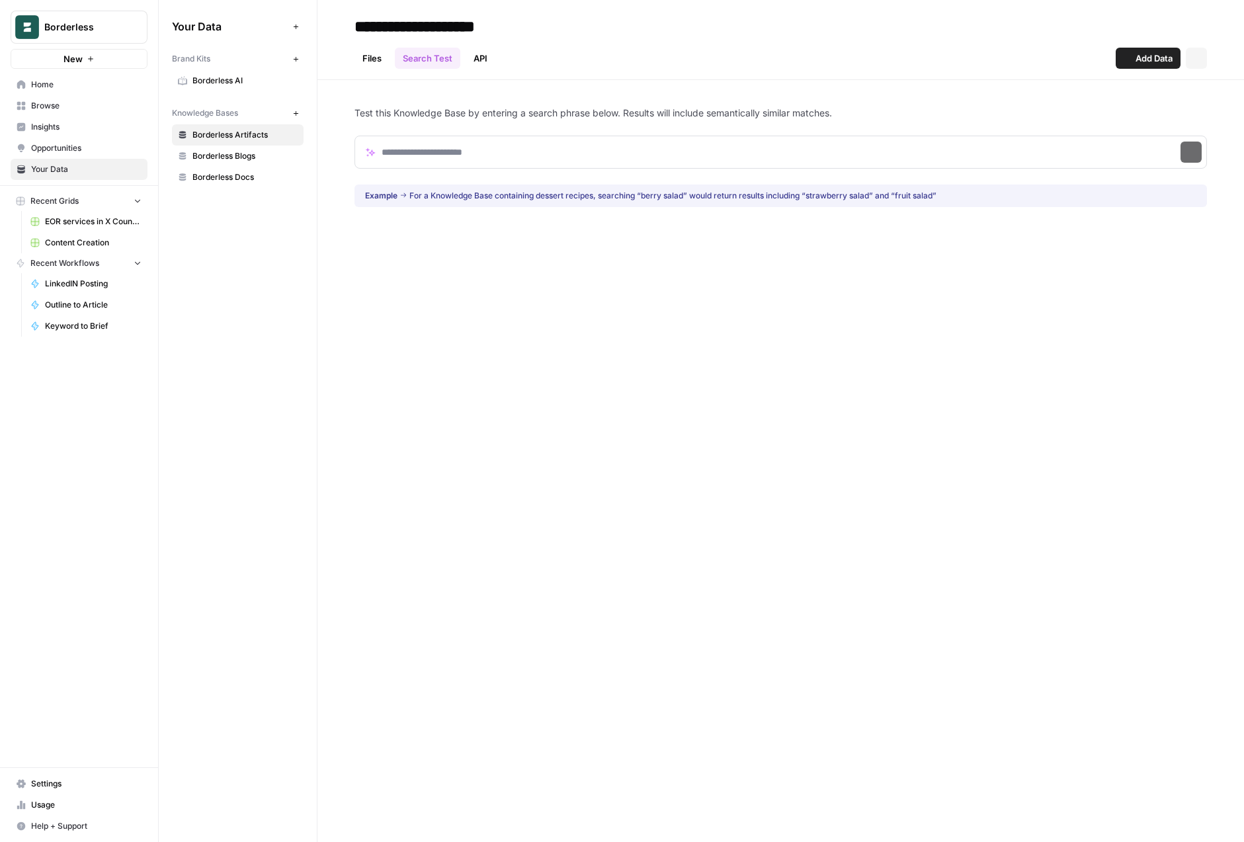
click at [360, 60] on link "Files" at bounding box center [372, 58] width 35 height 21
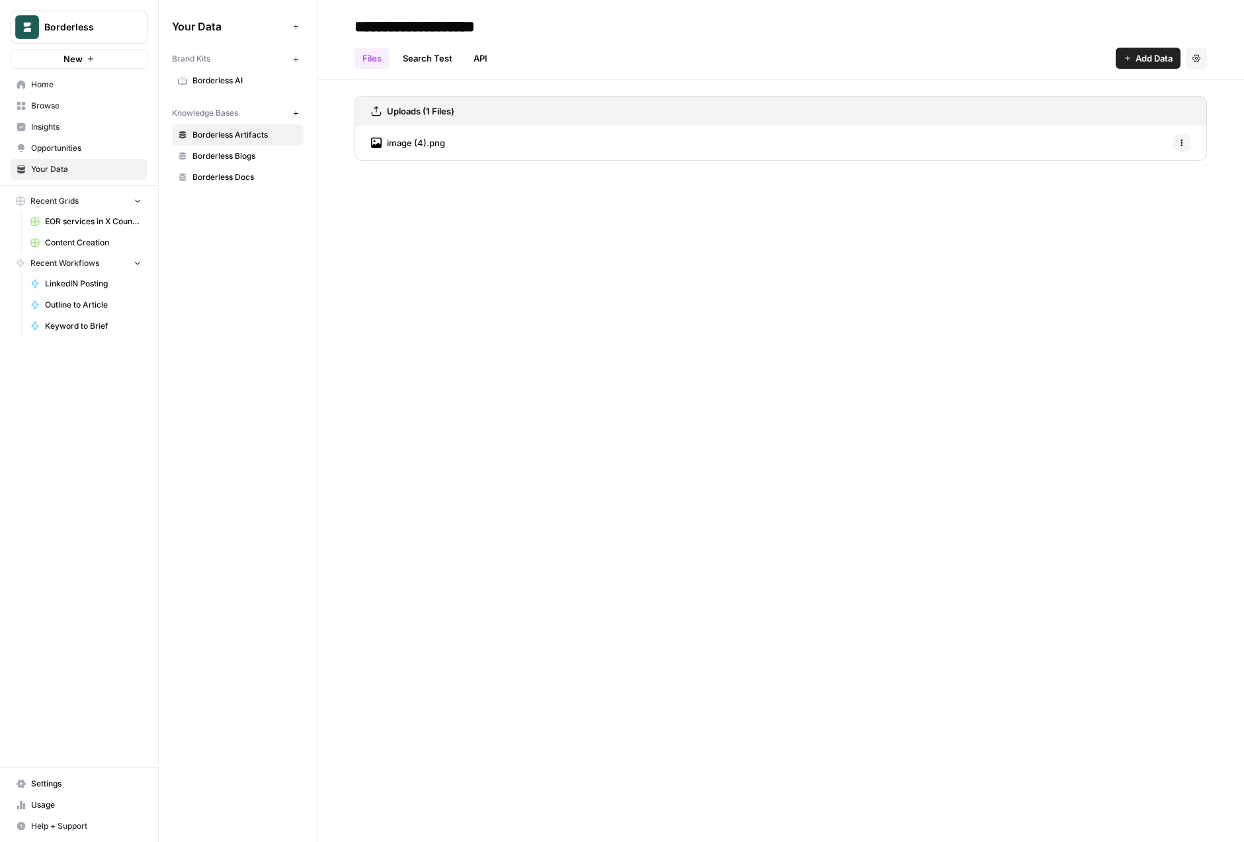
click at [445, 274] on div "**********" at bounding box center [781, 421] width 927 height 842
